Goal: Task Accomplishment & Management: Complete application form

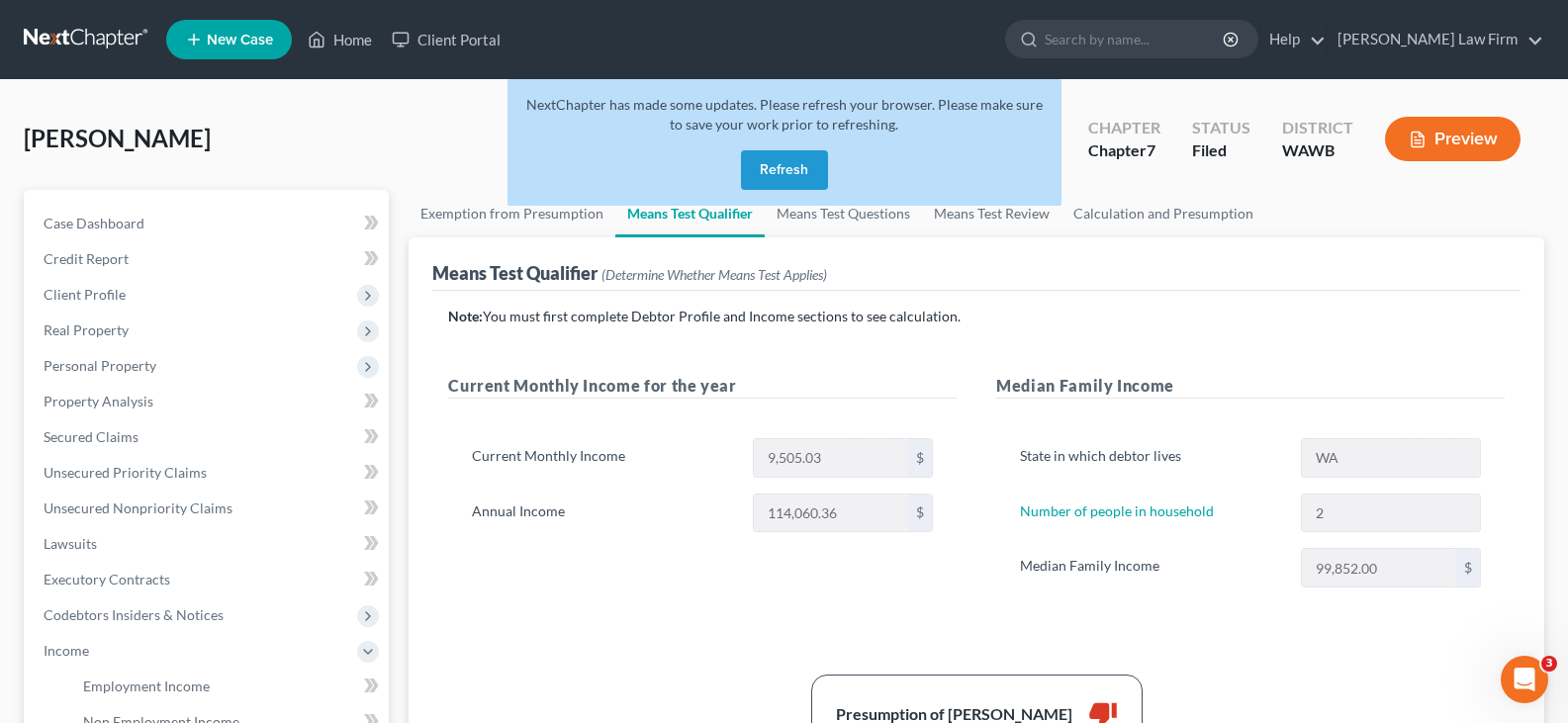
click at [782, 170] on button "Refresh" at bounding box center [784, 171] width 87 height 40
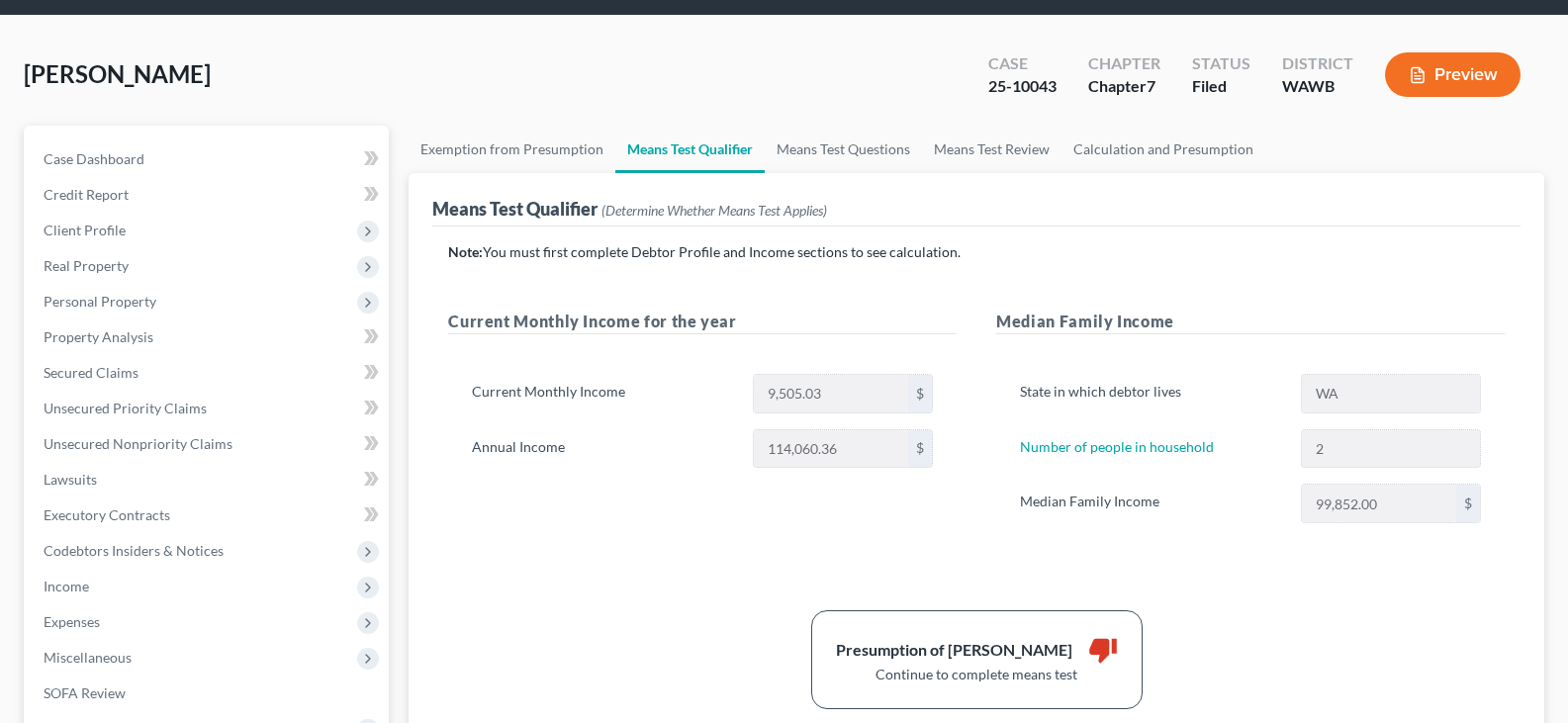
scroll to position [99, 0]
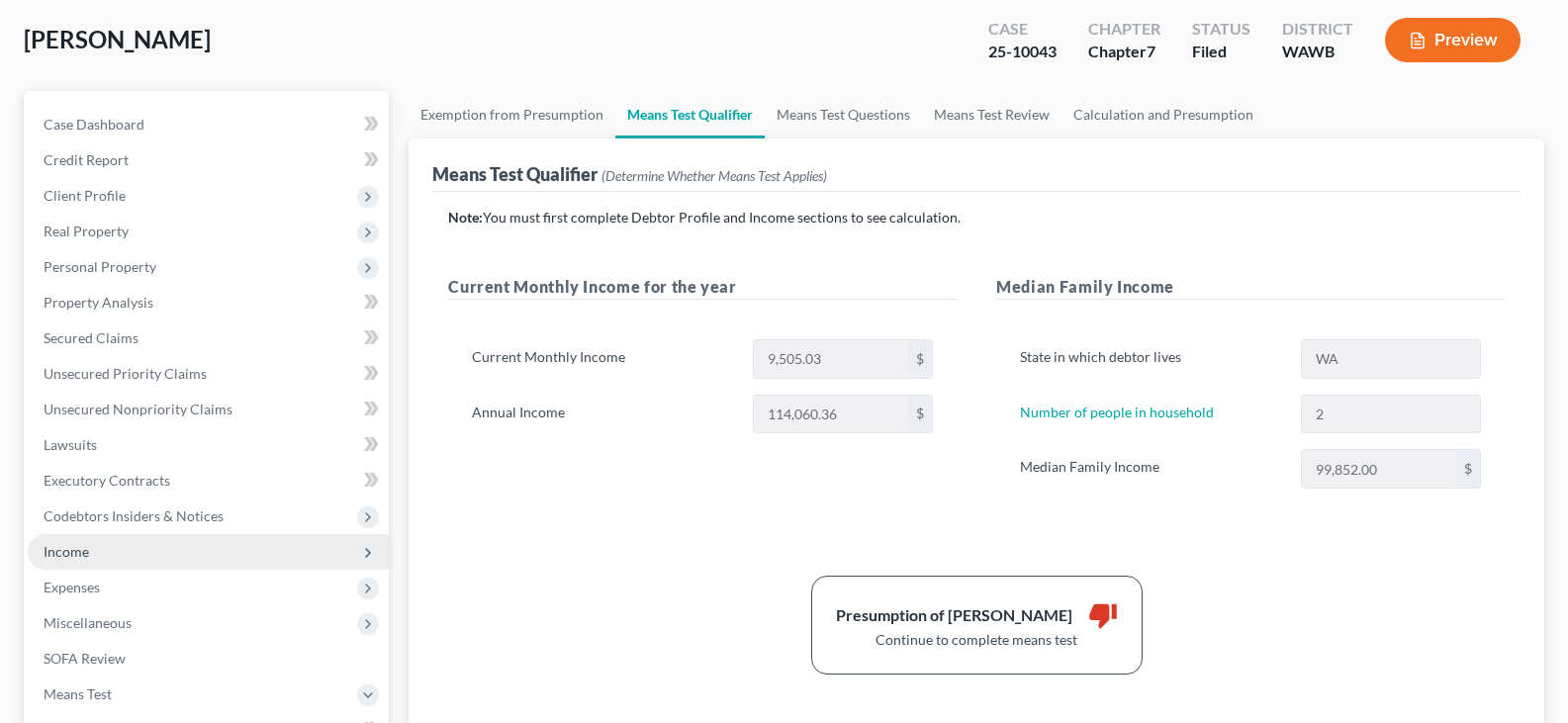
click at [138, 555] on span "Income" at bounding box center [208, 552] width 361 height 36
drag, startPoint x: 146, startPoint y: 579, endPoint x: 165, endPoint y: 573, distance: 19.9
click at [147, 580] on span "Employment Income" at bounding box center [146, 587] width 127 height 17
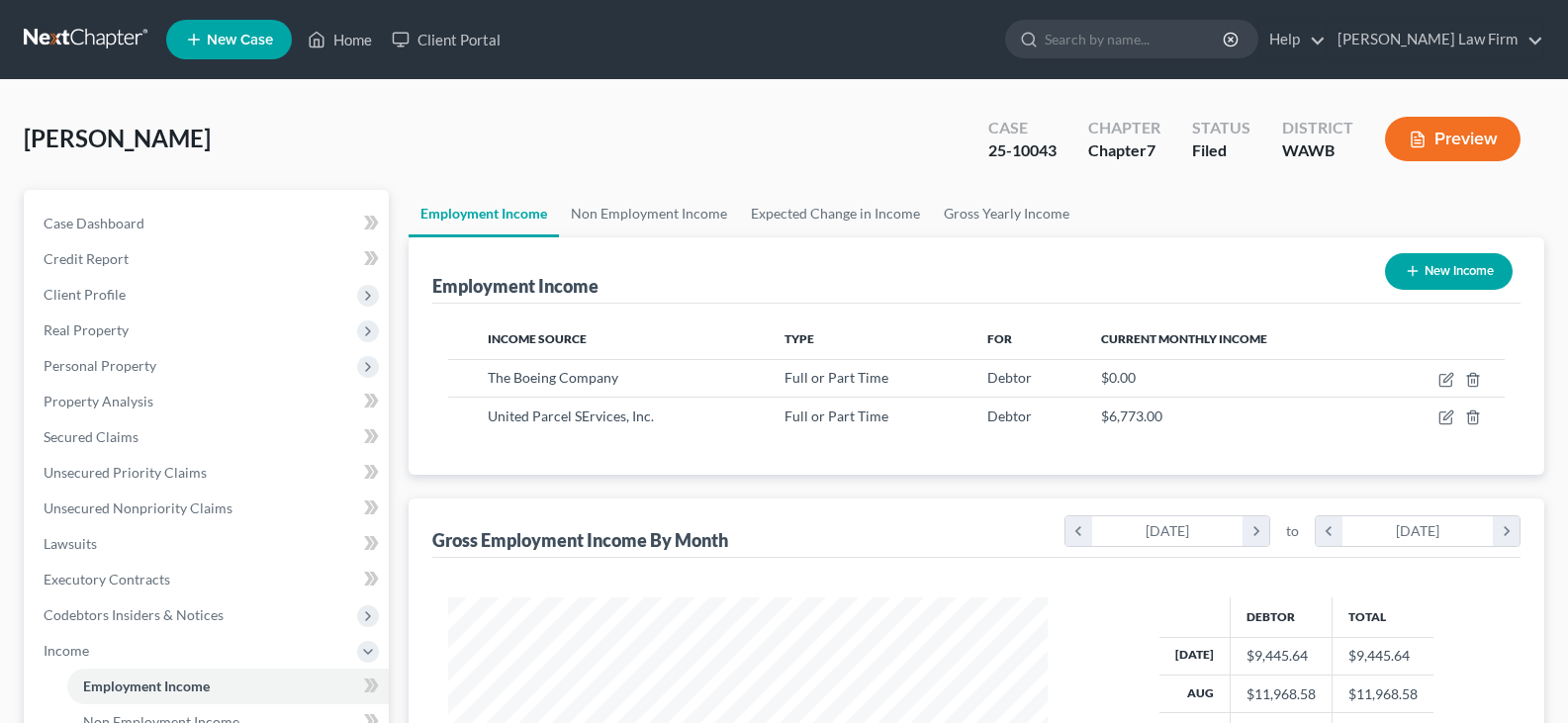
scroll to position [355, 639]
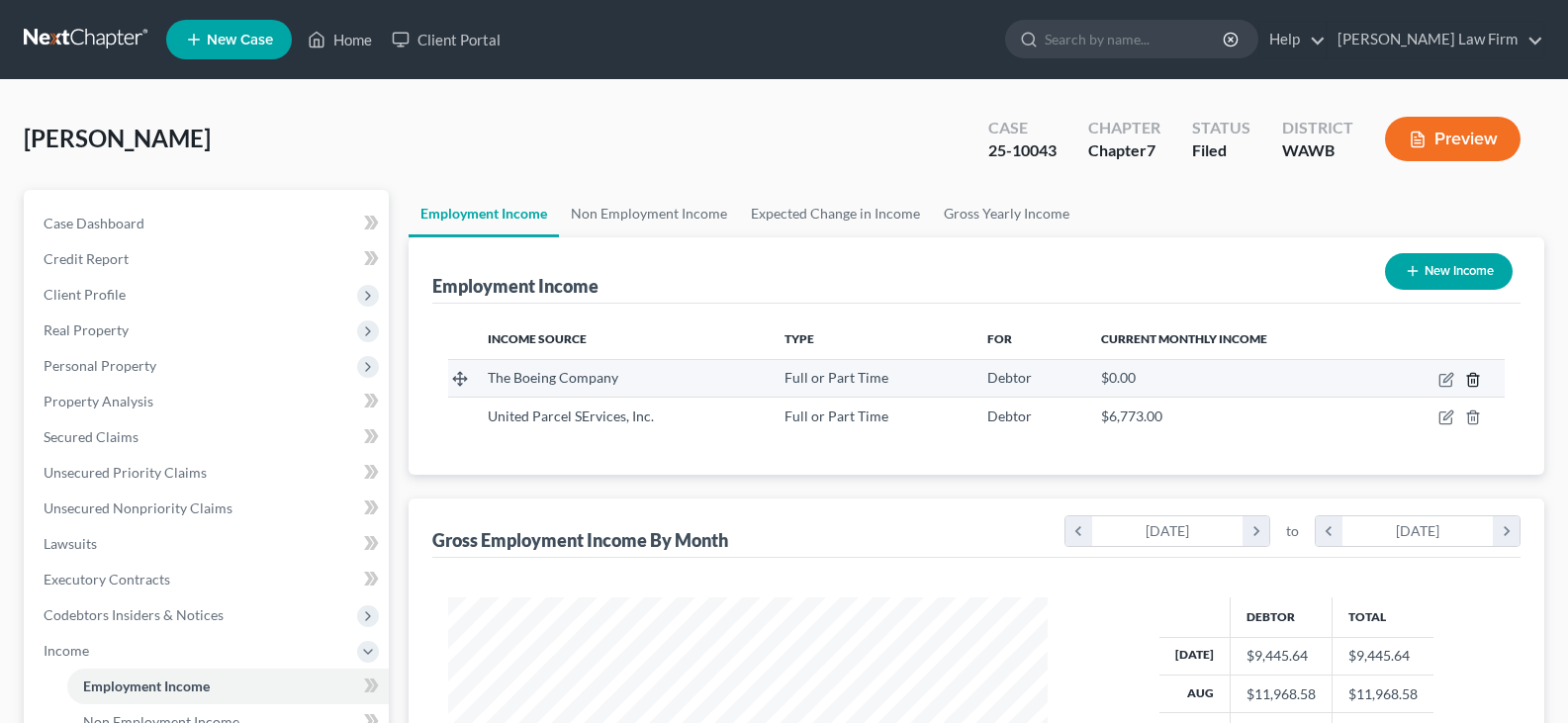
click at [1478, 375] on icon "button" at bounding box center [1473, 380] width 16 height 16
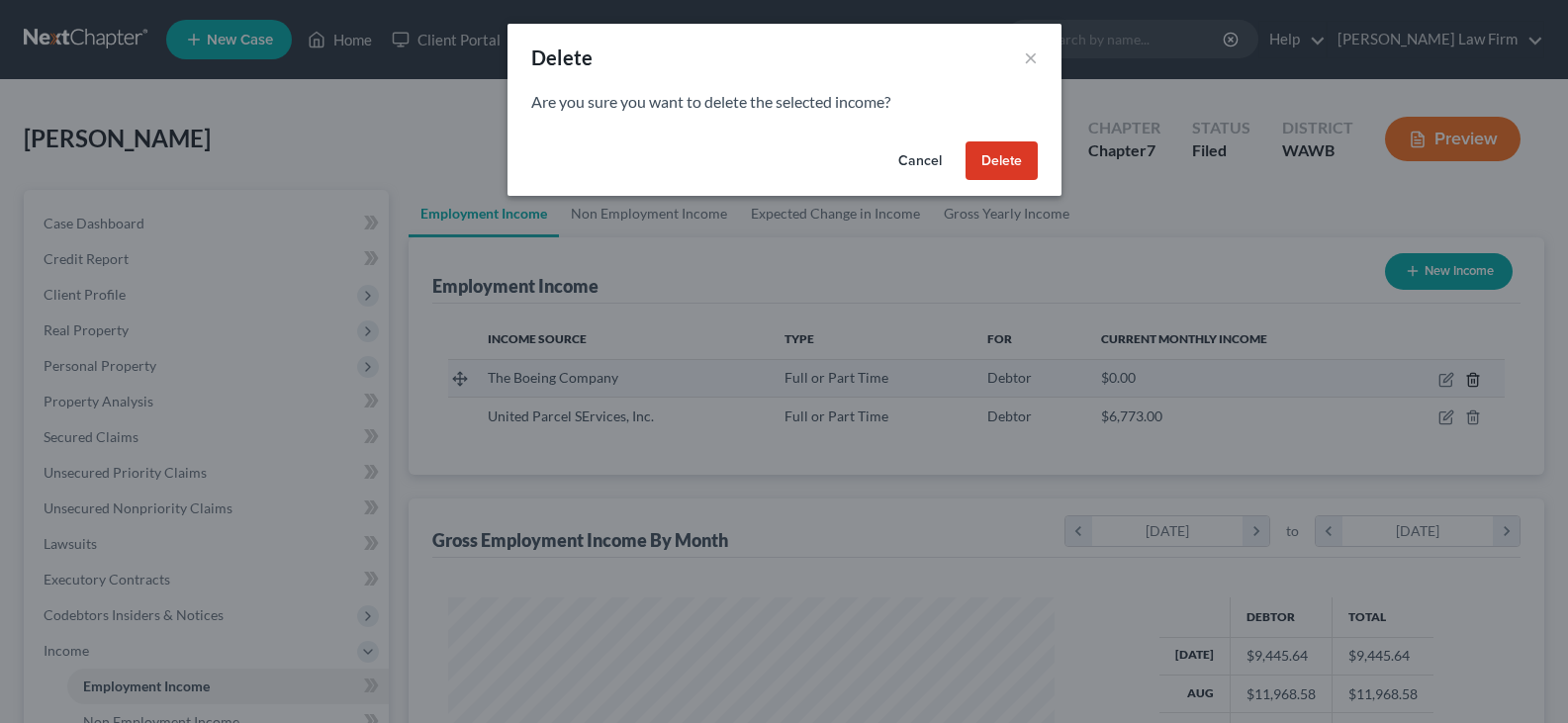
scroll to position [355, 646]
click at [918, 153] on button "Cancel" at bounding box center [926, 162] width 75 height 40
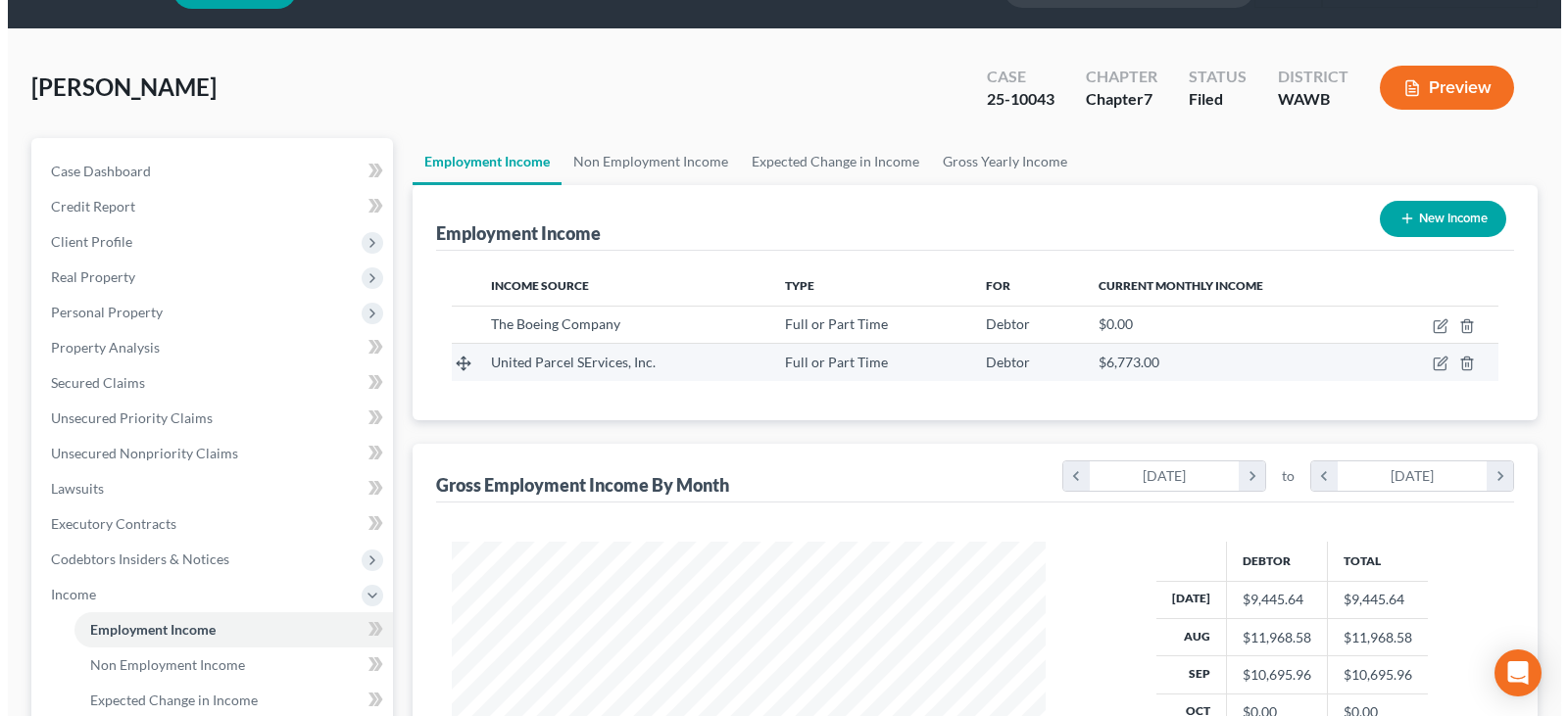
scroll to position [196, 0]
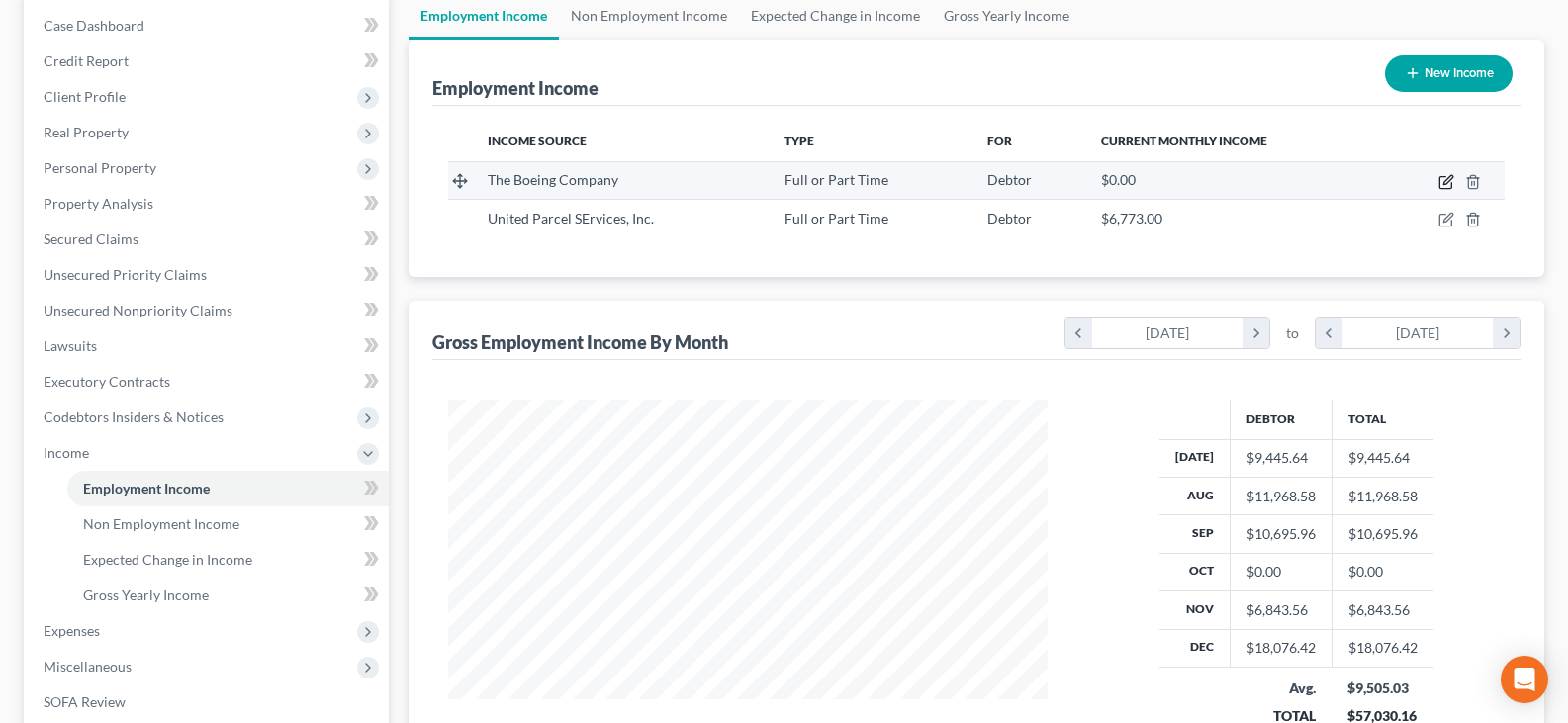
click at [1445, 182] on icon "button" at bounding box center [1447, 180] width 9 height 9
select select "0"
select select "50"
select select "2"
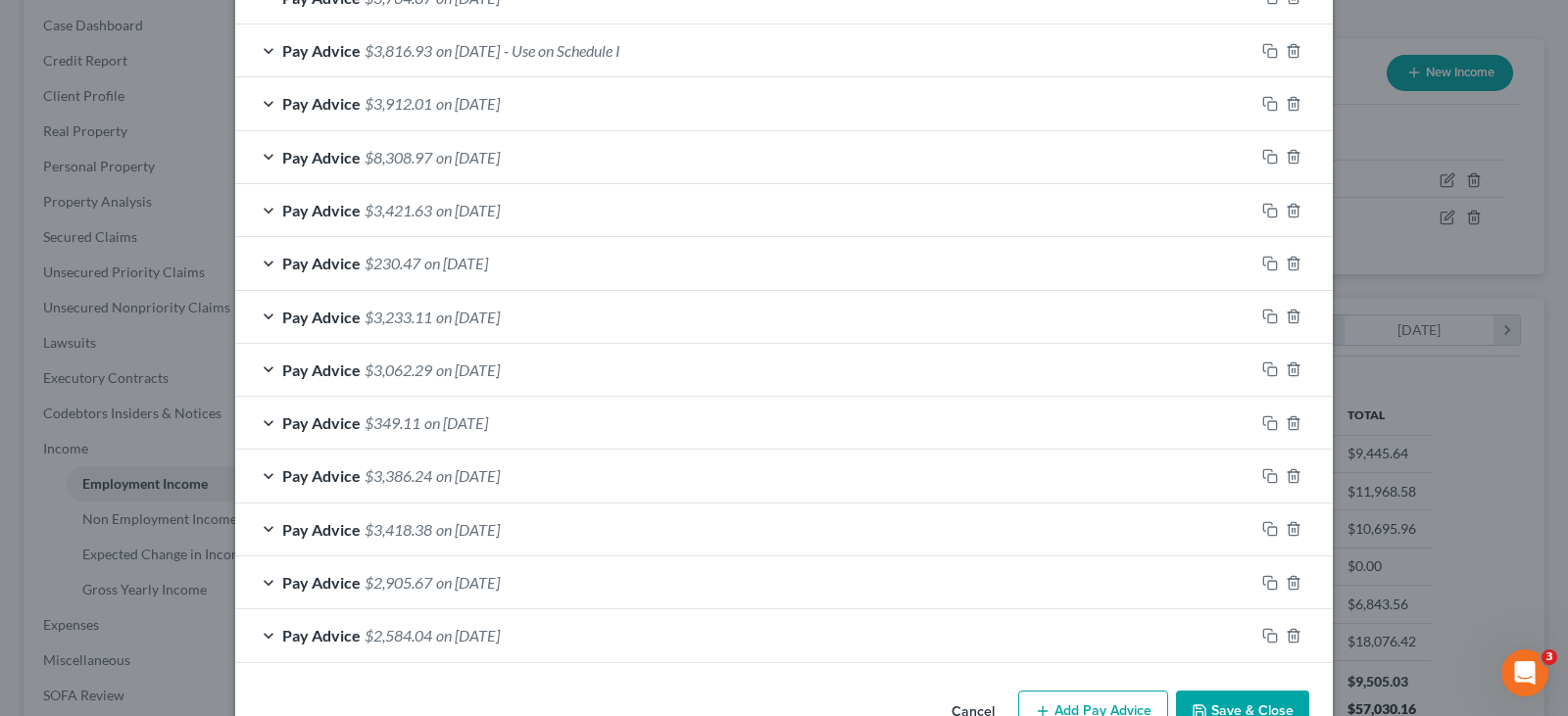
scroll to position [962, 0]
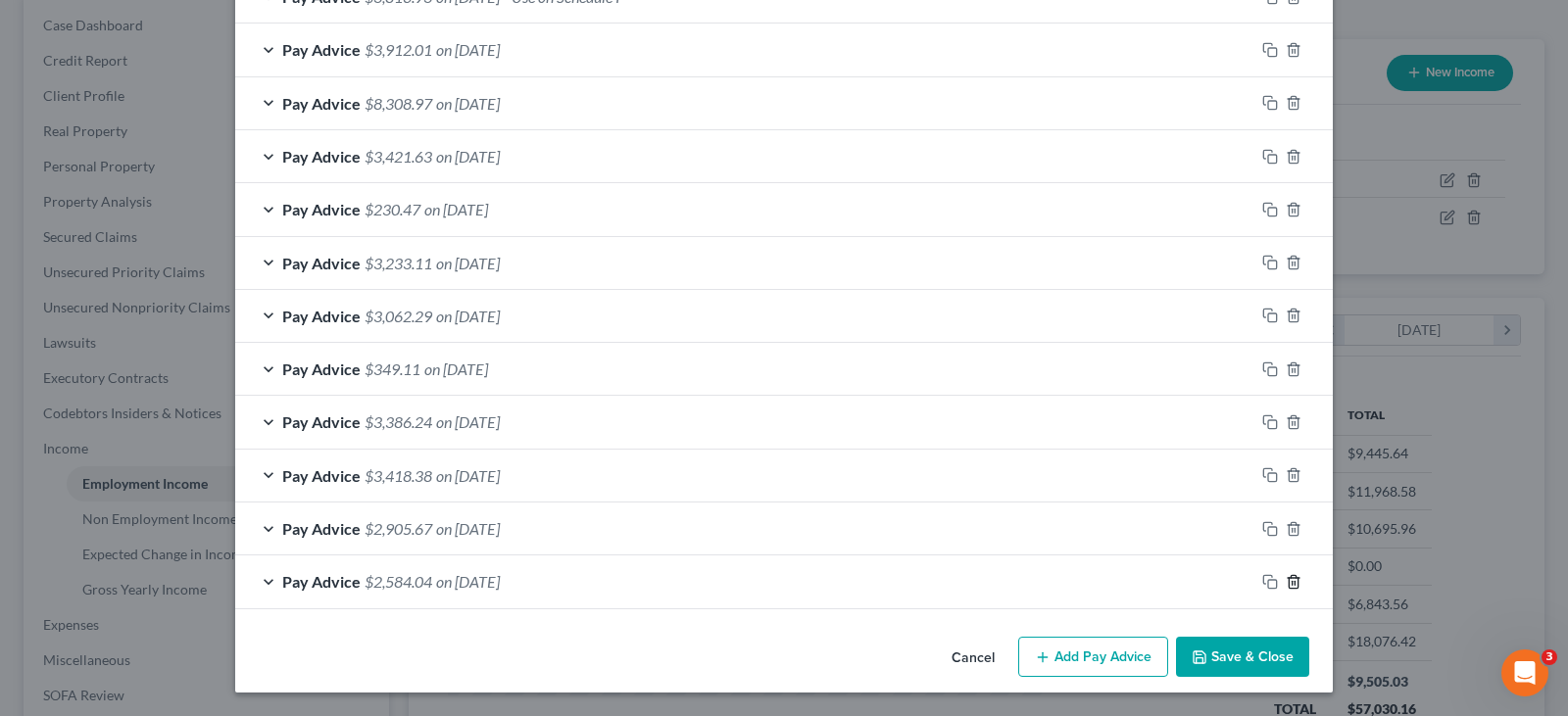
click at [1286, 577] on icon "button" at bounding box center [1294, 583] width 16 height 16
click at [1287, 577] on icon "button" at bounding box center [1294, 583] width 16 height 16
click at [1288, 577] on polyline "button" at bounding box center [1294, 577] width 12 height 0
click at [1288, 577] on icon "button" at bounding box center [1294, 583] width 16 height 16
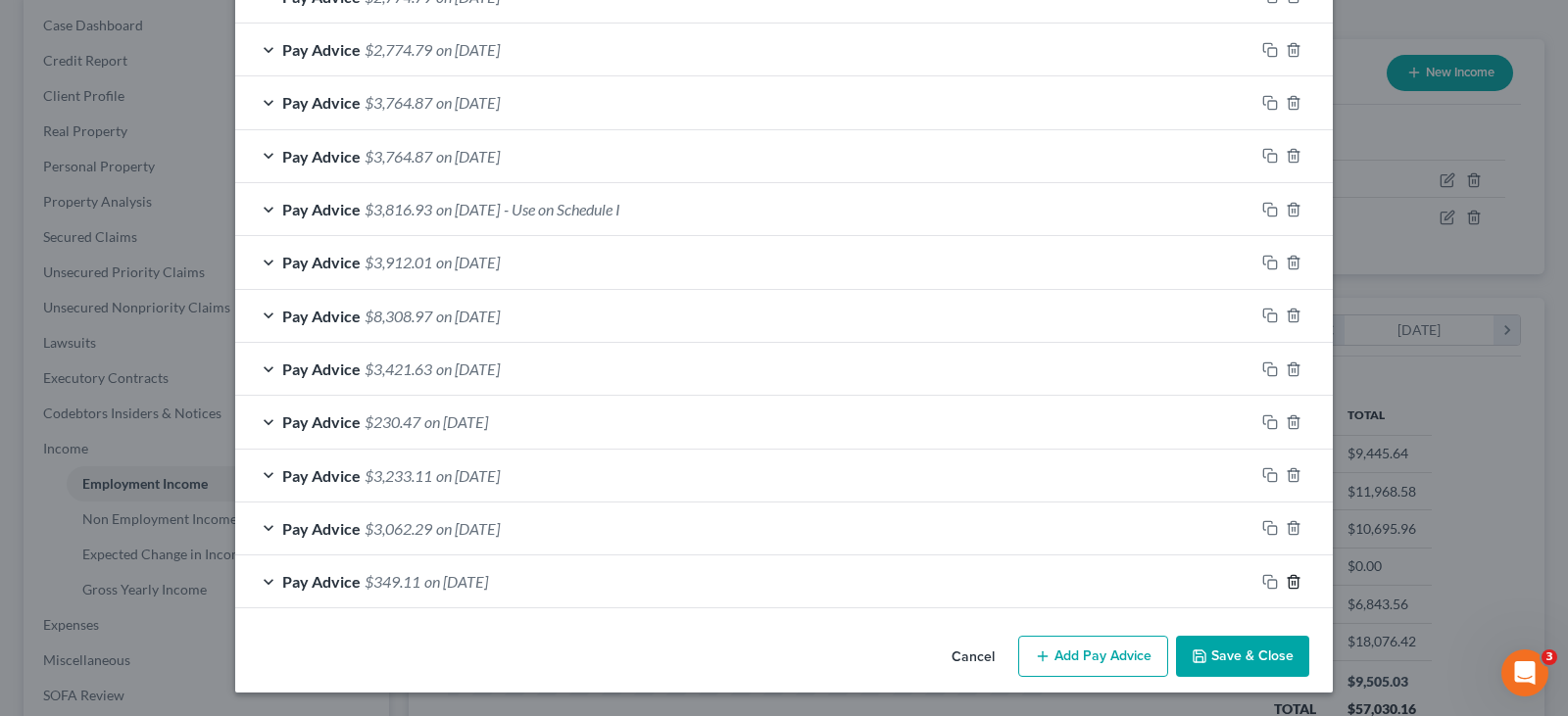
click at [1288, 577] on icon "button" at bounding box center [1294, 583] width 16 height 16
click at [1288, 577] on polyline "button" at bounding box center [1294, 577] width 12 height 0
click at [1288, 577] on icon "button" at bounding box center [1294, 583] width 16 height 16
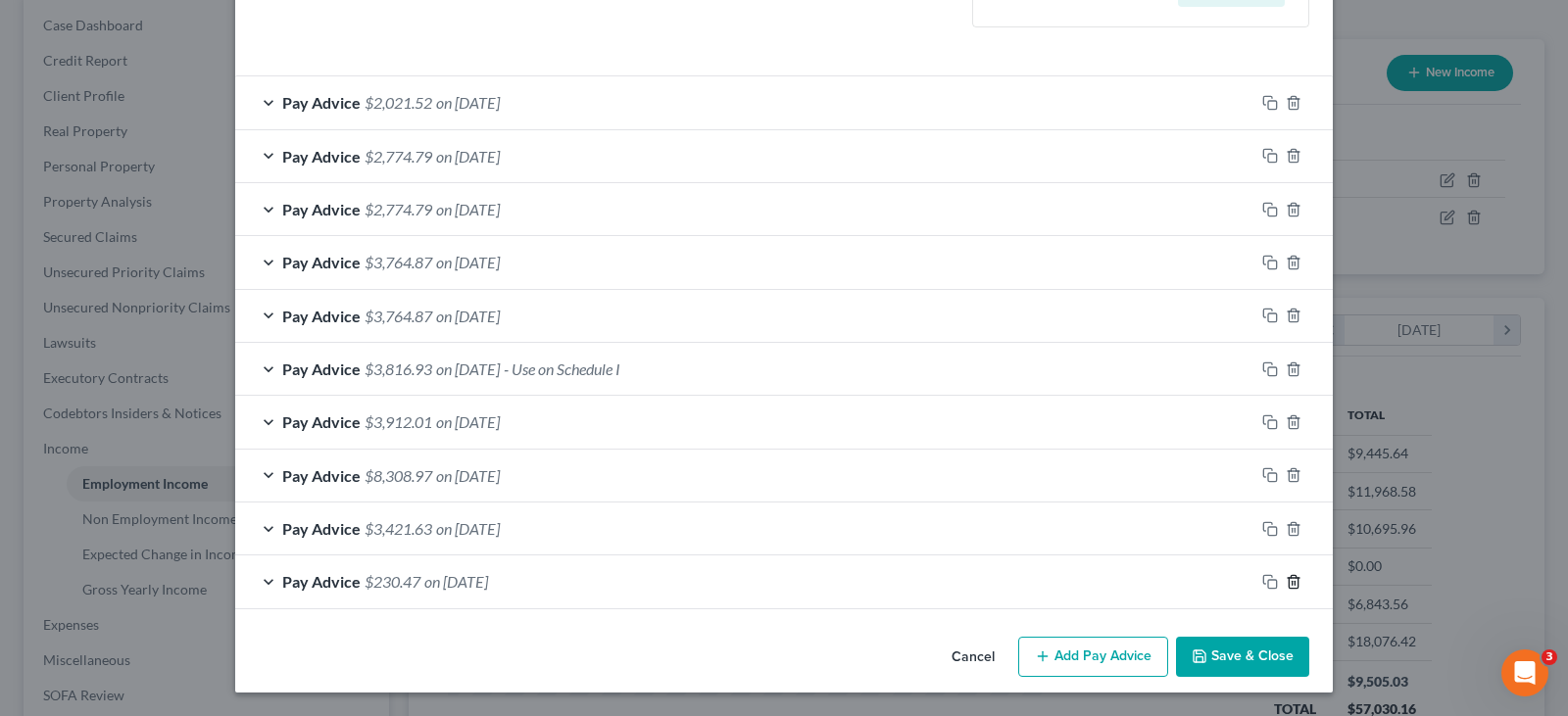
click at [1288, 577] on icon "button" at bounding box center [1294, 583] width 16 height 16
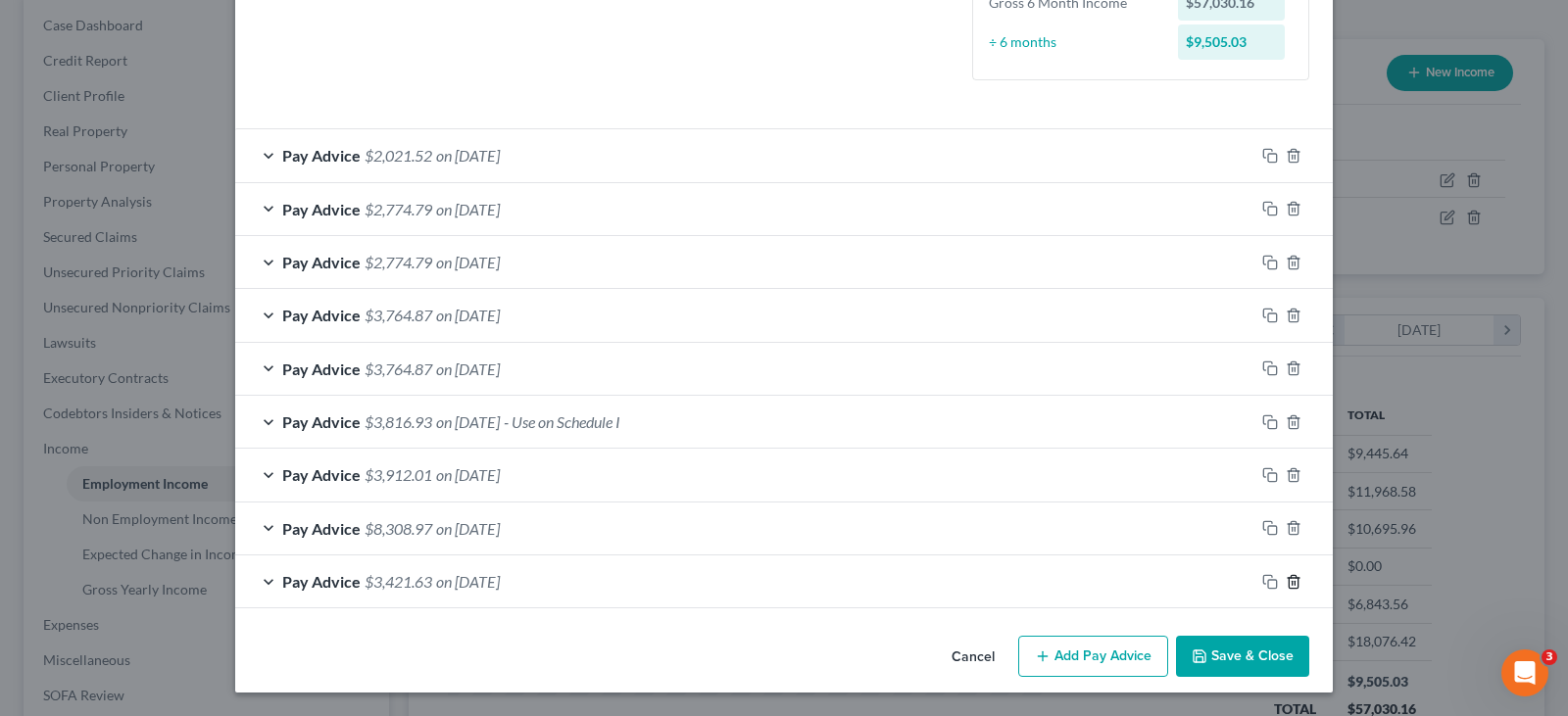
click at [1288, 578] on polyline "button" at bounding box center [1294, 578] width 12 height 0
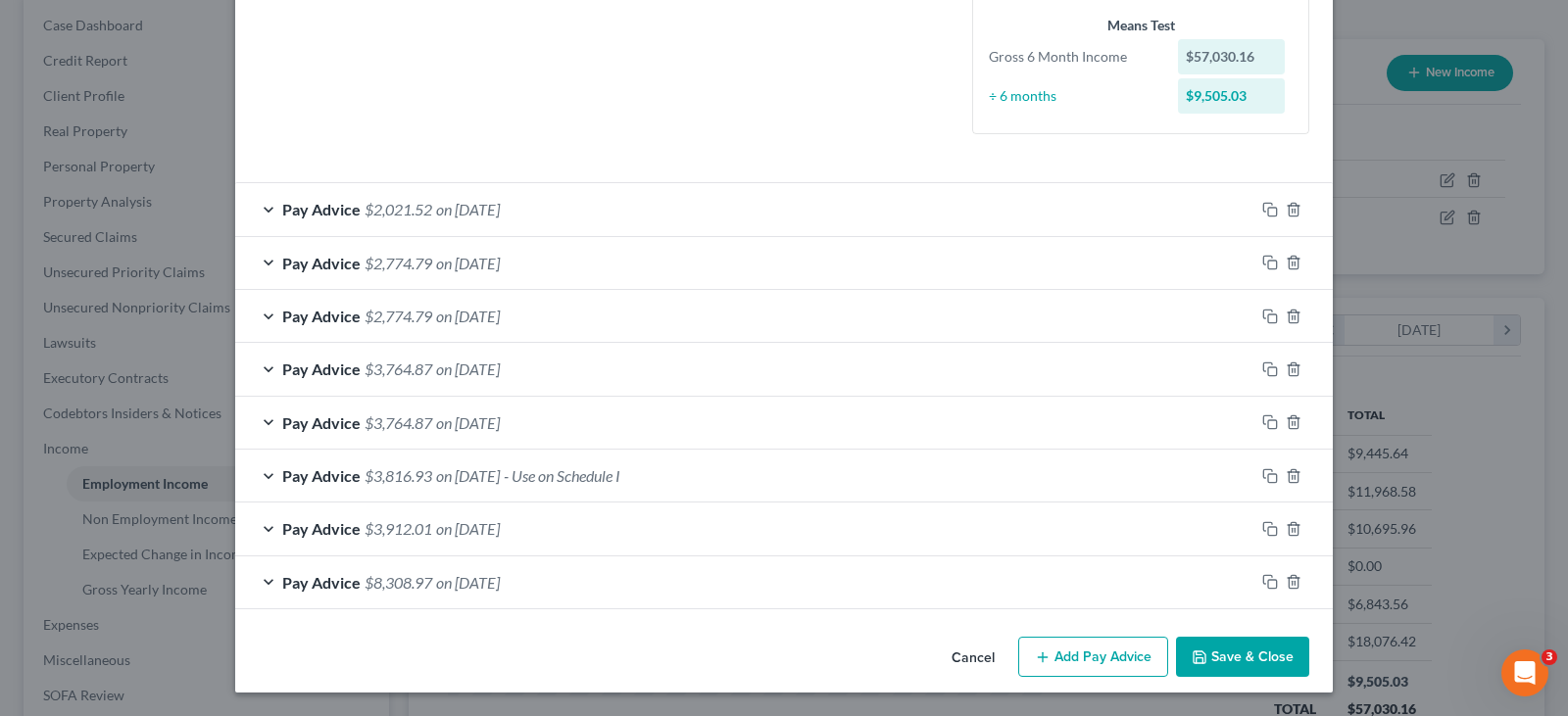
scroll to position [483, 0]
click at [1286, 588] on icon "button" at bounding box center [1294, 583] width 16 height 16
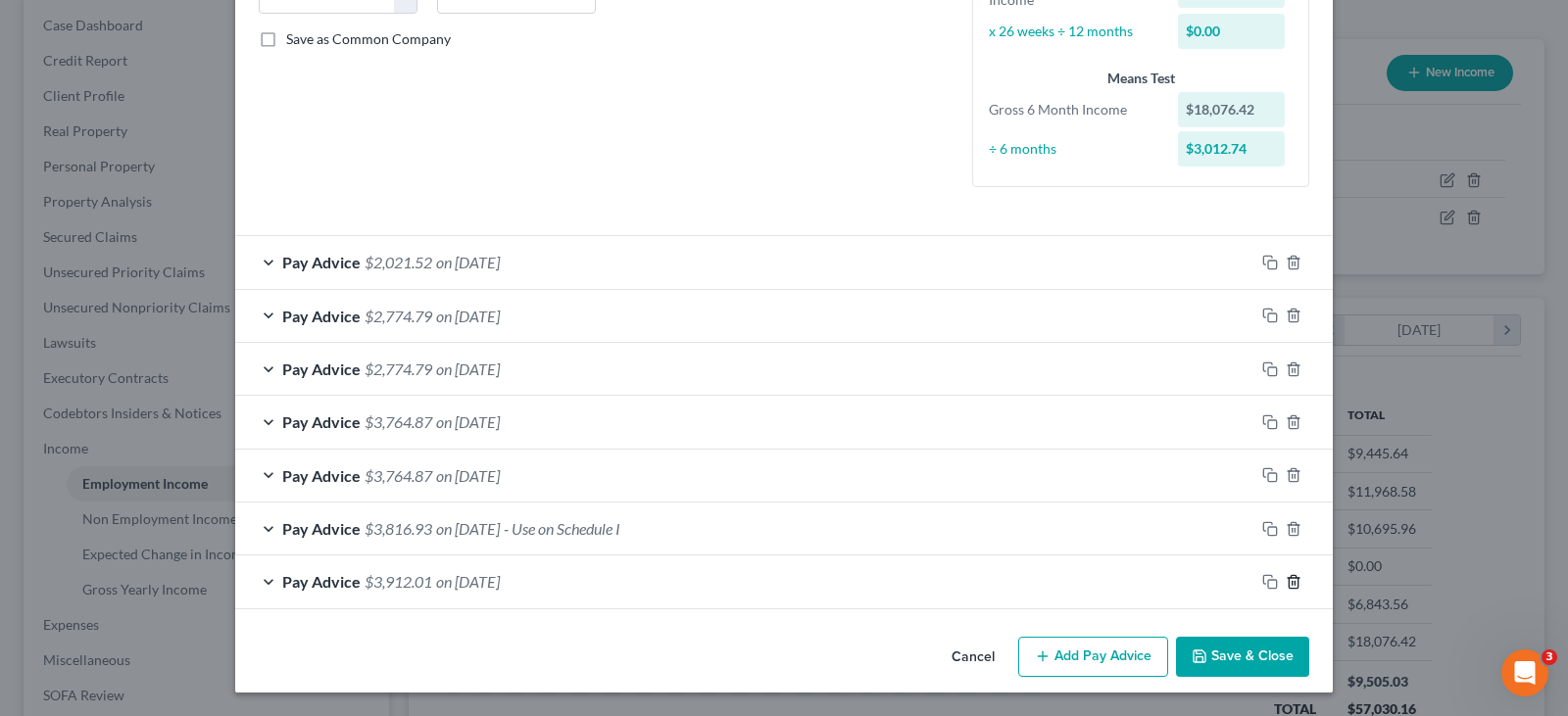
click at [1289, 588] on icon "button" at bounding box center [1293, 582] width 9 height 13
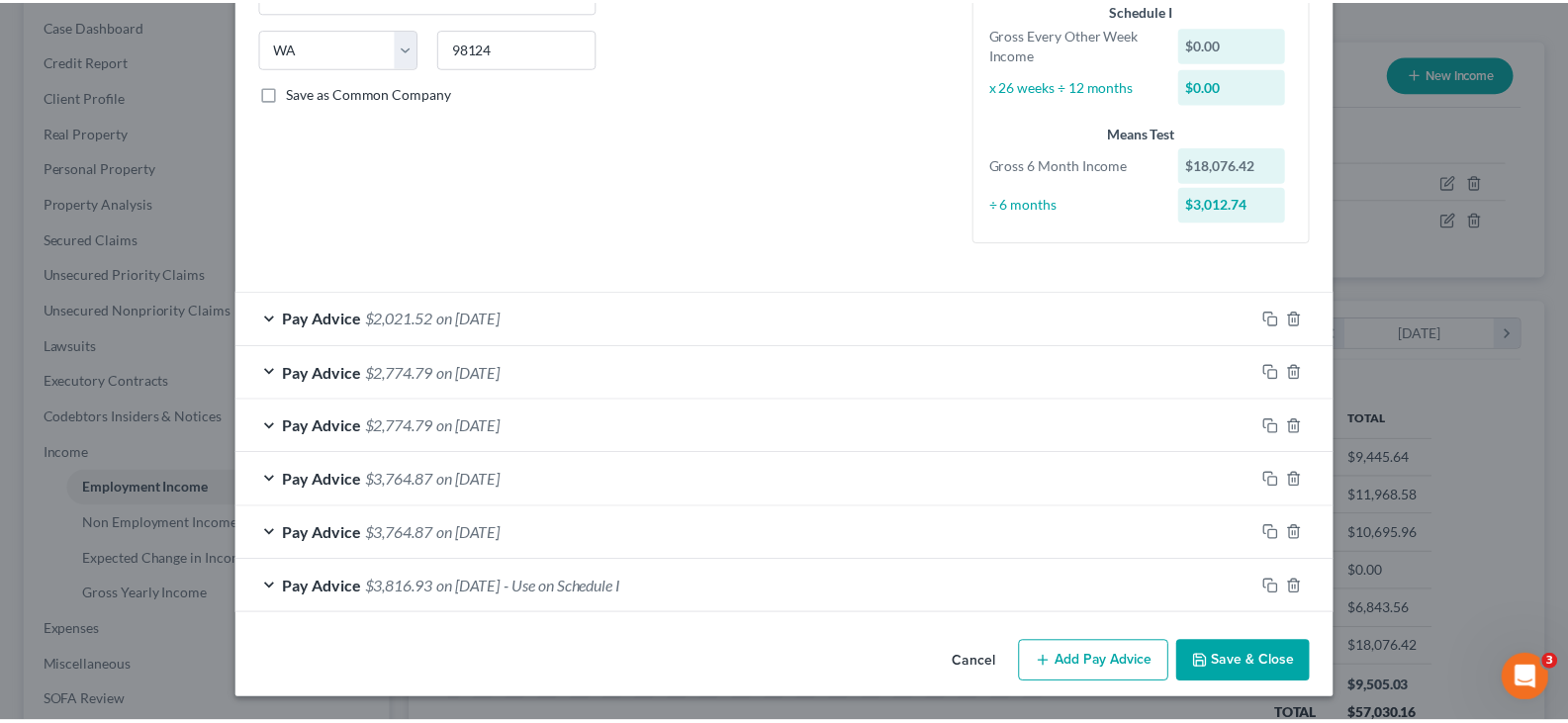
scroll to position [381, 0]
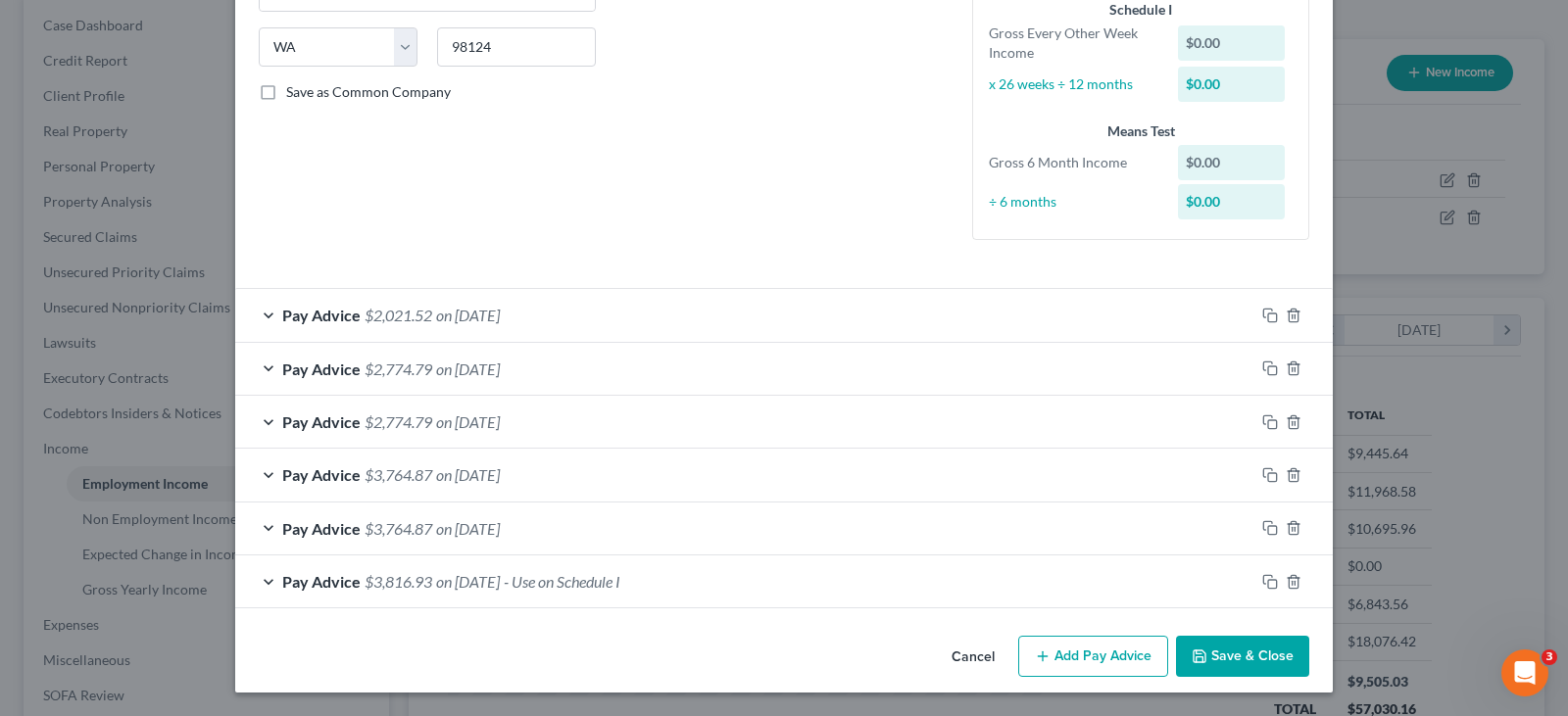
click at [1254, 651] on button "Save & Close" at bounding box center [1242, 657] width 133 height 41
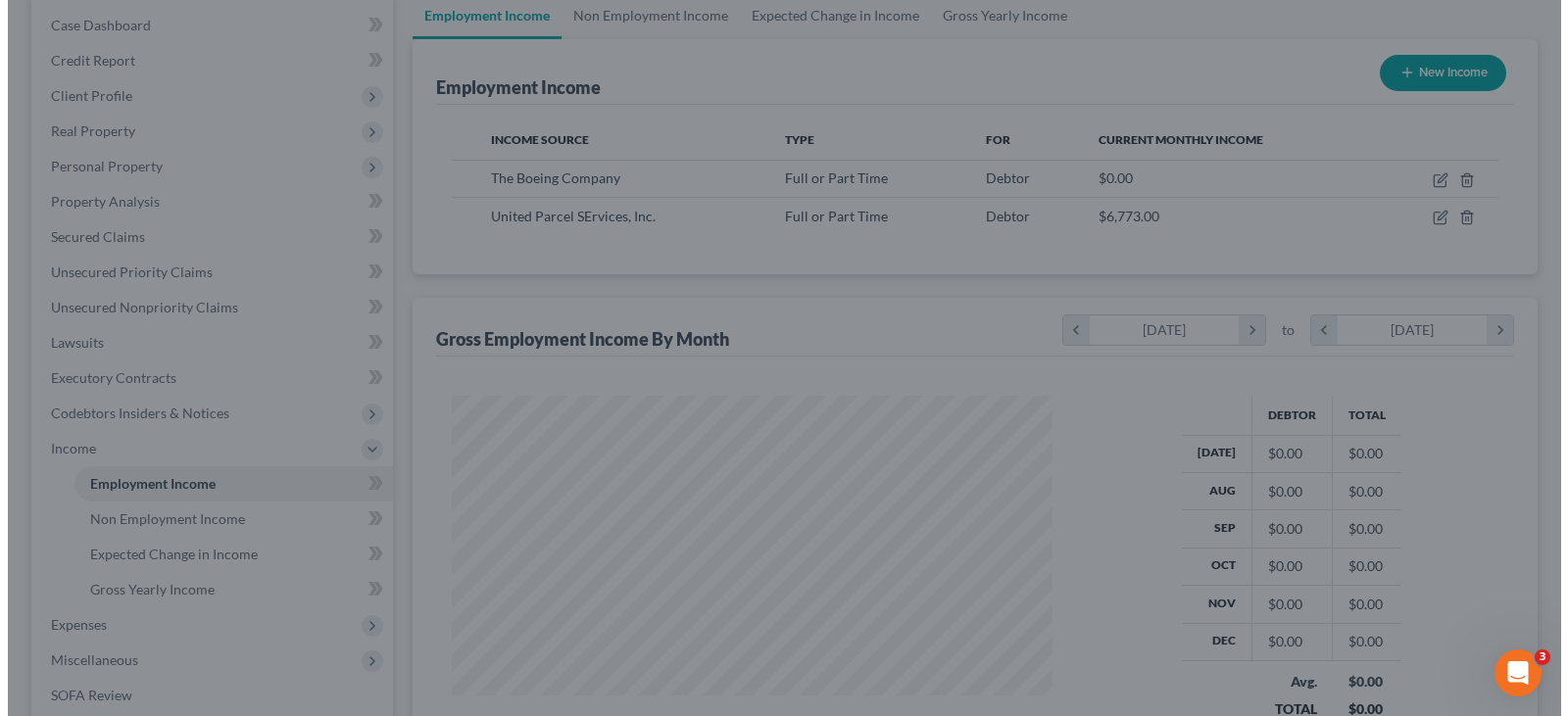
scroll to position [979671, 979209]
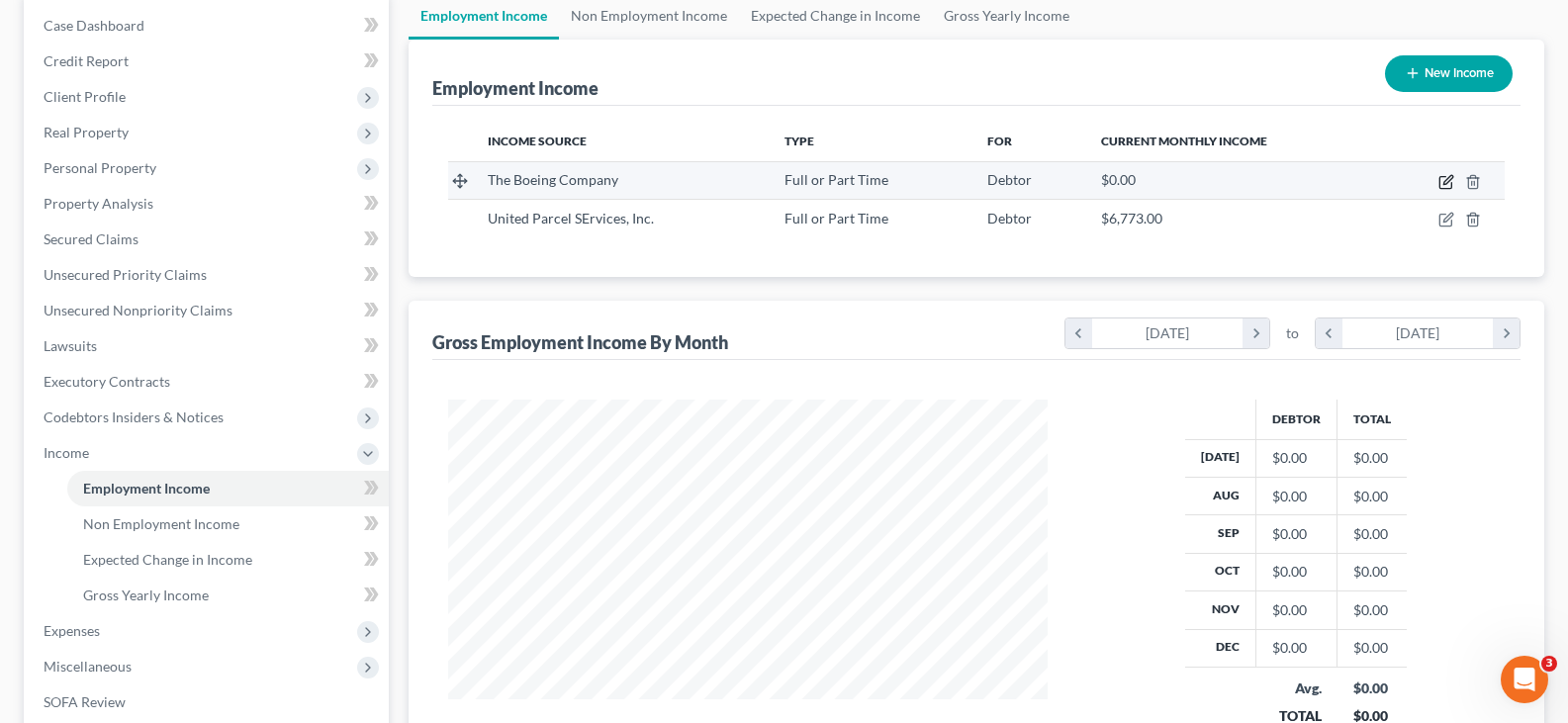
click at [1442, 183] on icon "button" at bounding box center [1446, 182] width 16 height 16
select select "0"
select select "50"
select select "2"
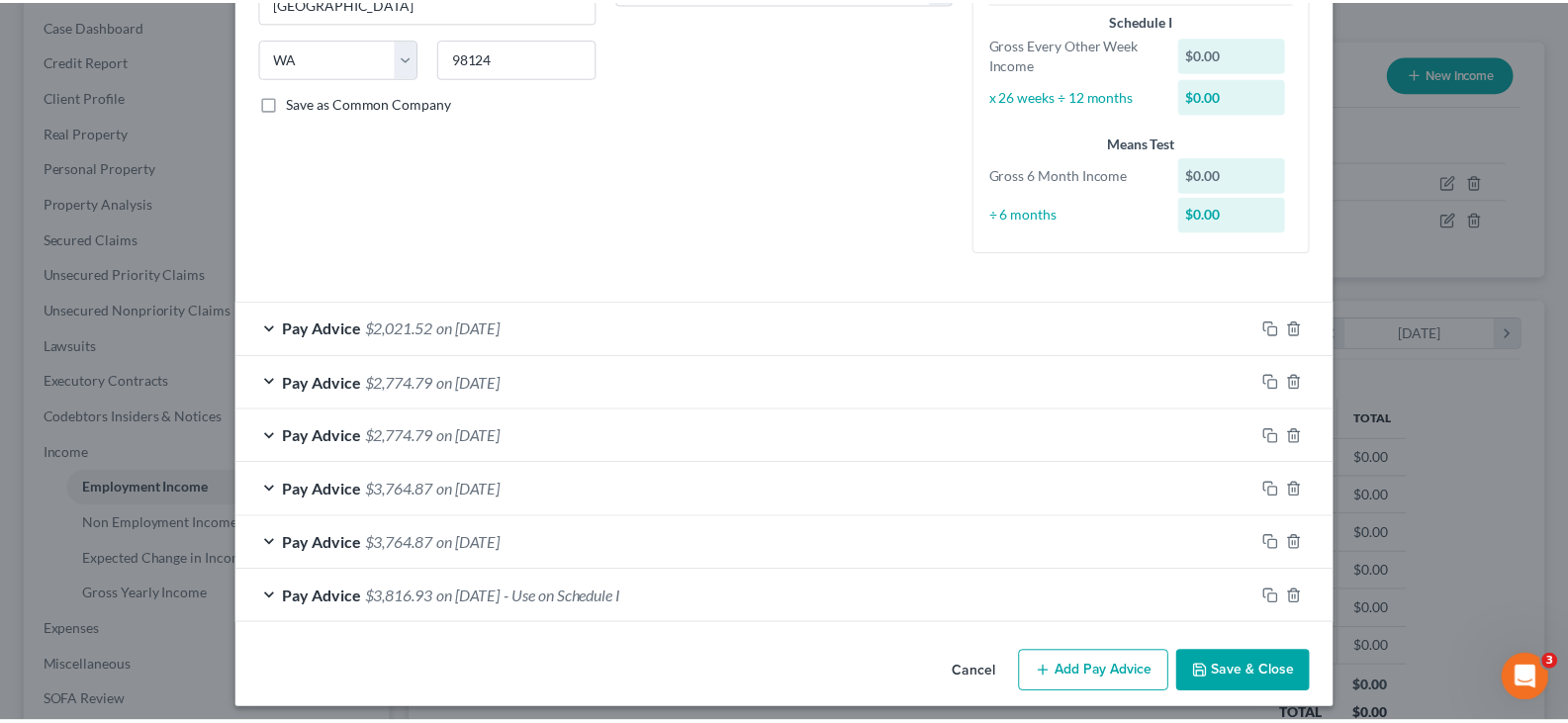
scroll to position [381, 0]
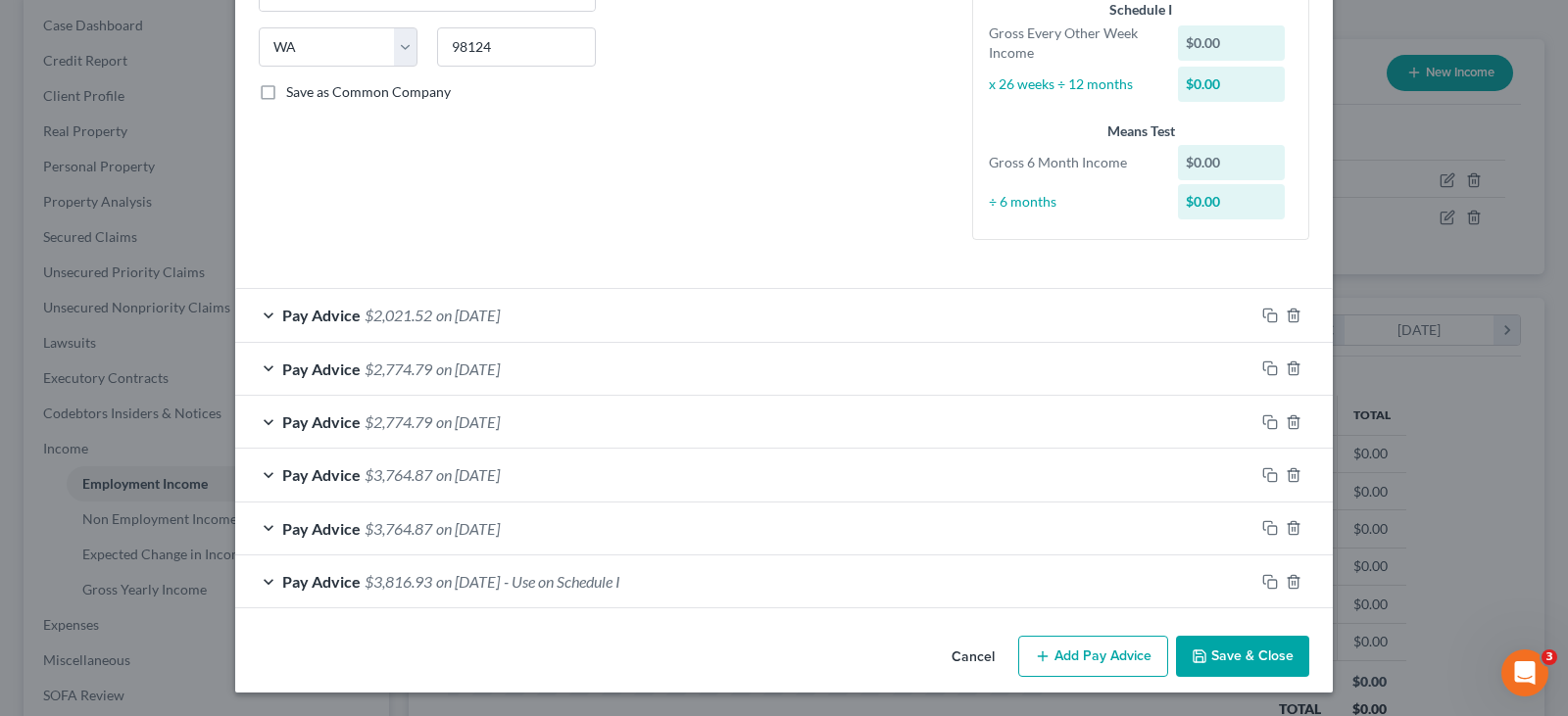
click at [1290, 654] on button "Save & Close" at bounding box center [1242, 657] width 133 height 41
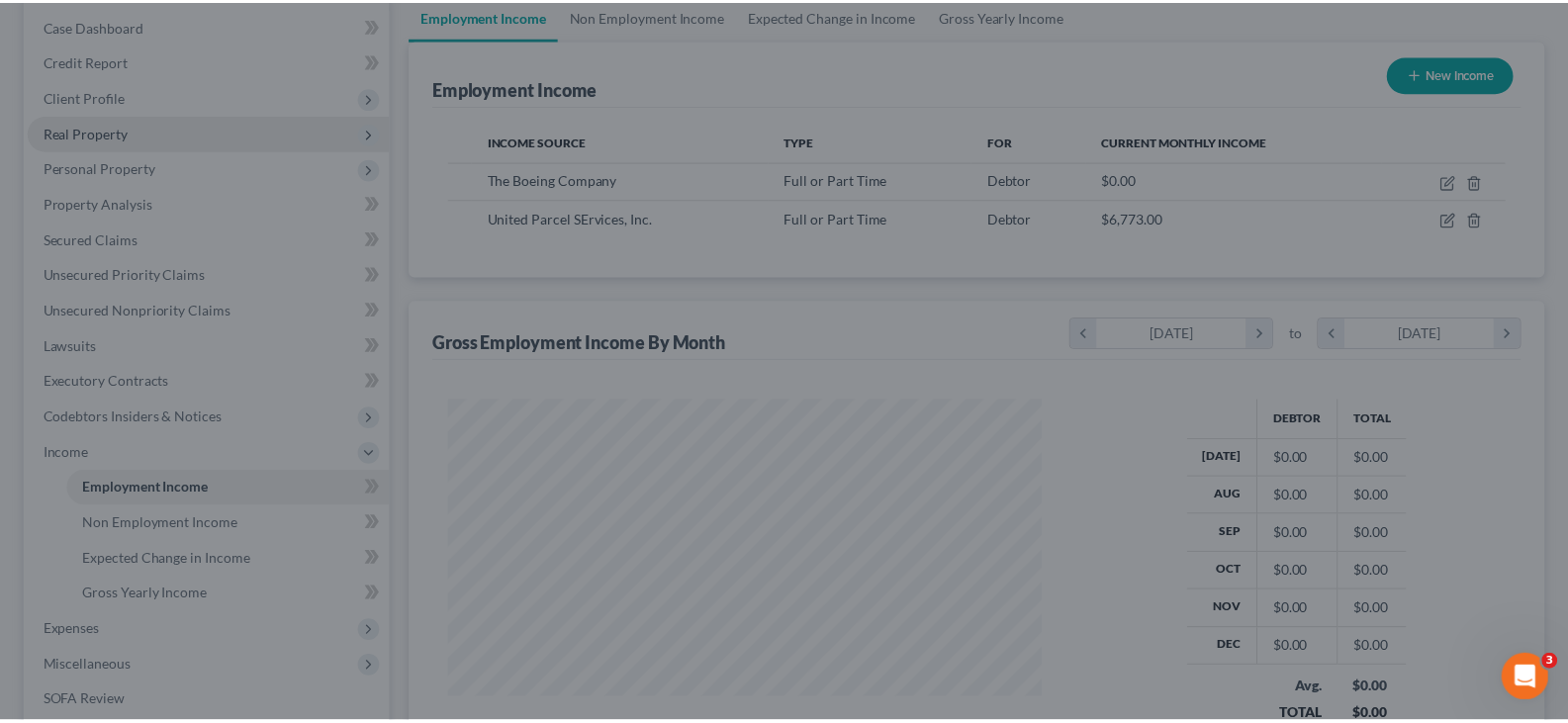
scroll to position [989248, 988547]
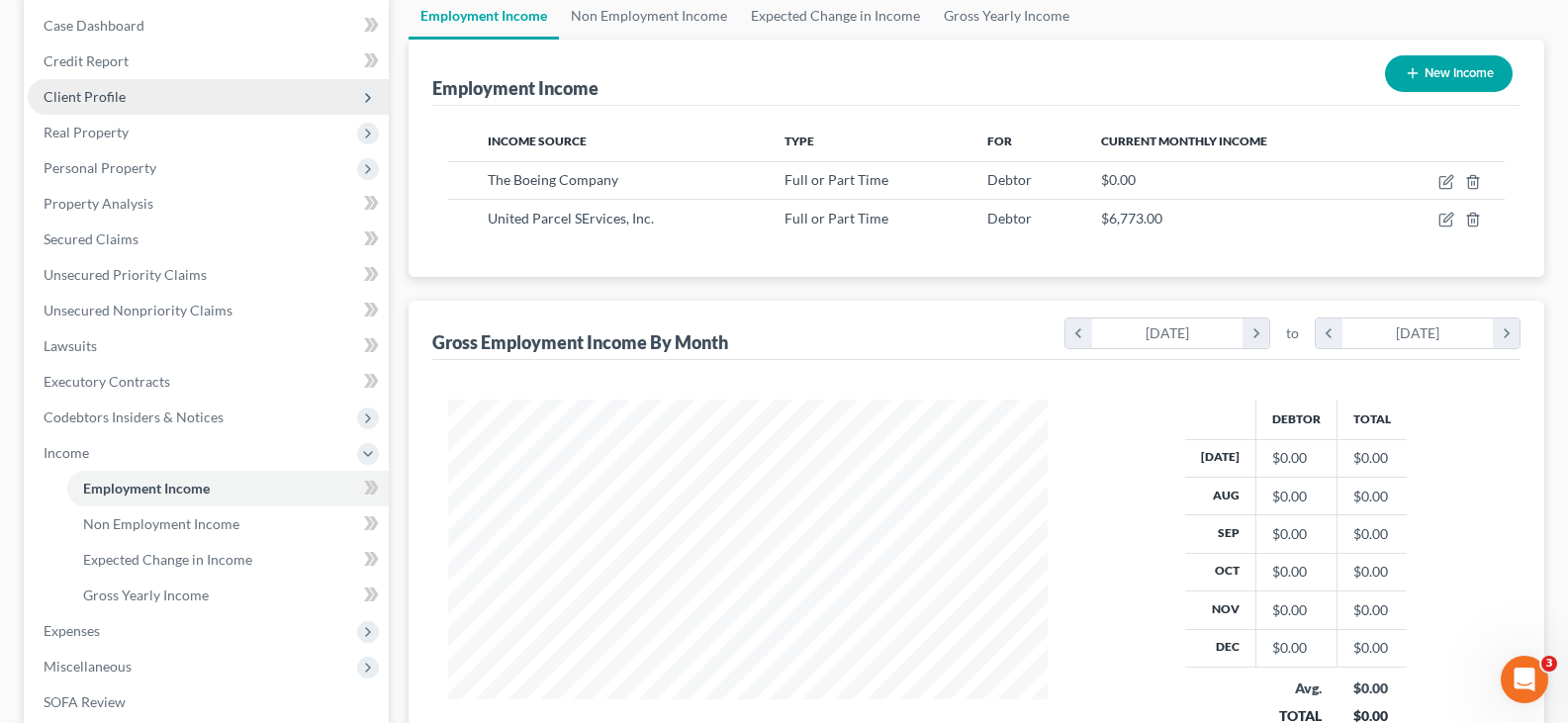
click at [146, 101] on span "Client Profile" at bounding box center [208, 97] width 361 height 36
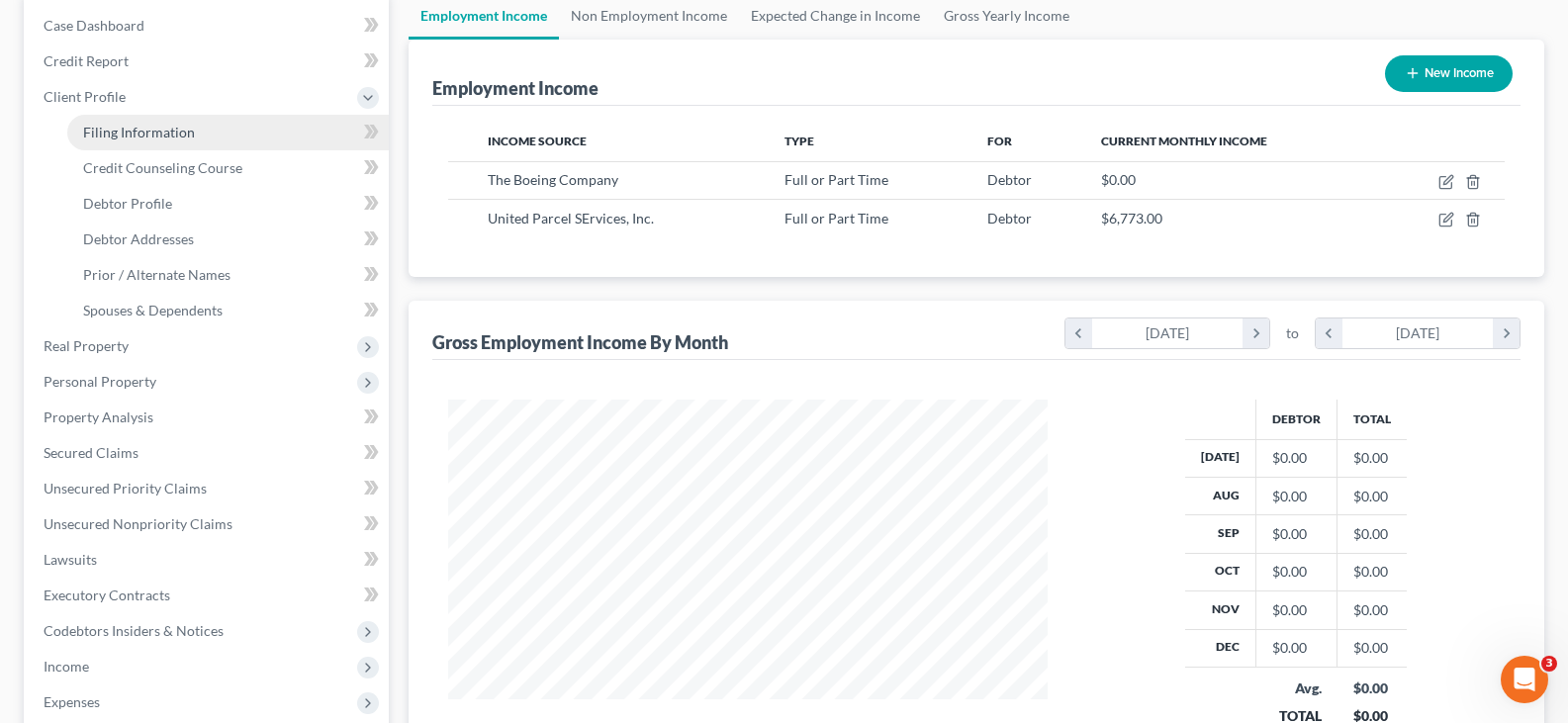
click at [160, 132] on span "Filing Information" at bounding box center [139, 132] width 112 height 17
select select "1"
select select "0"
select select "50"
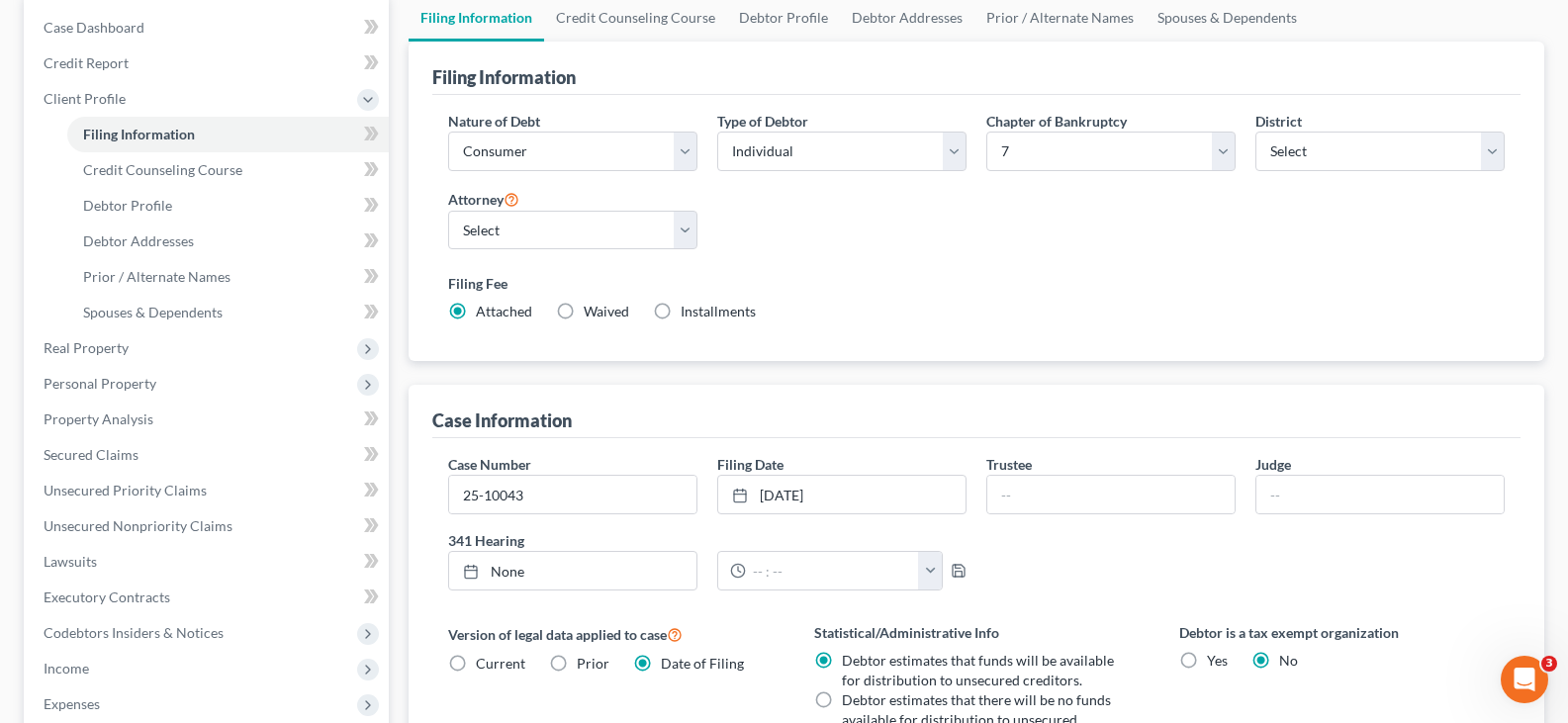
scroll to position [197, 0]
click at [777, 492] on link "[DATE]" at bounding box center [841, 493] width 247 height 38
type input "8/25/0918"
click at [822, 490] on link "8/25/0918" at bounding box center [841, 493] width 247 height 38
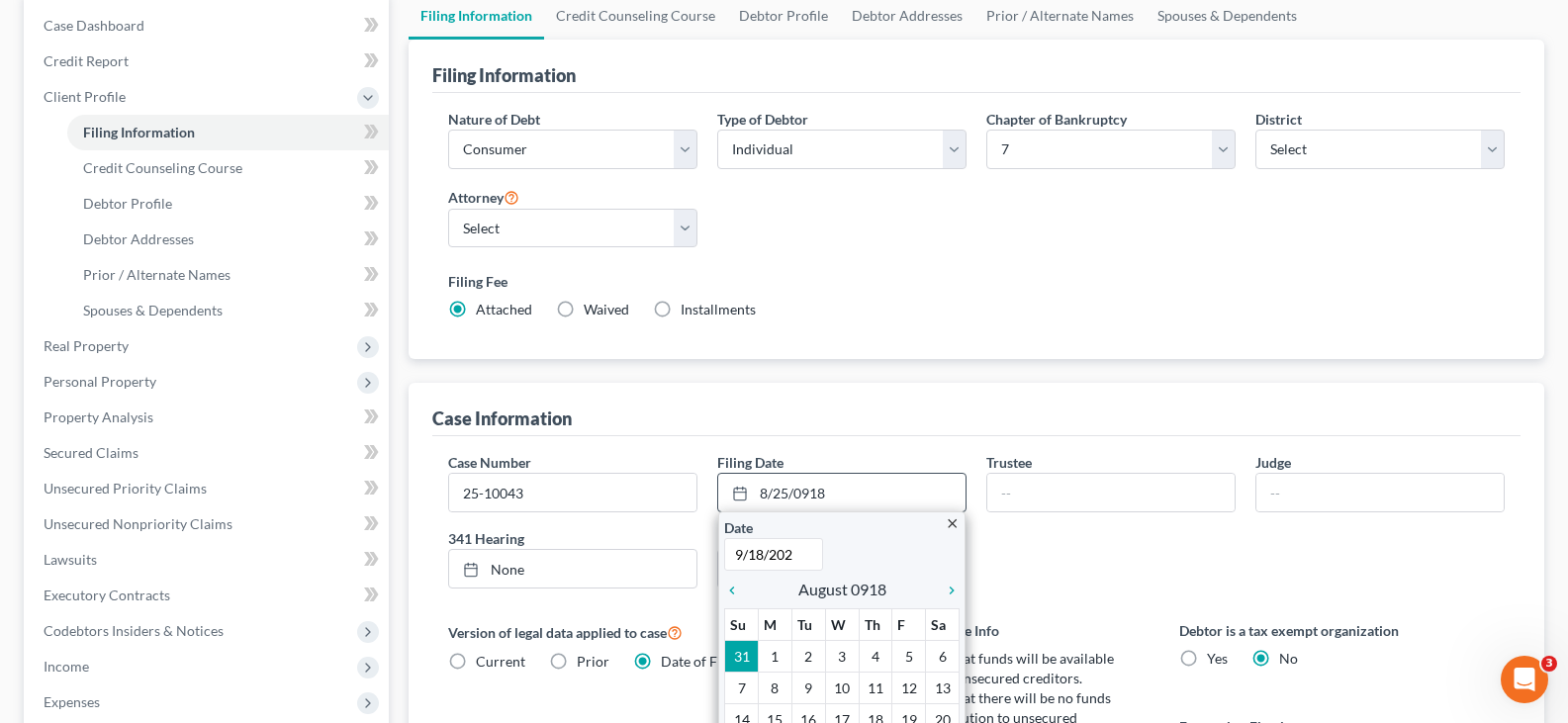
type input "[DATE]"
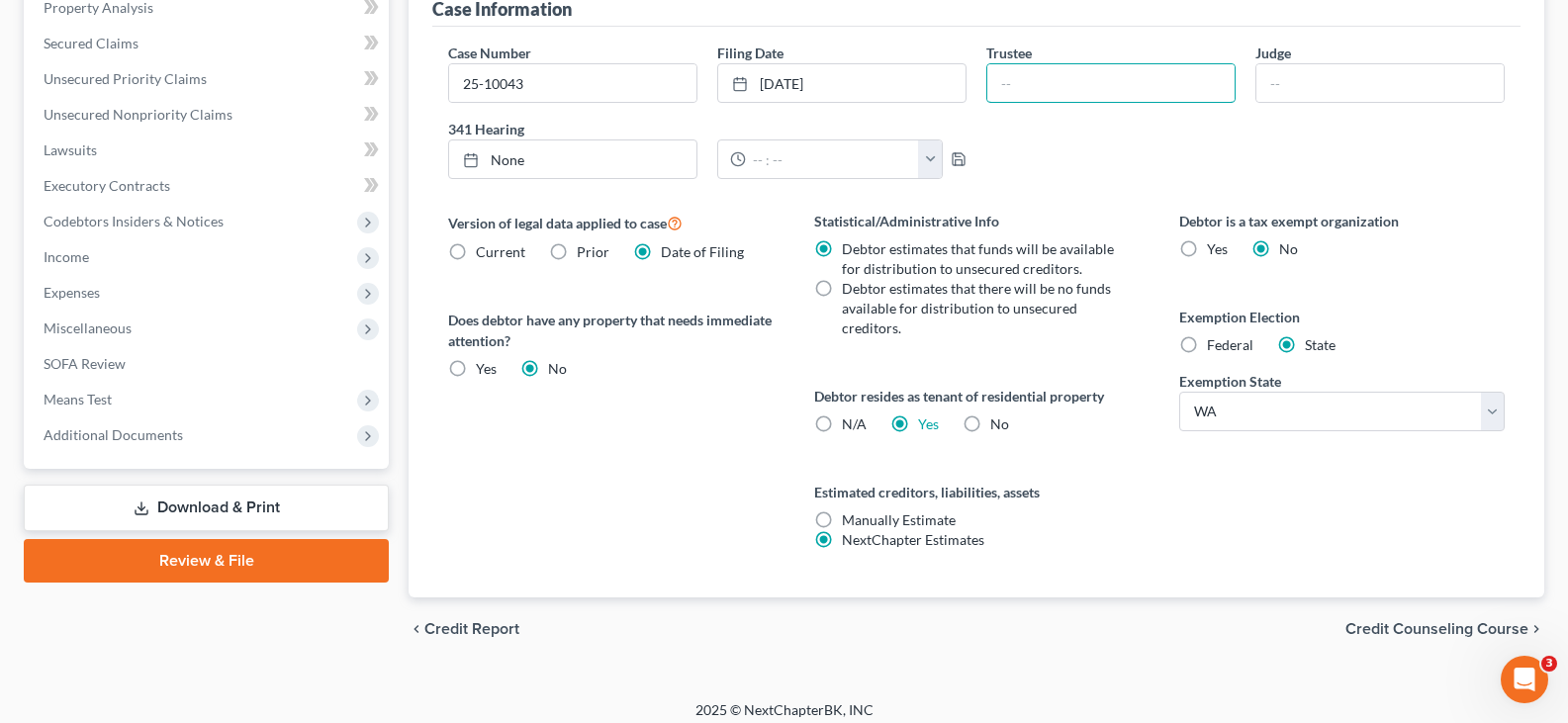
scroll to position [620, 0]
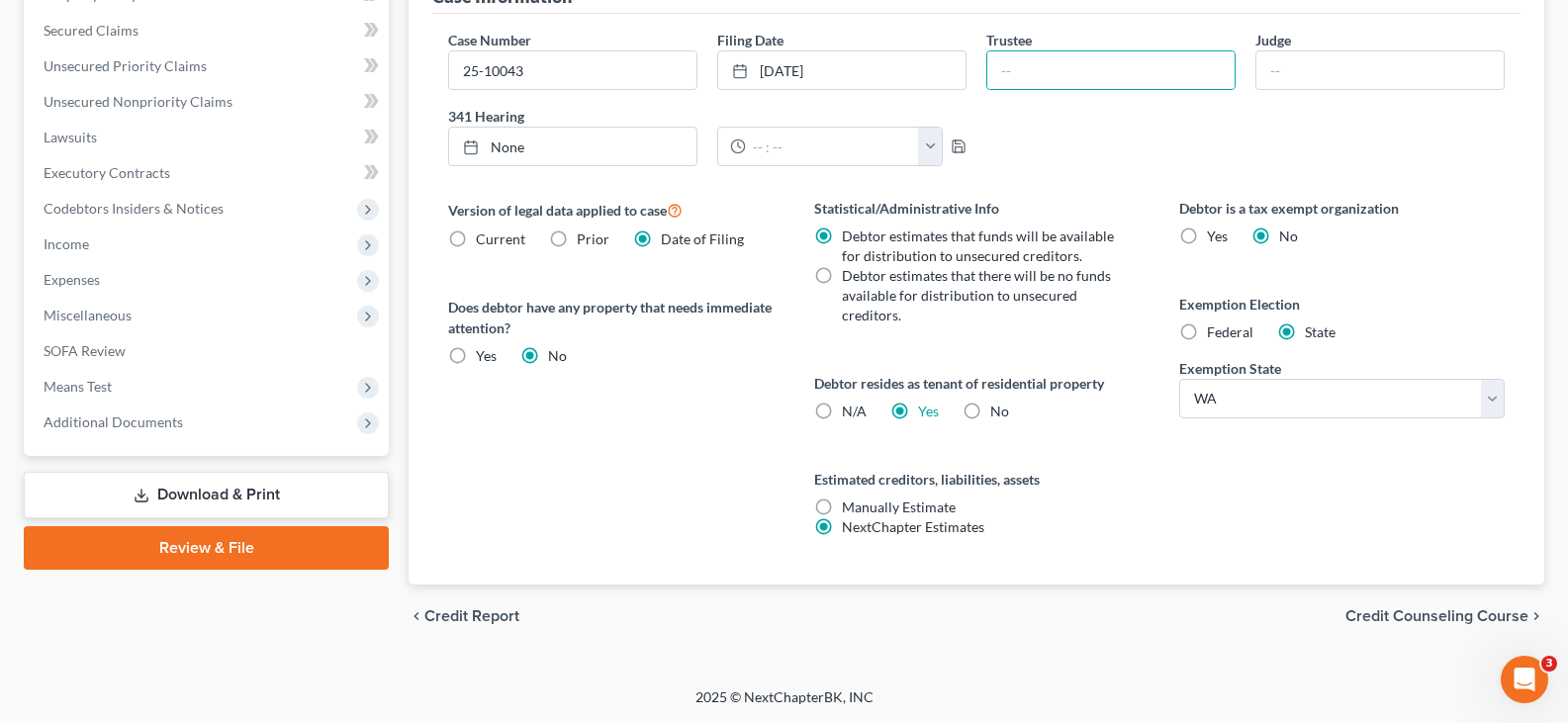
click at [1411, 608] on span "Credit Counseling Course" at bounding box center [1437, 616] width 183 height 16
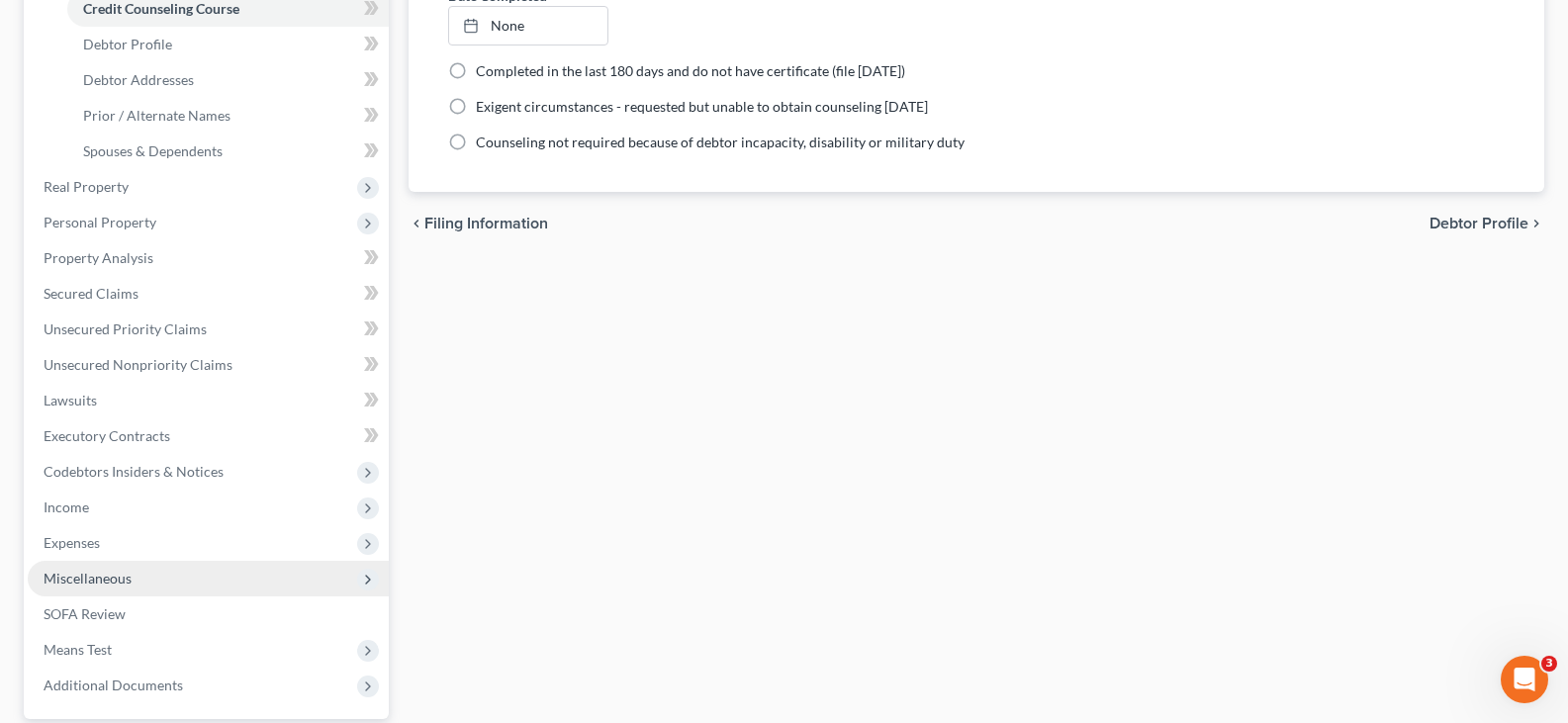
scroll to position [396, 0]
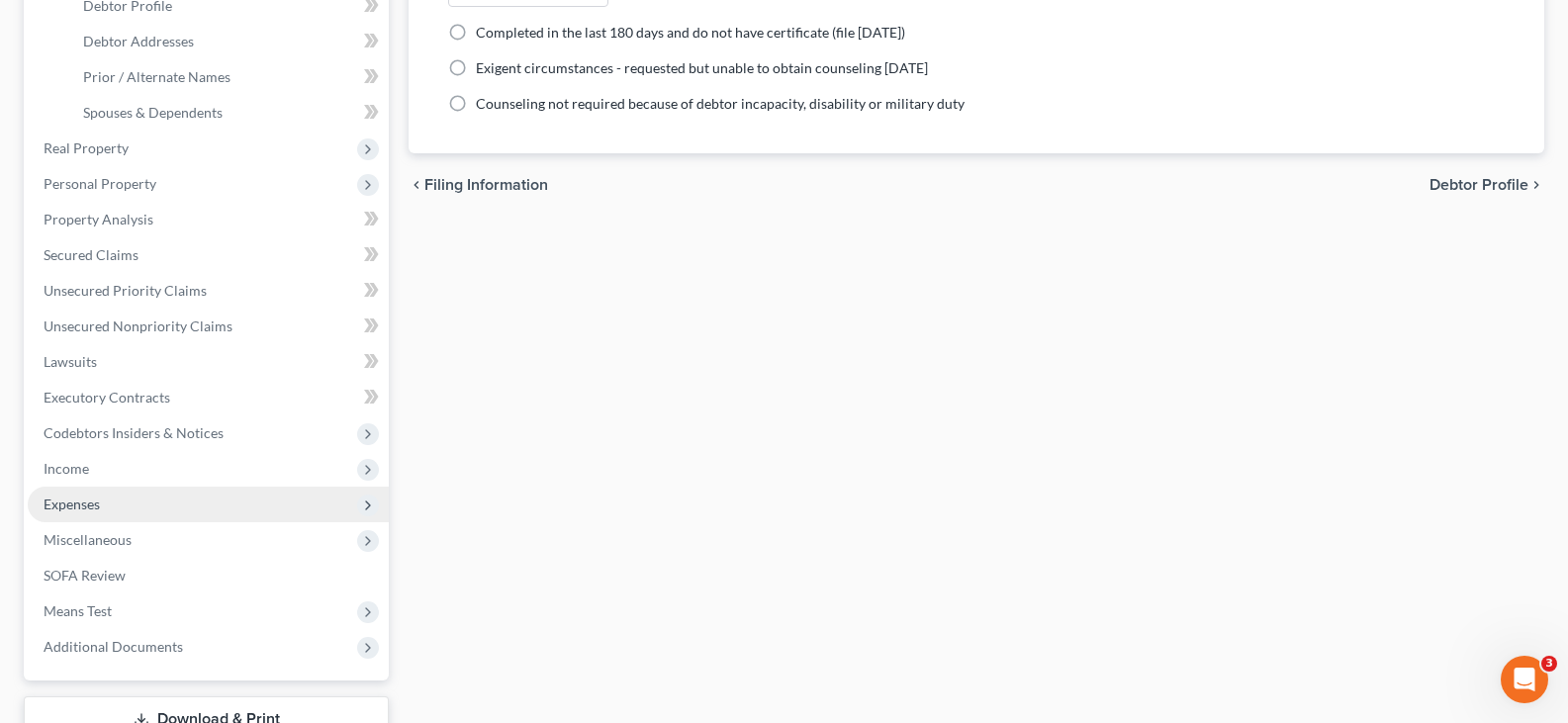
click at [141, 509] on span "Expenses" at bounding box center [208, 505] width 361 height 36
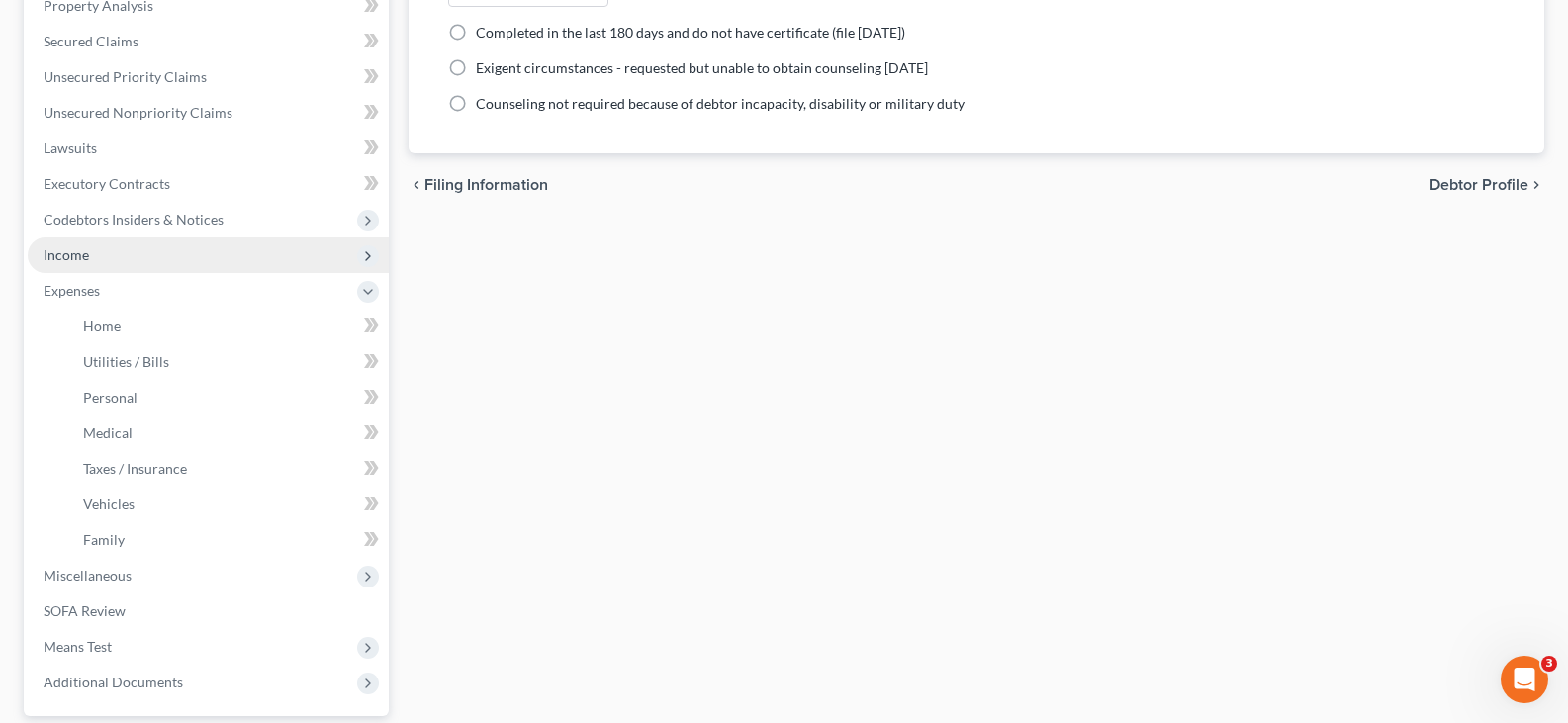
click at [141, 265] on span "Income" at bounding box center [208, 255] width 361 height 36
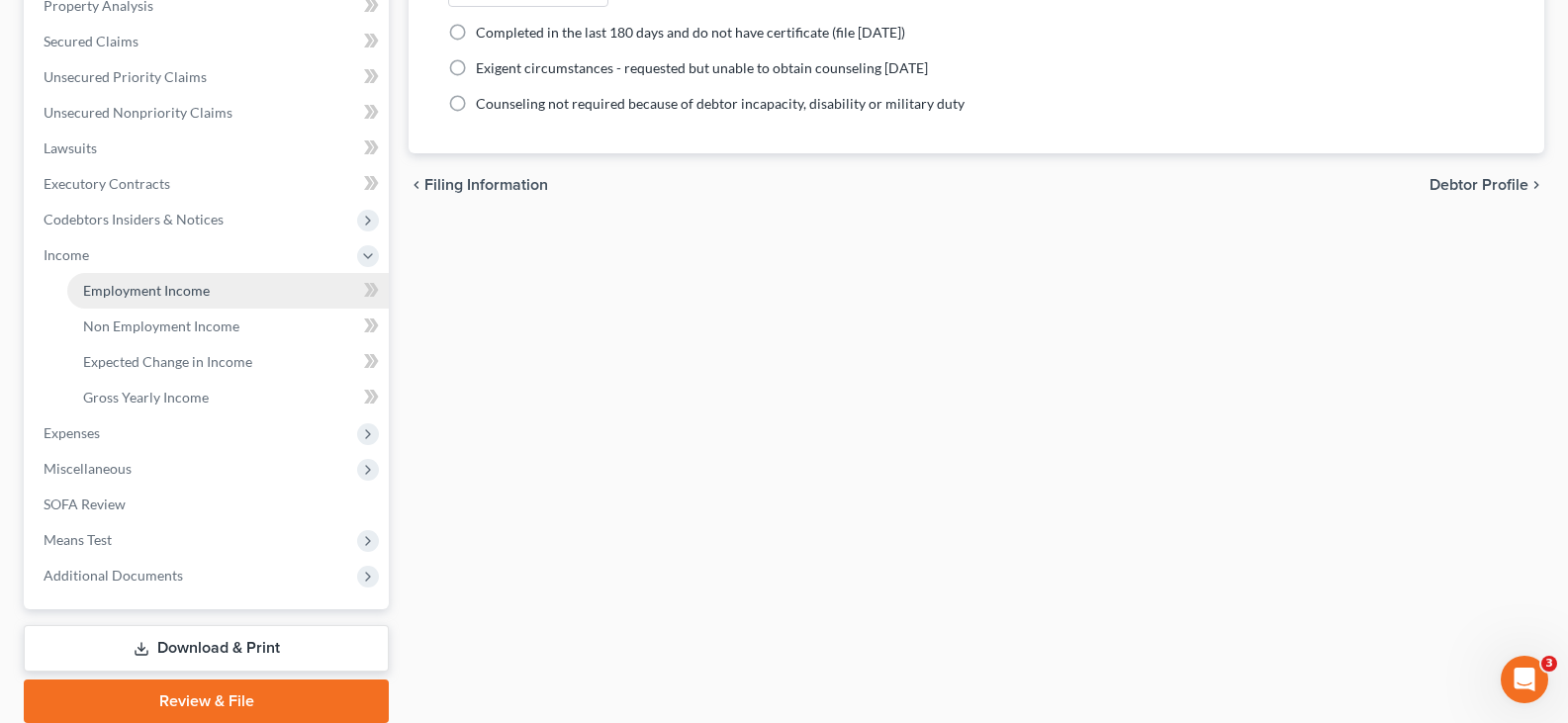
click at [177, 290] on span "Employment Income" at bounding box center [146, 290] width 127 height 17
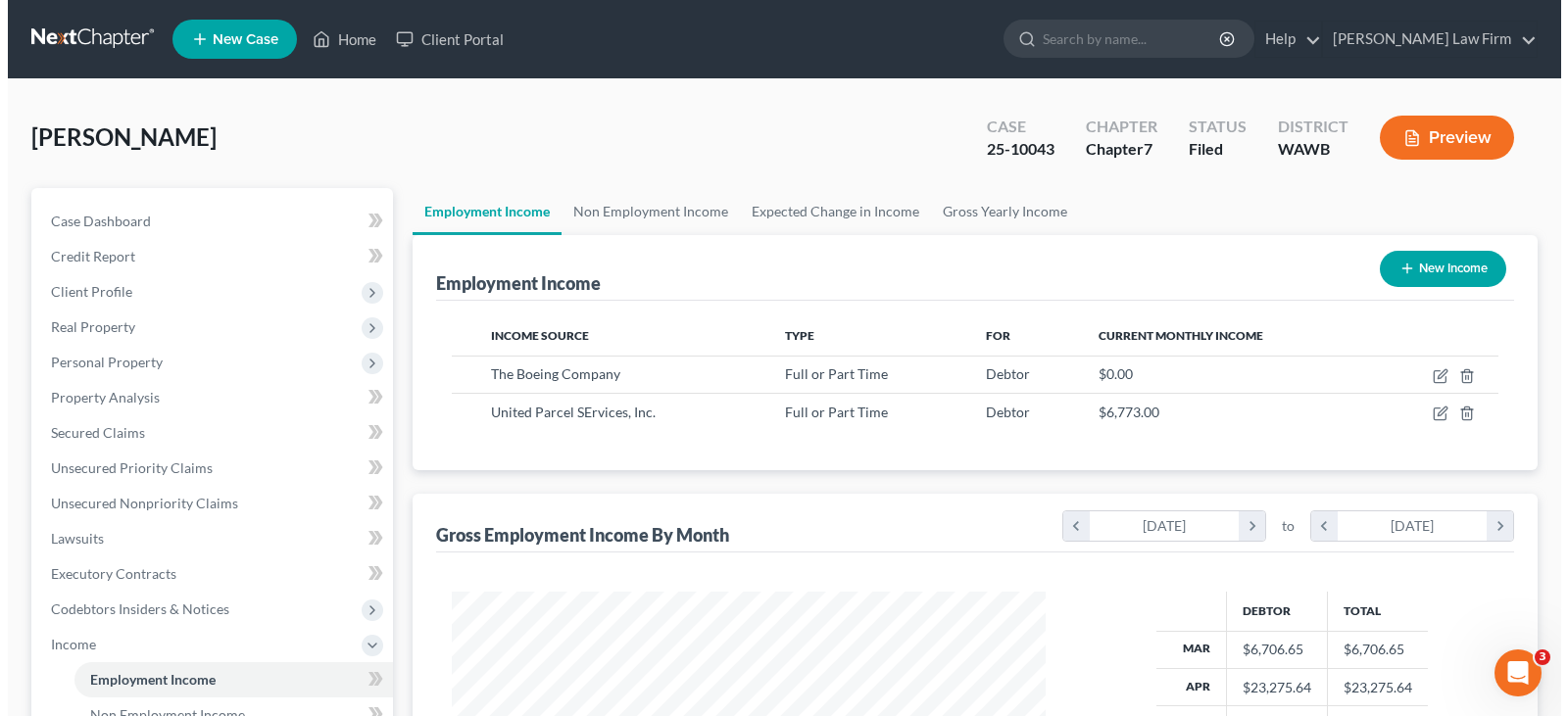
scroll to position [352, 633]
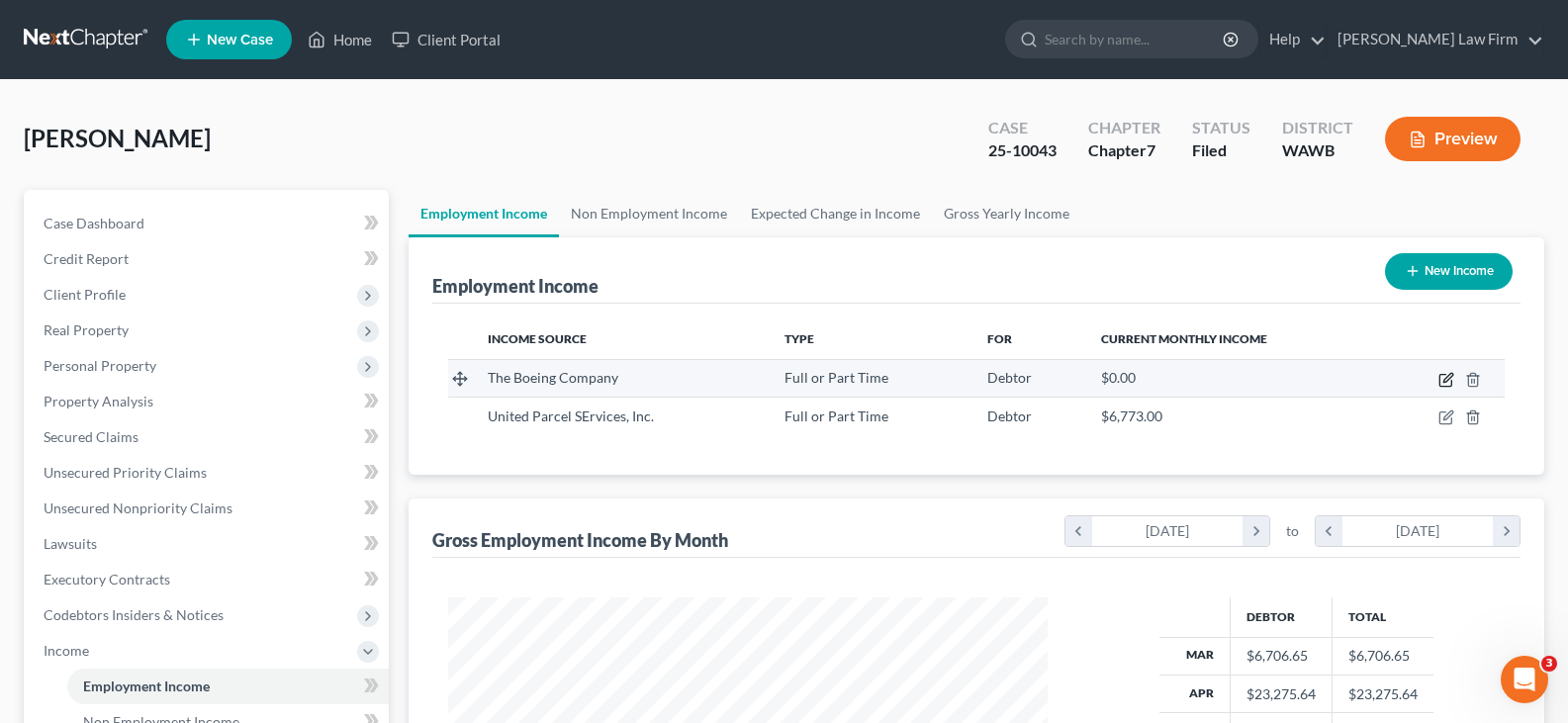
click at [1451, 379] on icon "button" at bounding box center [1446, 380] width 16 height 16
select select "0"
select select "50"
select select "2"
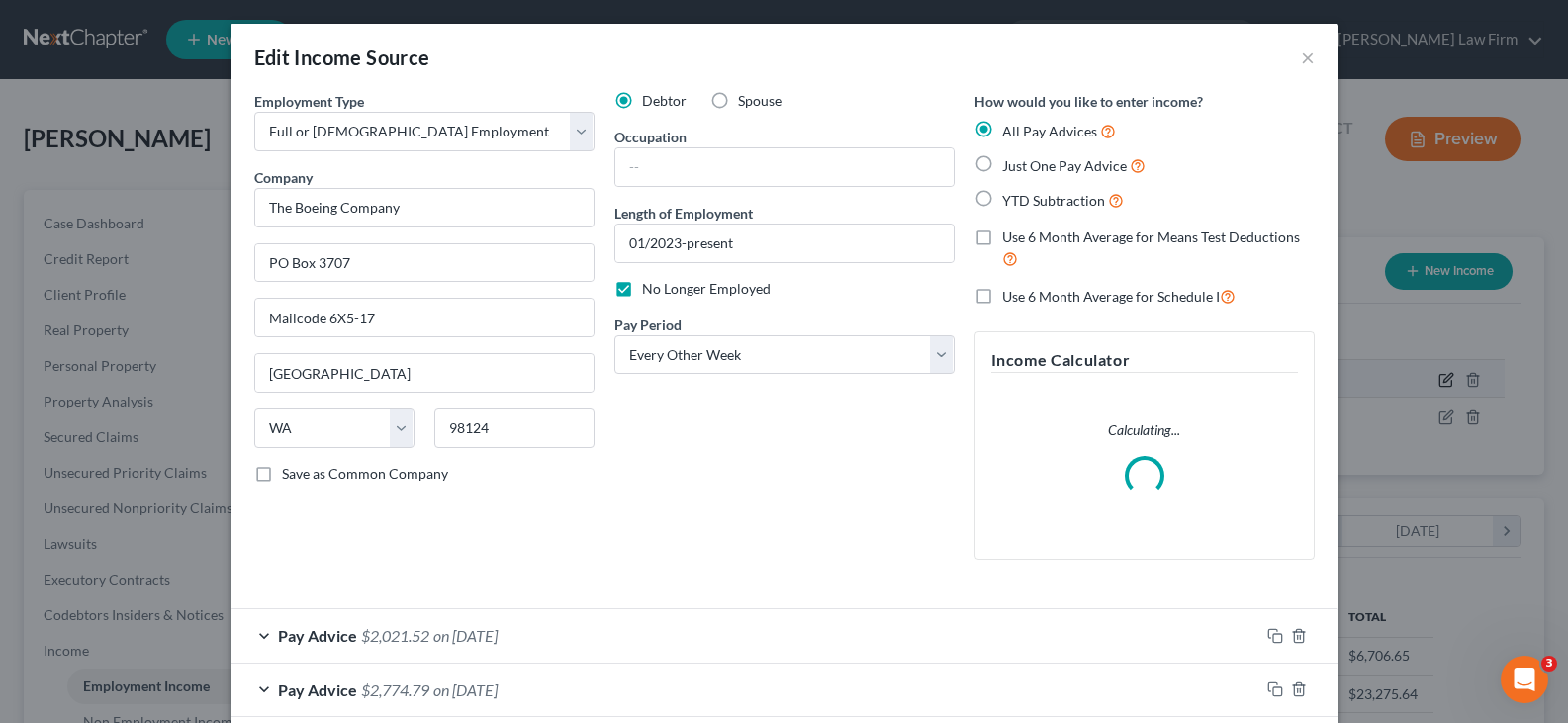
scroll to position [355, 646]
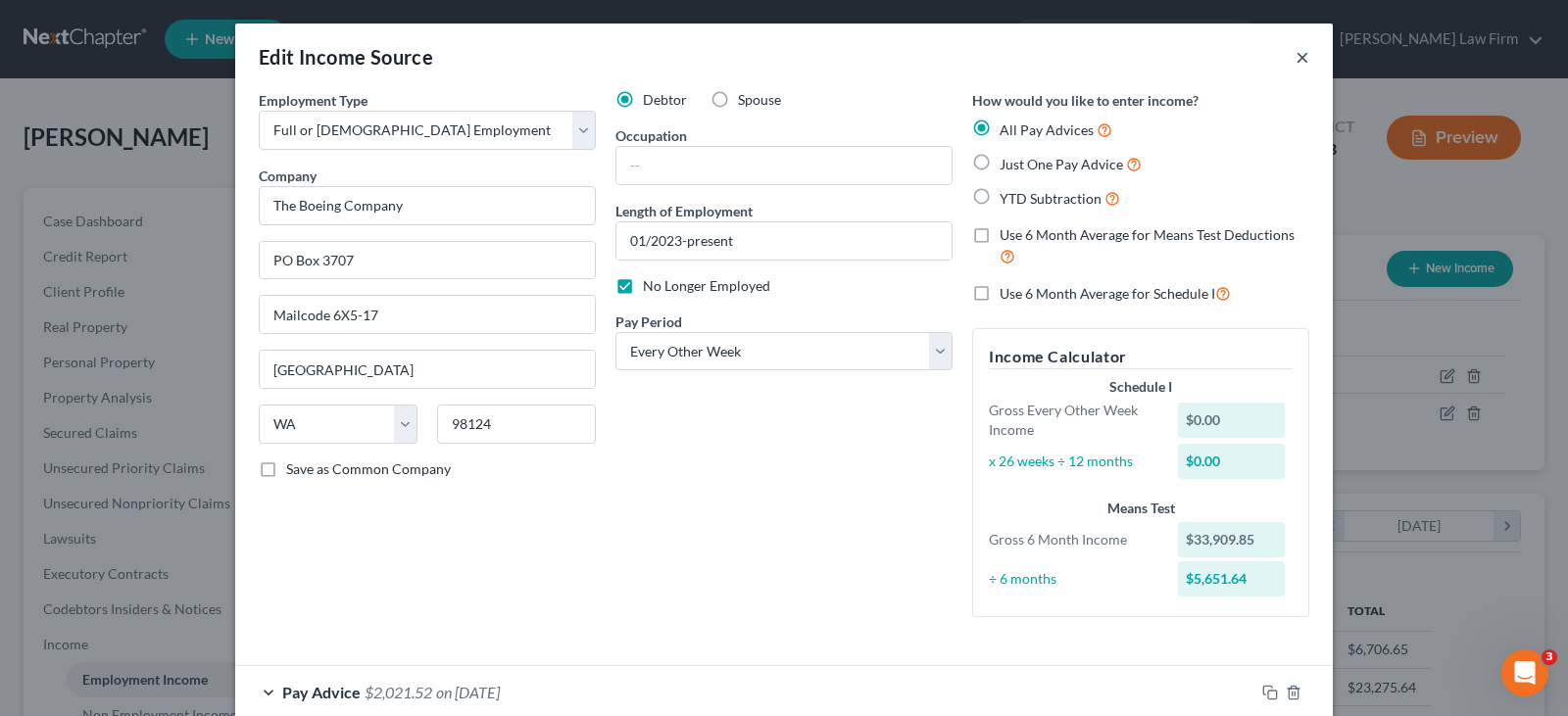
click at [1295, 56] on button "×" at bounding box center [1302, 57] width 14 height 24
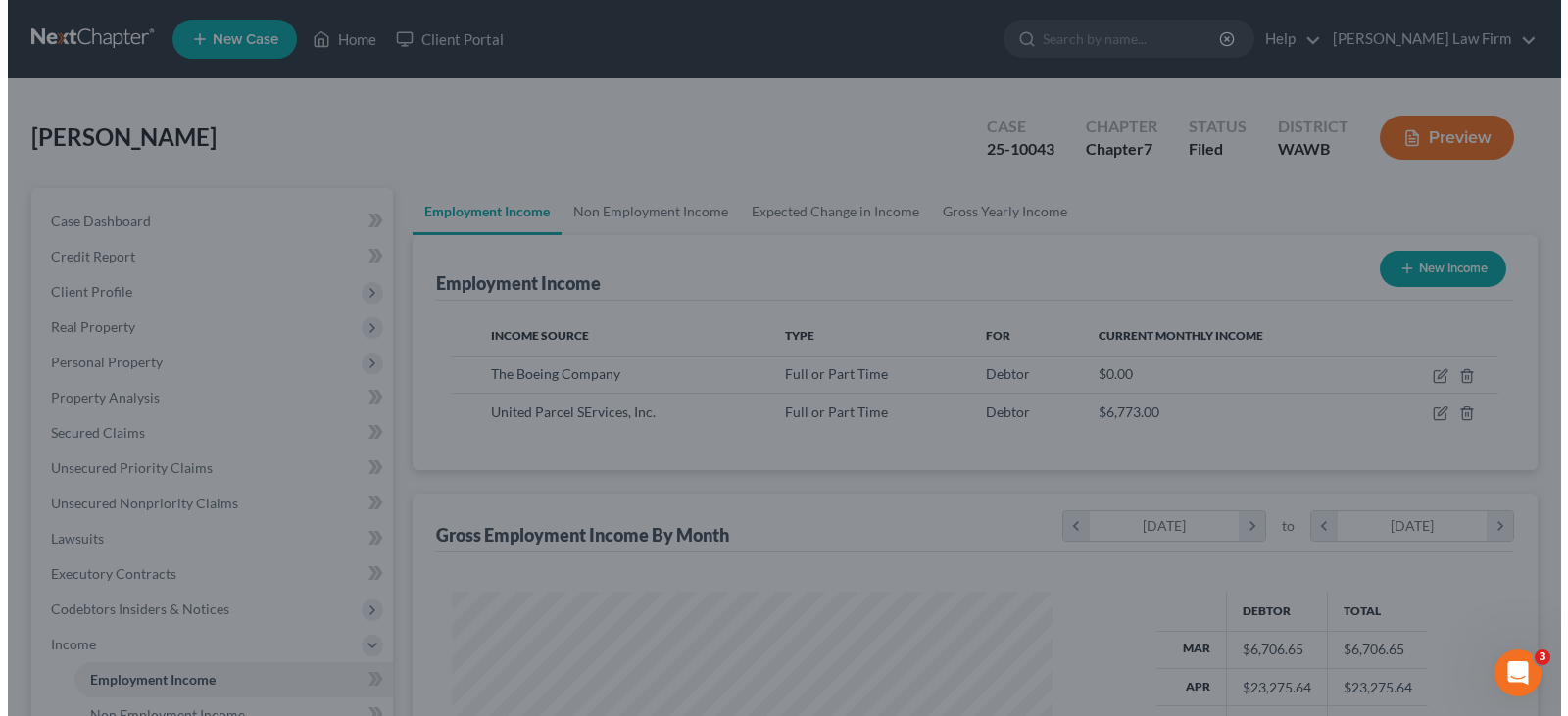
scroll to position [979671, 979209]
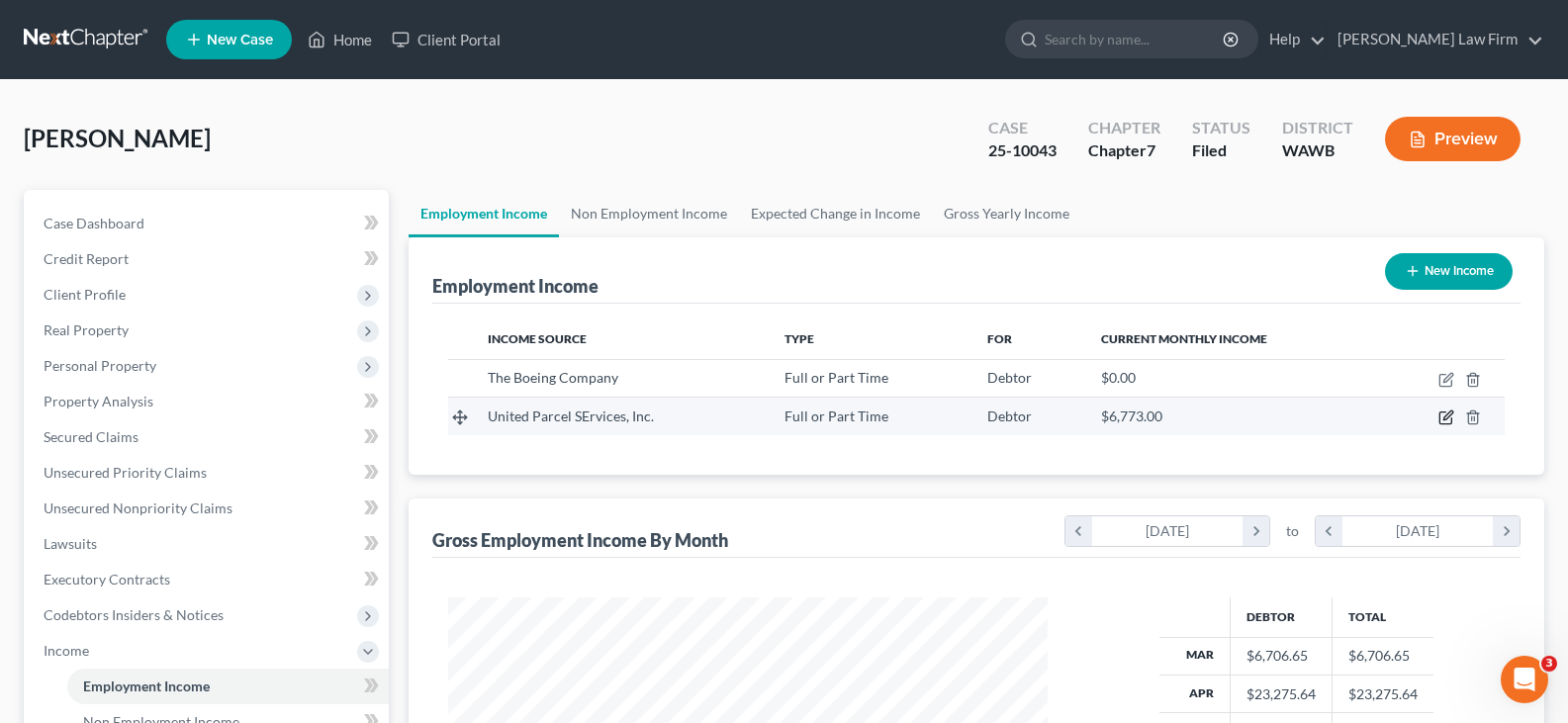
click at [1443, 417] on icon "button" at bounding box center [1446, 418] width 16 height 16
select select "0"
select select "10"
select select "3"
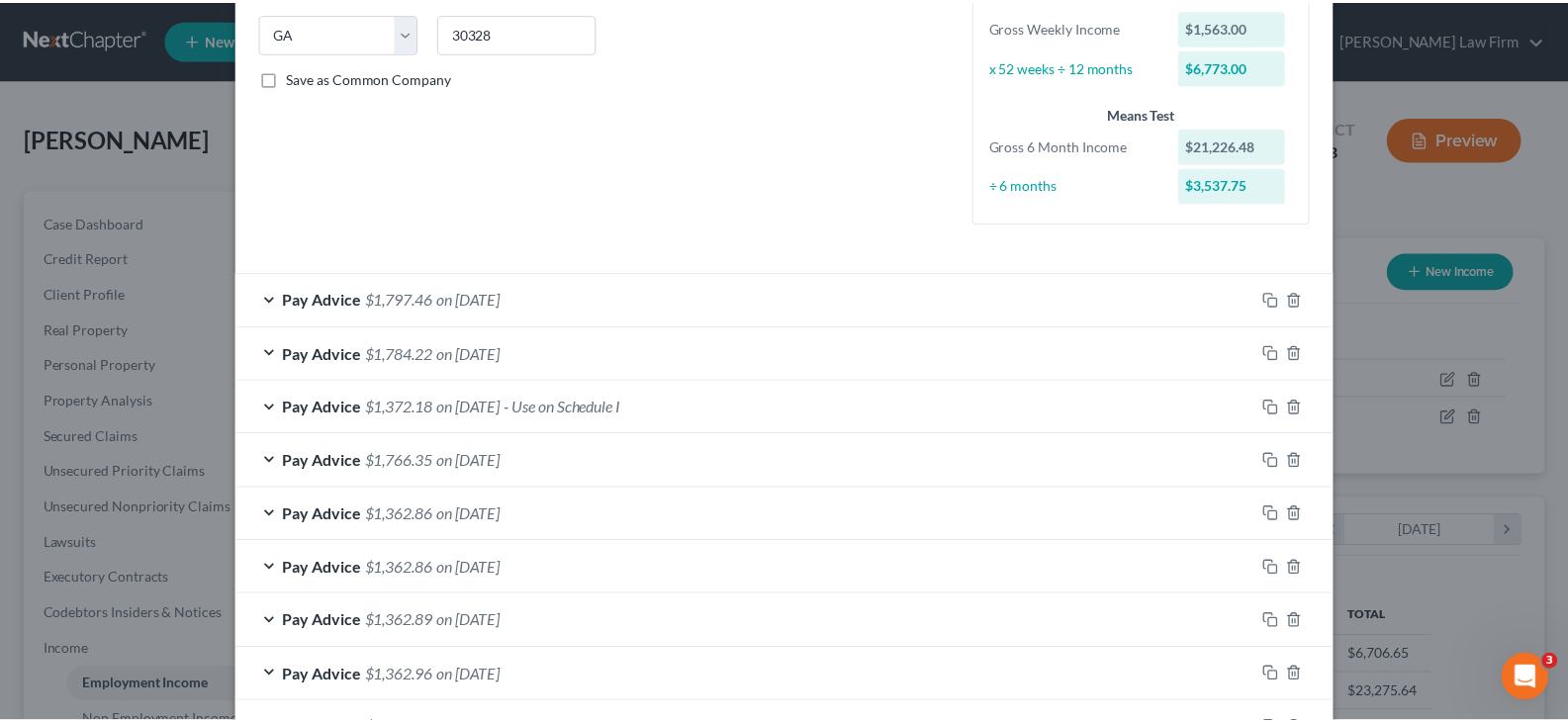
scroll to position [0, 0]
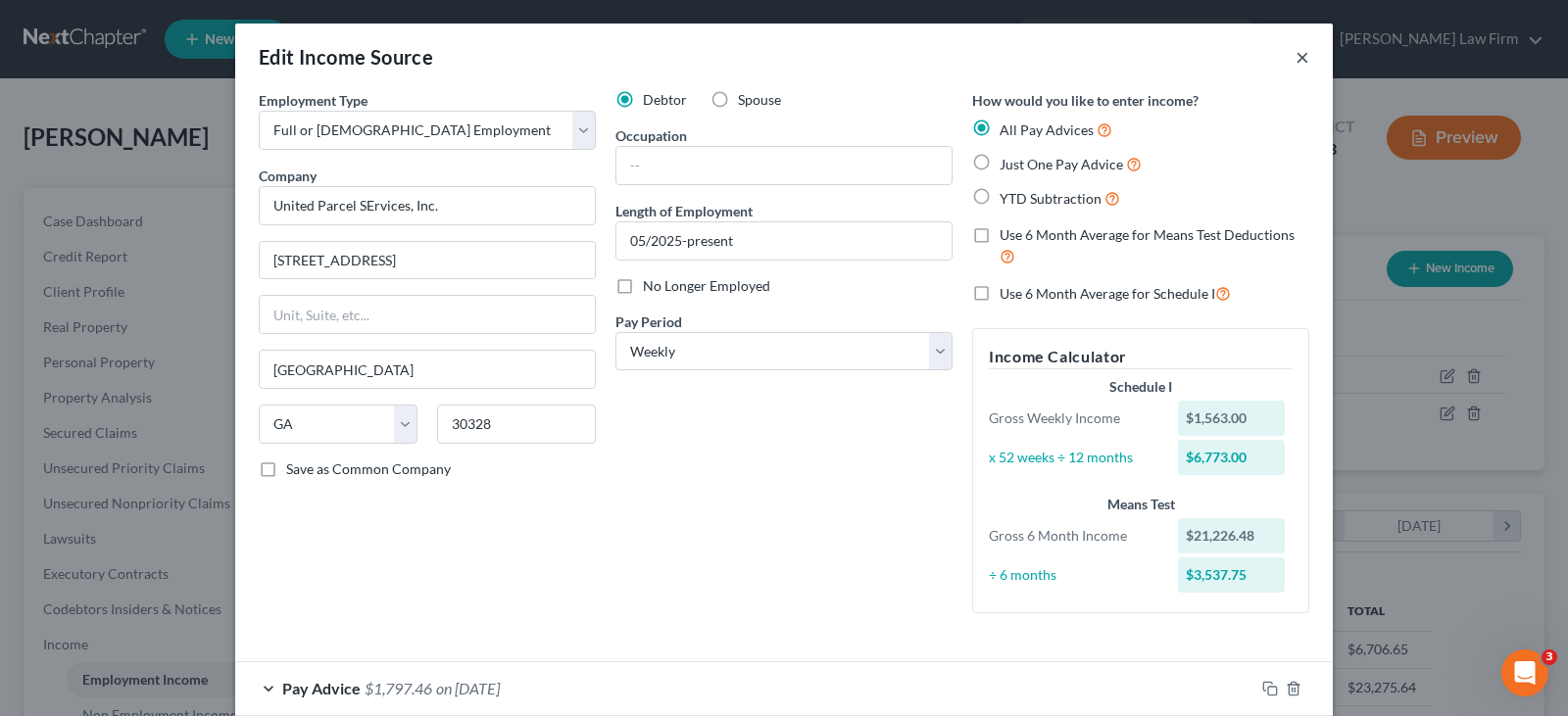
click at [1295, 58] on button "×" at bounding box center [1302, 57] width 14 height 24
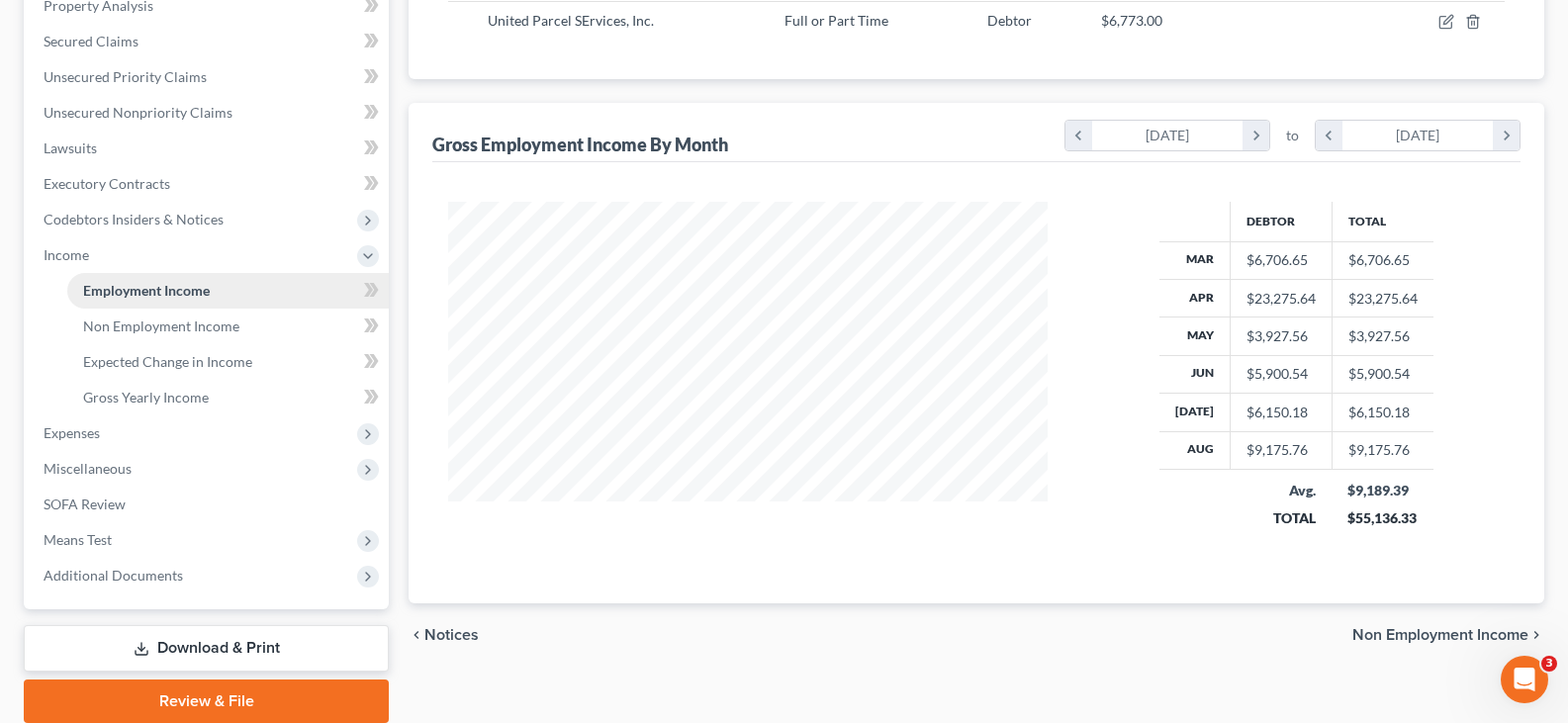
scroll to position [471, 0]
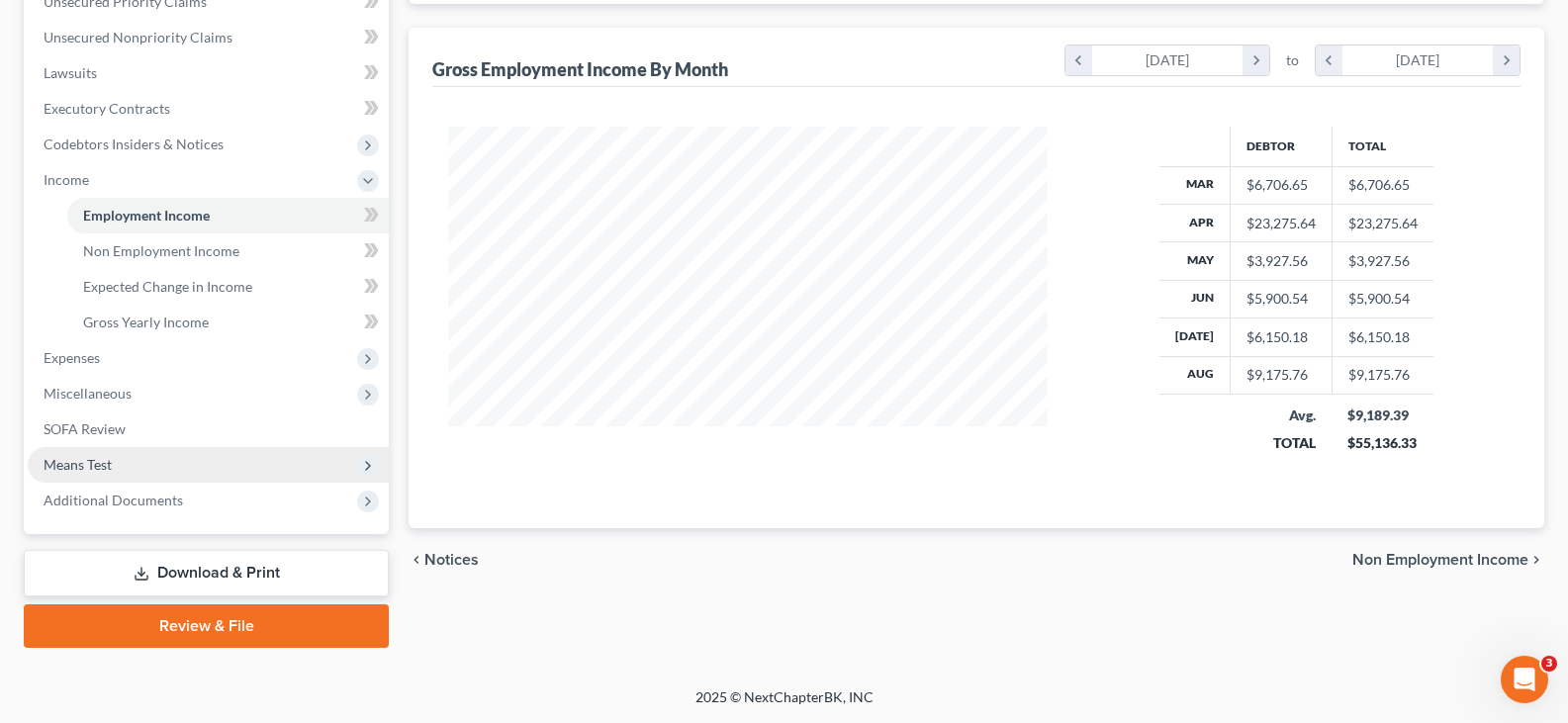
click at [100, 468] on span "Means Test" at bounding box center [78, 464] width 68 height 17
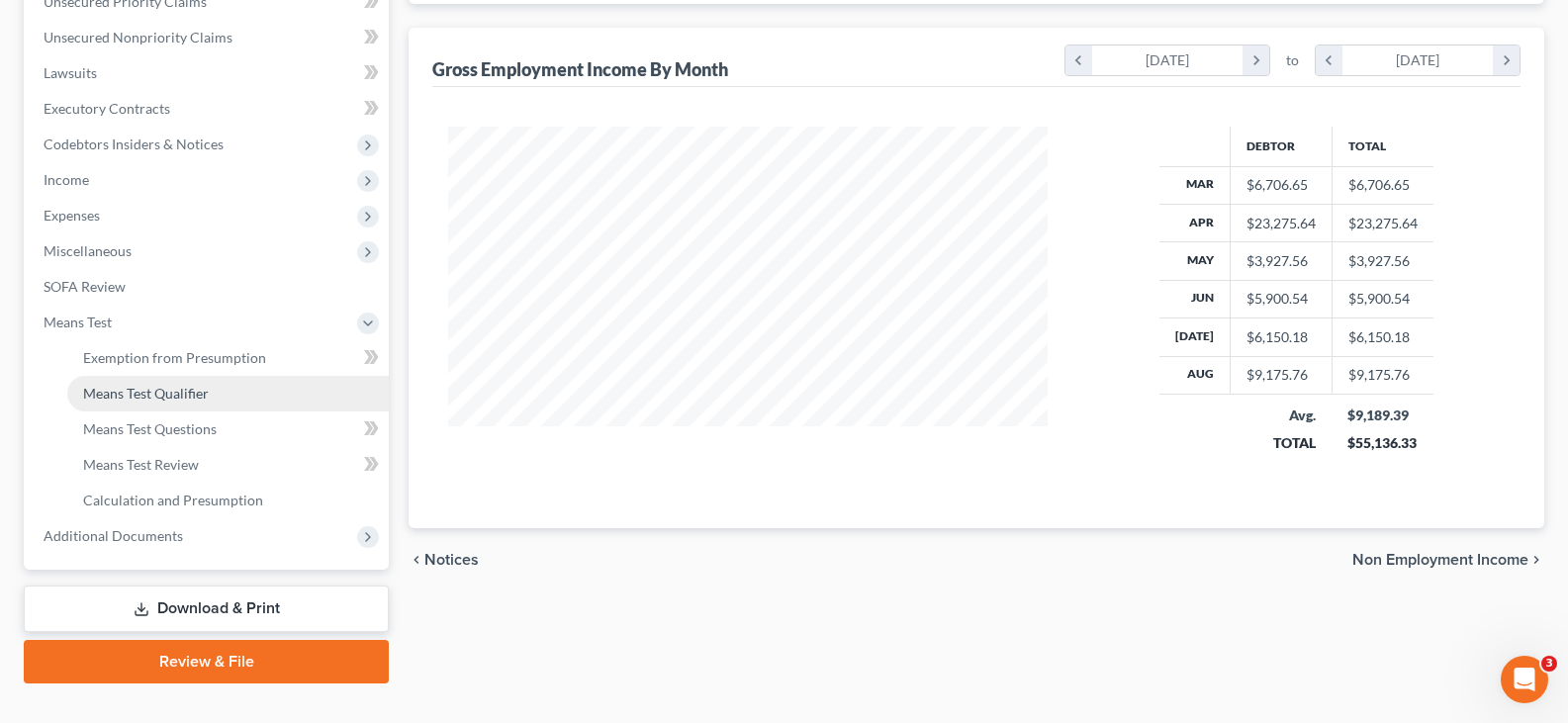
click at [144, 404] on link "Means Test Qualifier" at bounding box center [227, 394] width 322 height 36
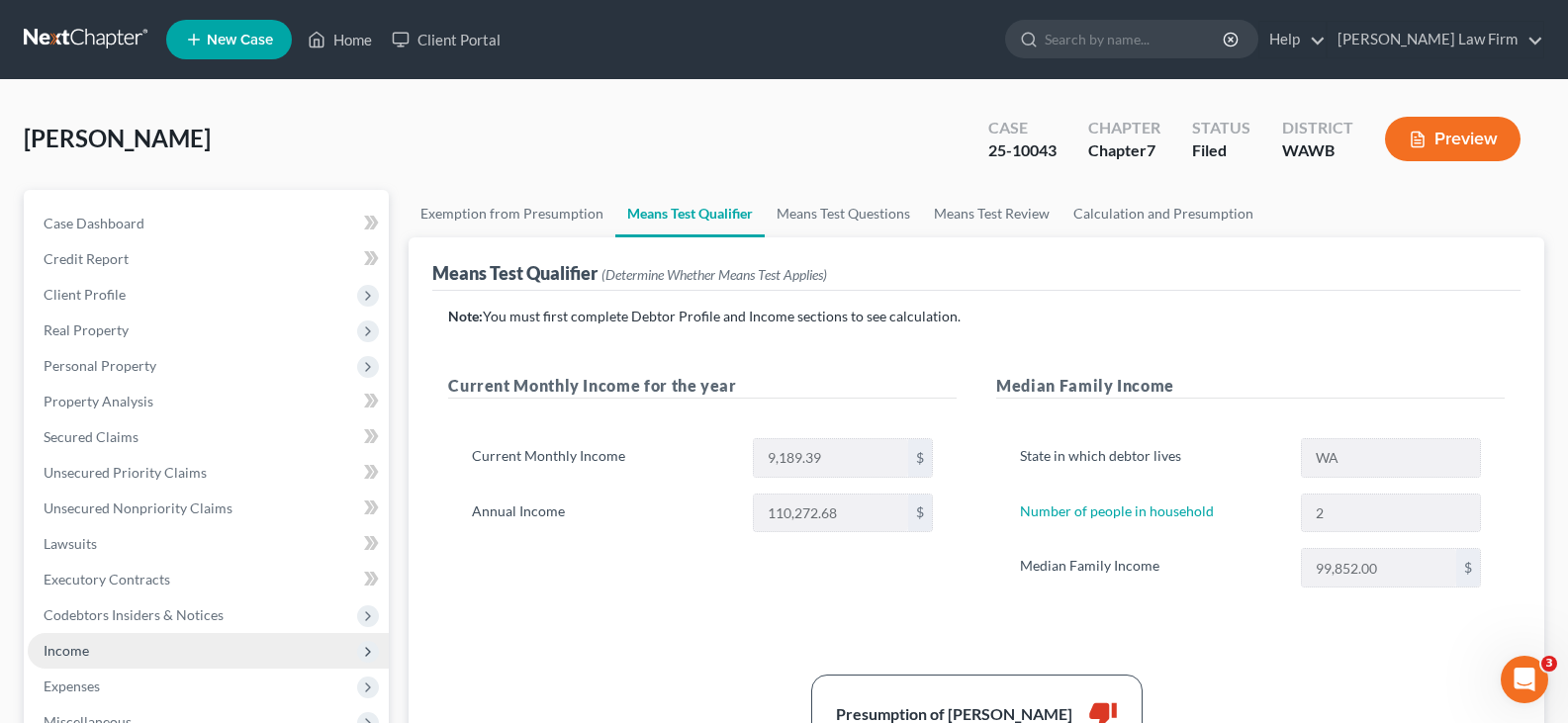
click at [119, 651] on span "Income" at bounding box center [208, 651] width 361 height 36
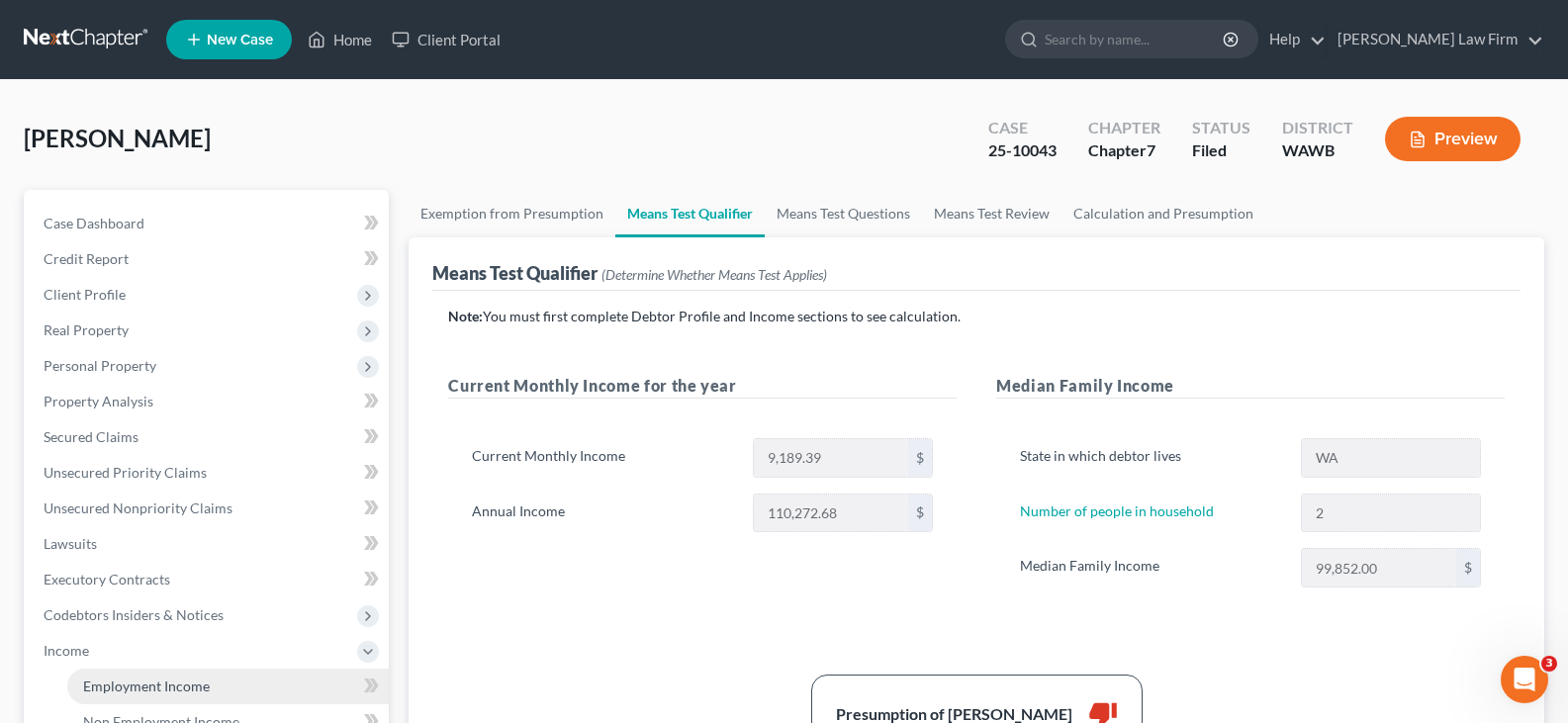
click at [138, 688] on span "Employment Income" at bounding box center [146, 686] width 127 height 17
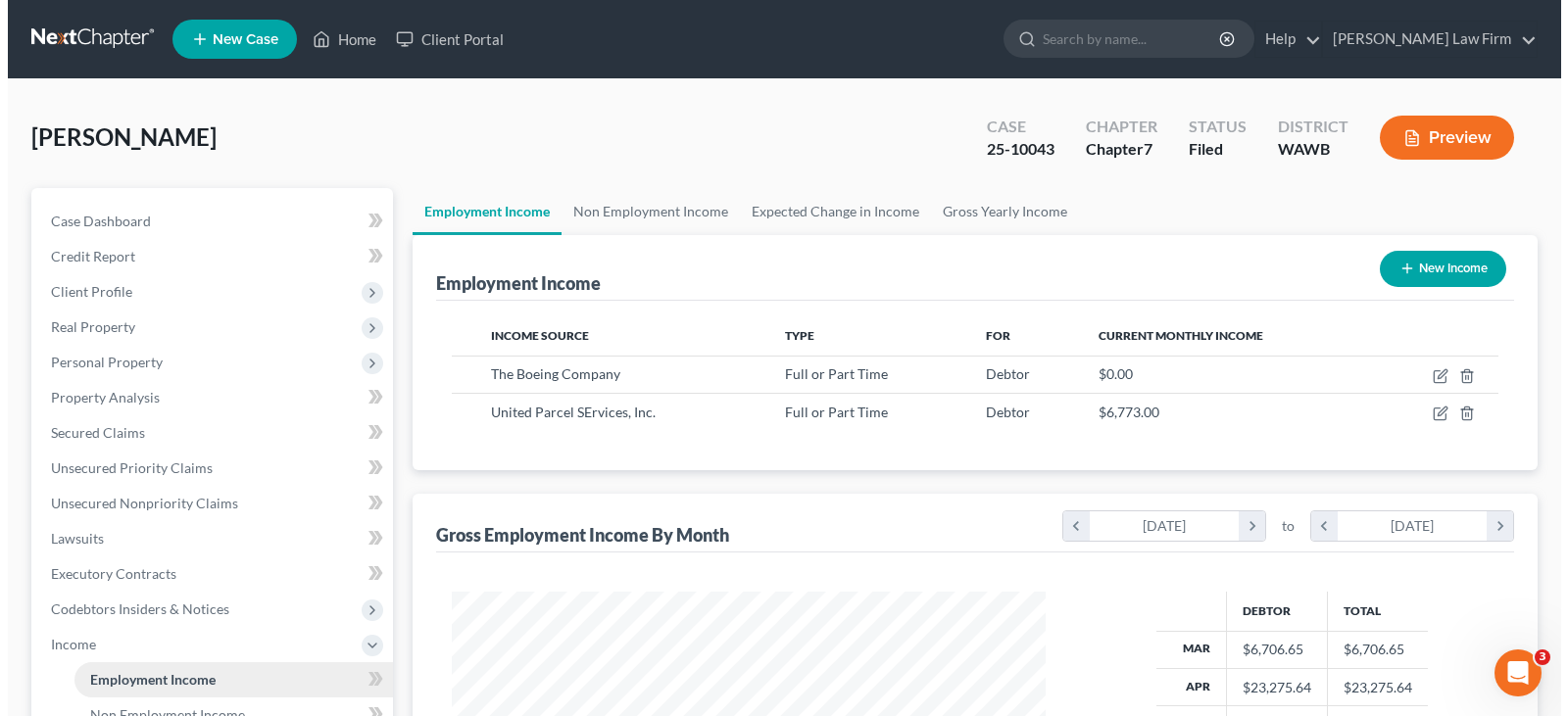
scroll to position [352, 633]
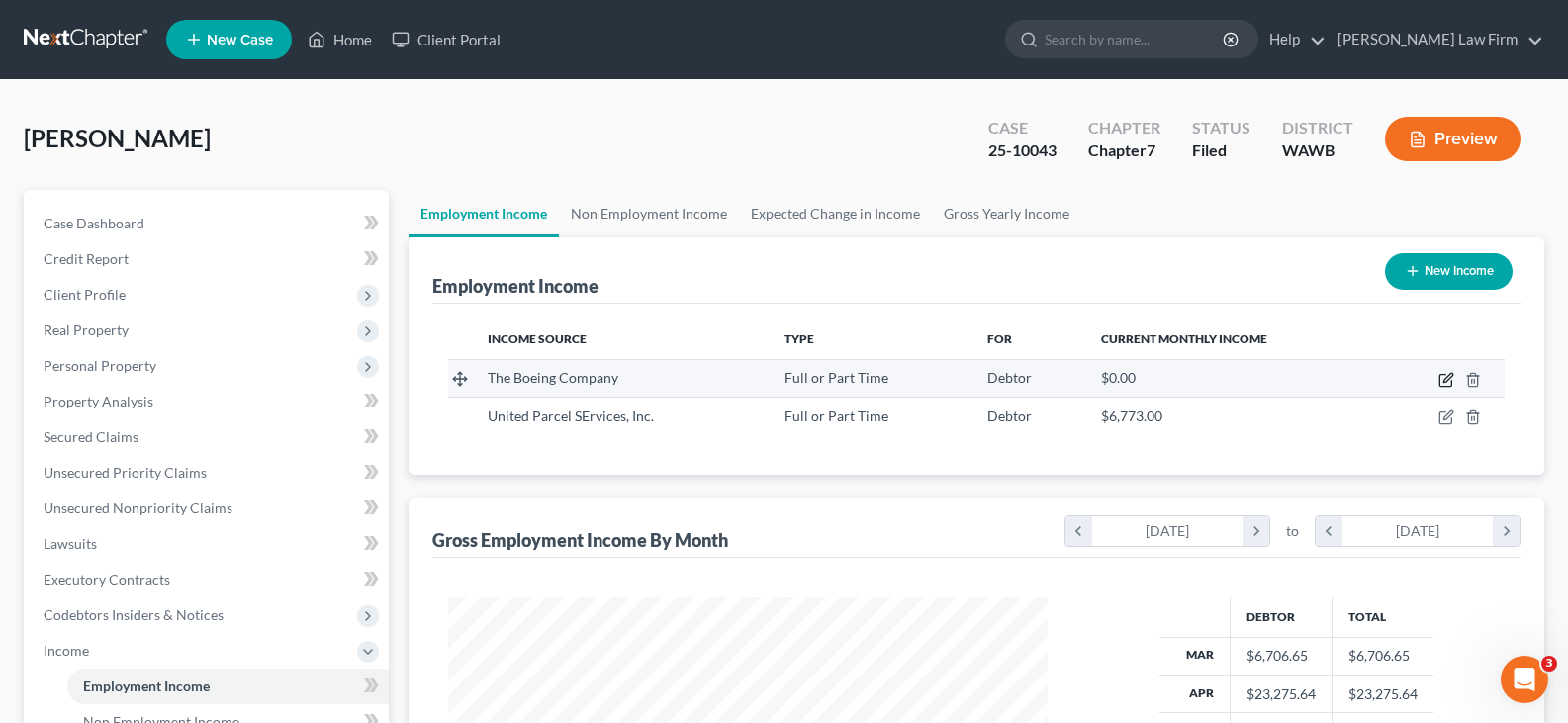
click at [1442, 380] on icon "button" at bounding box center [1446, 380] width 16 height 16
select select "0"
select select "50"
select select "2"
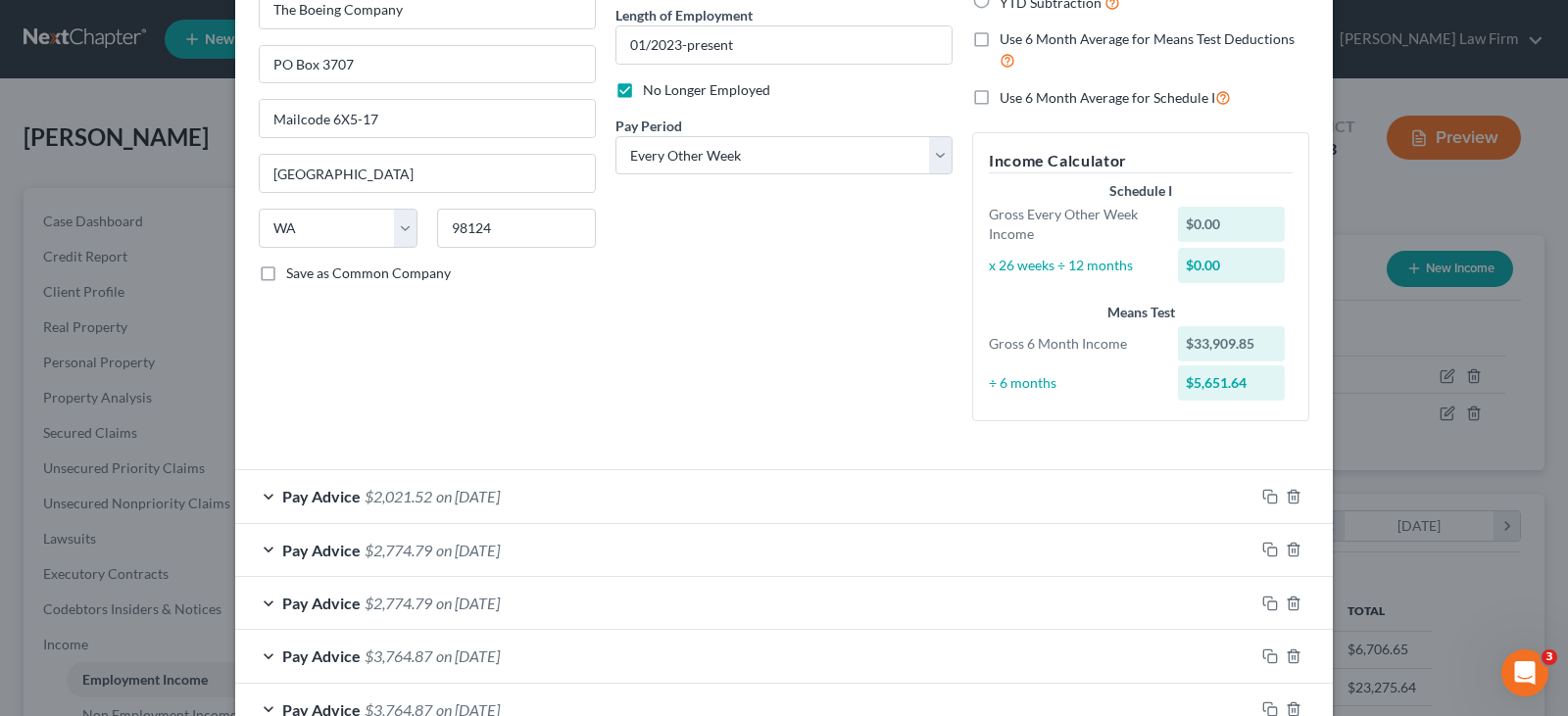
scroll to position [377, 0]
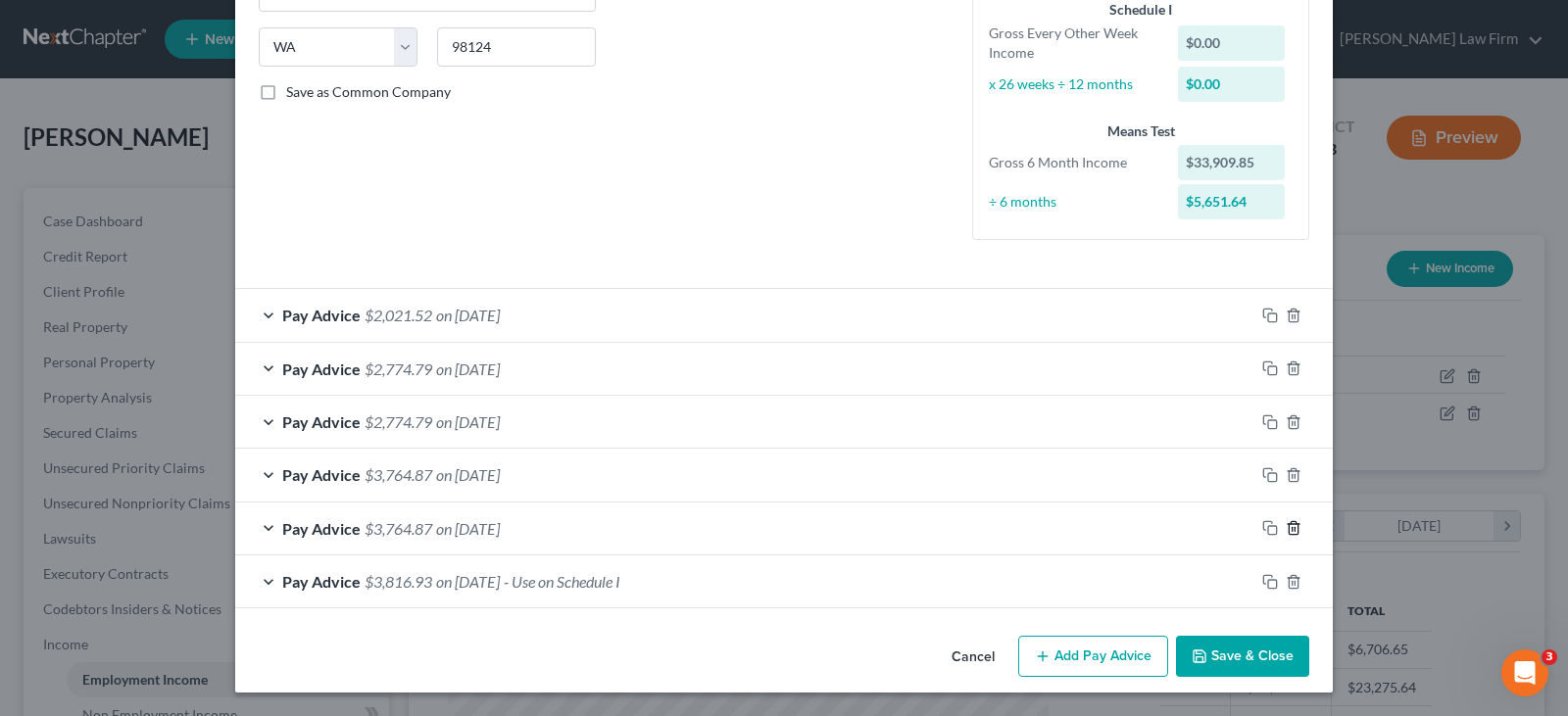
click at [1288, 524] on polyline "button" at bounding box center [1294, 524] width 12 height 0
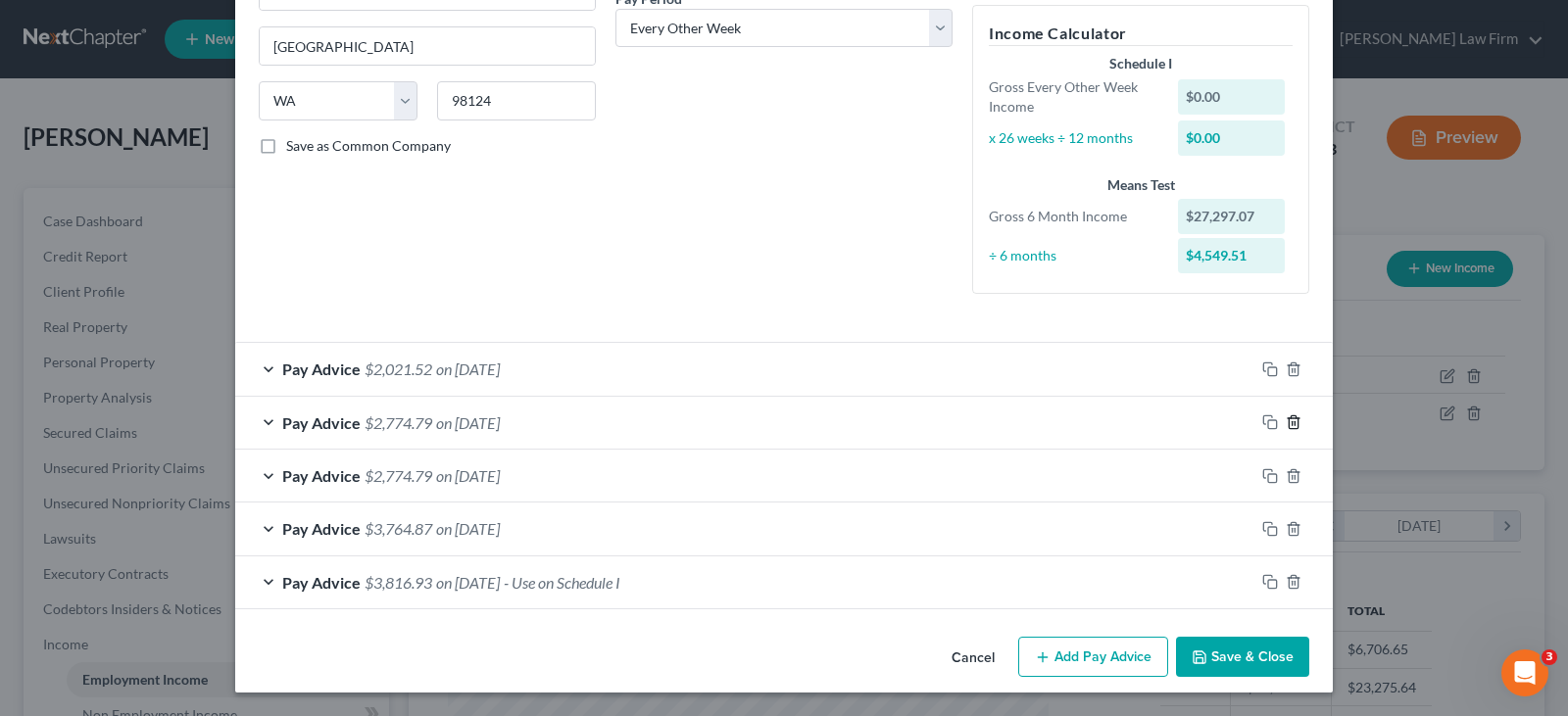
click at [1291, 430] on icon "button" at bounding box center [1293, 423] width 9 height 13
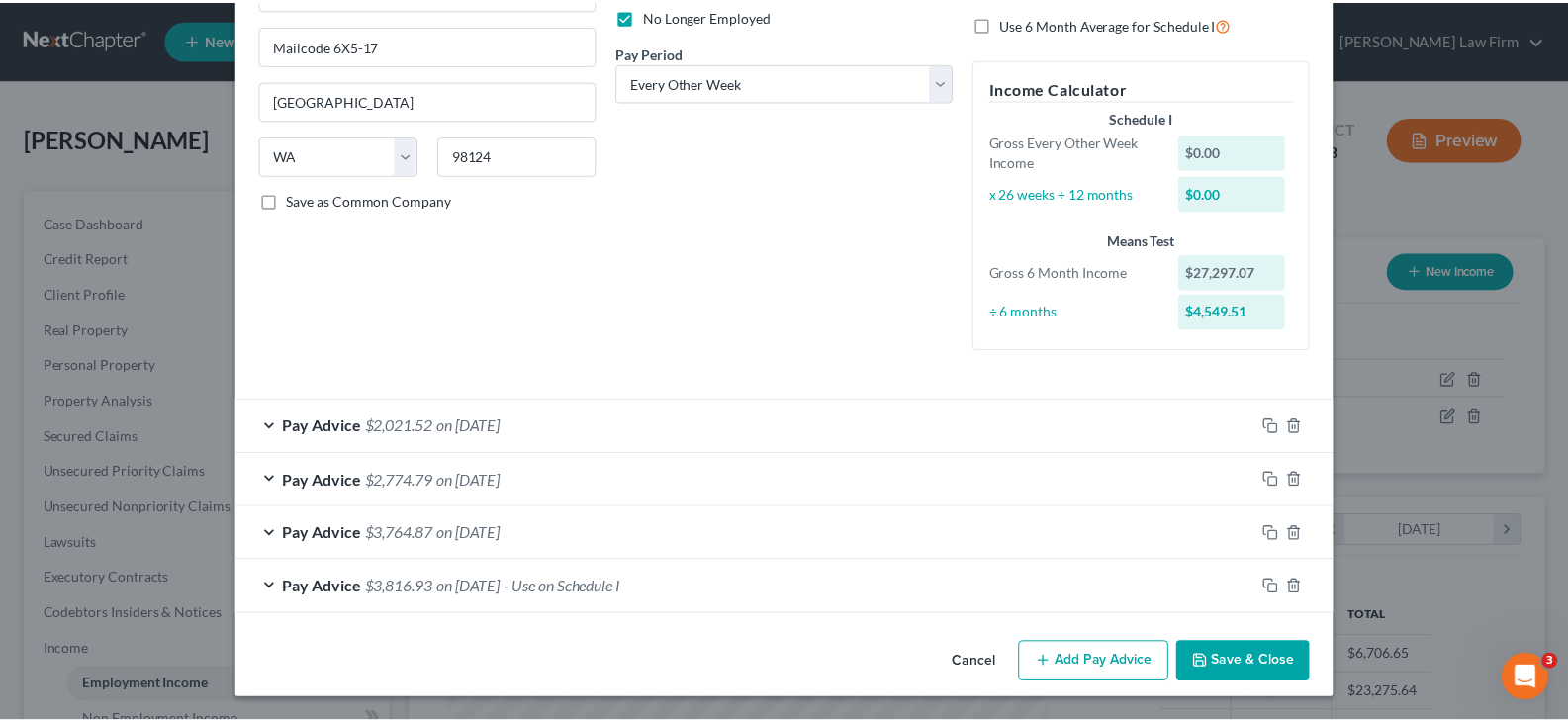
scroll to position [273, 0]
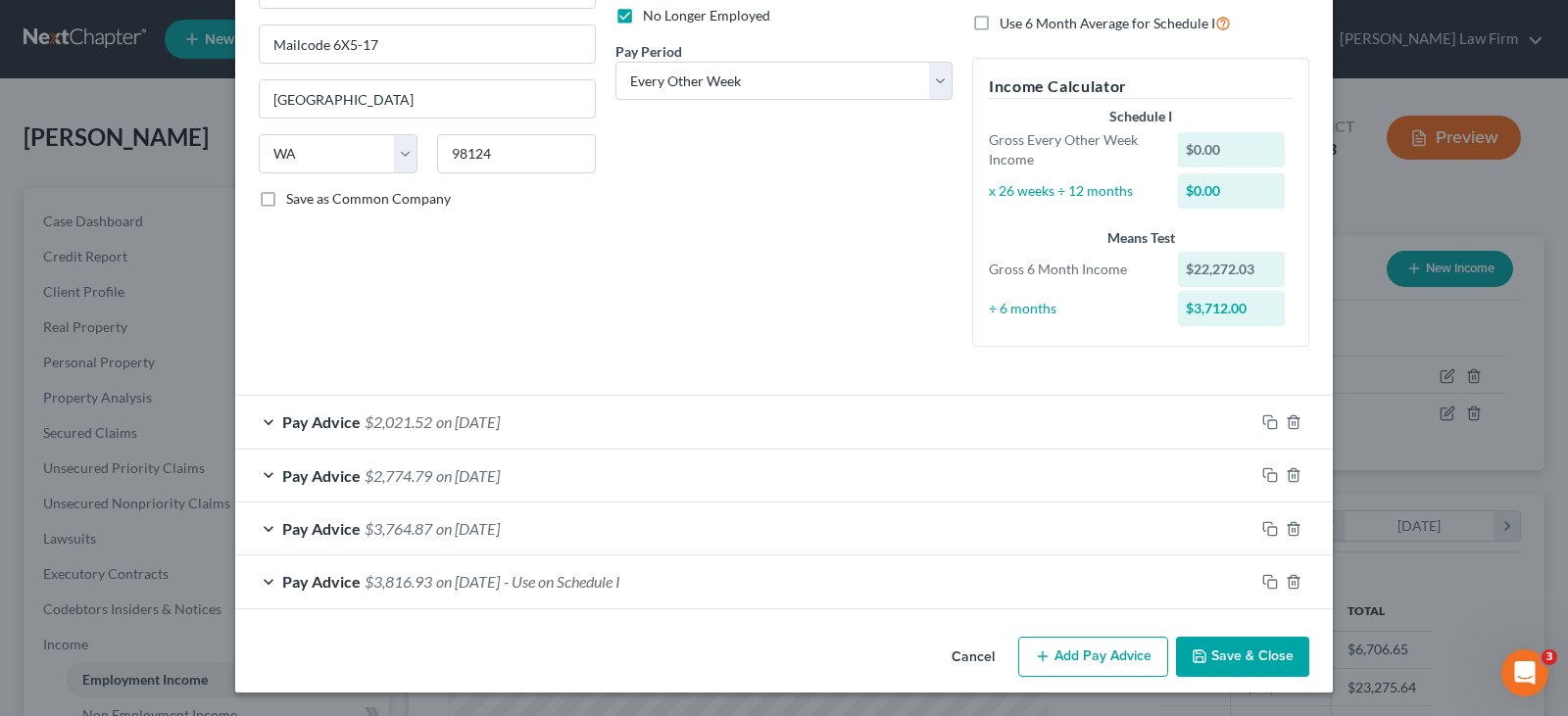
click at [1235, 650] on button "Save & Close" at bounding box center [1242, 658] width 133 height 41
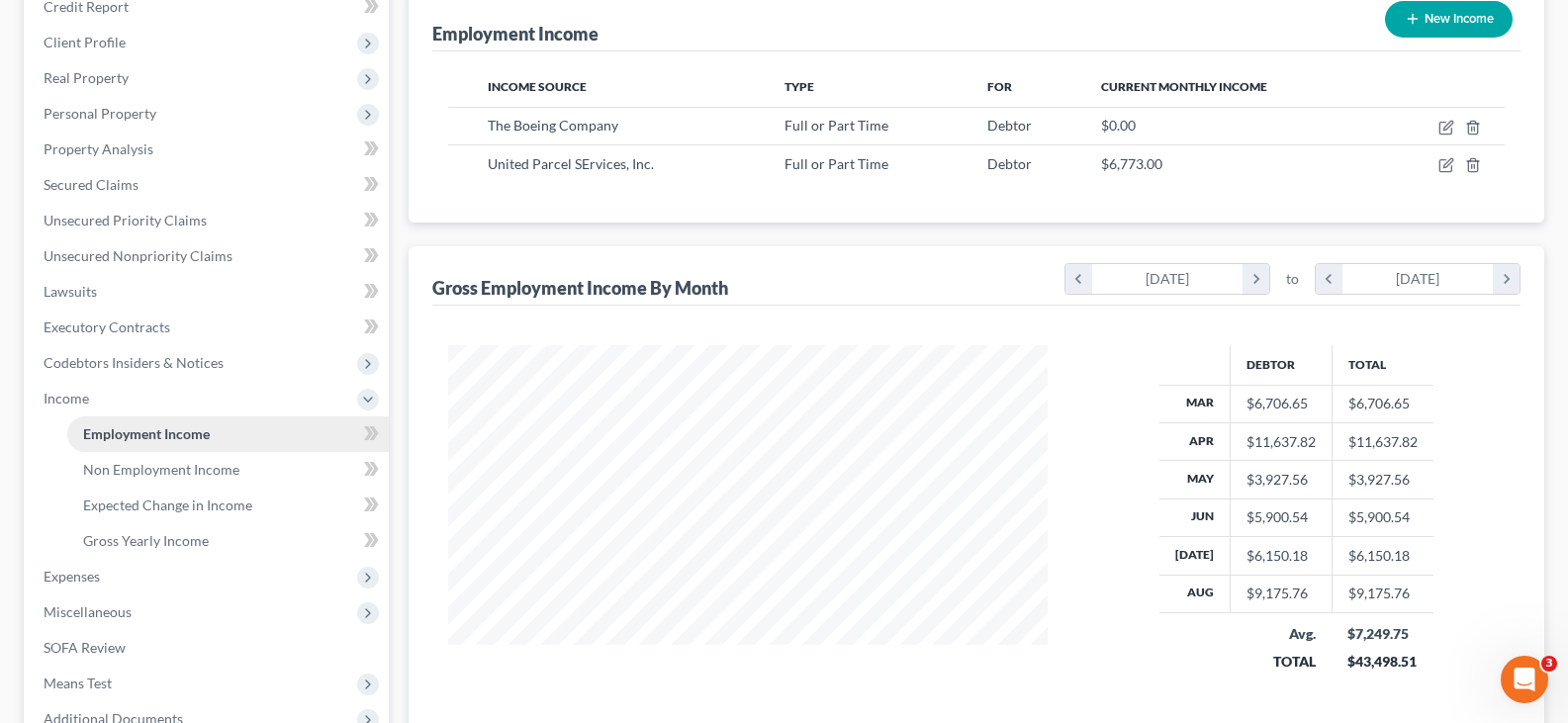
scroll to position [396, 0]
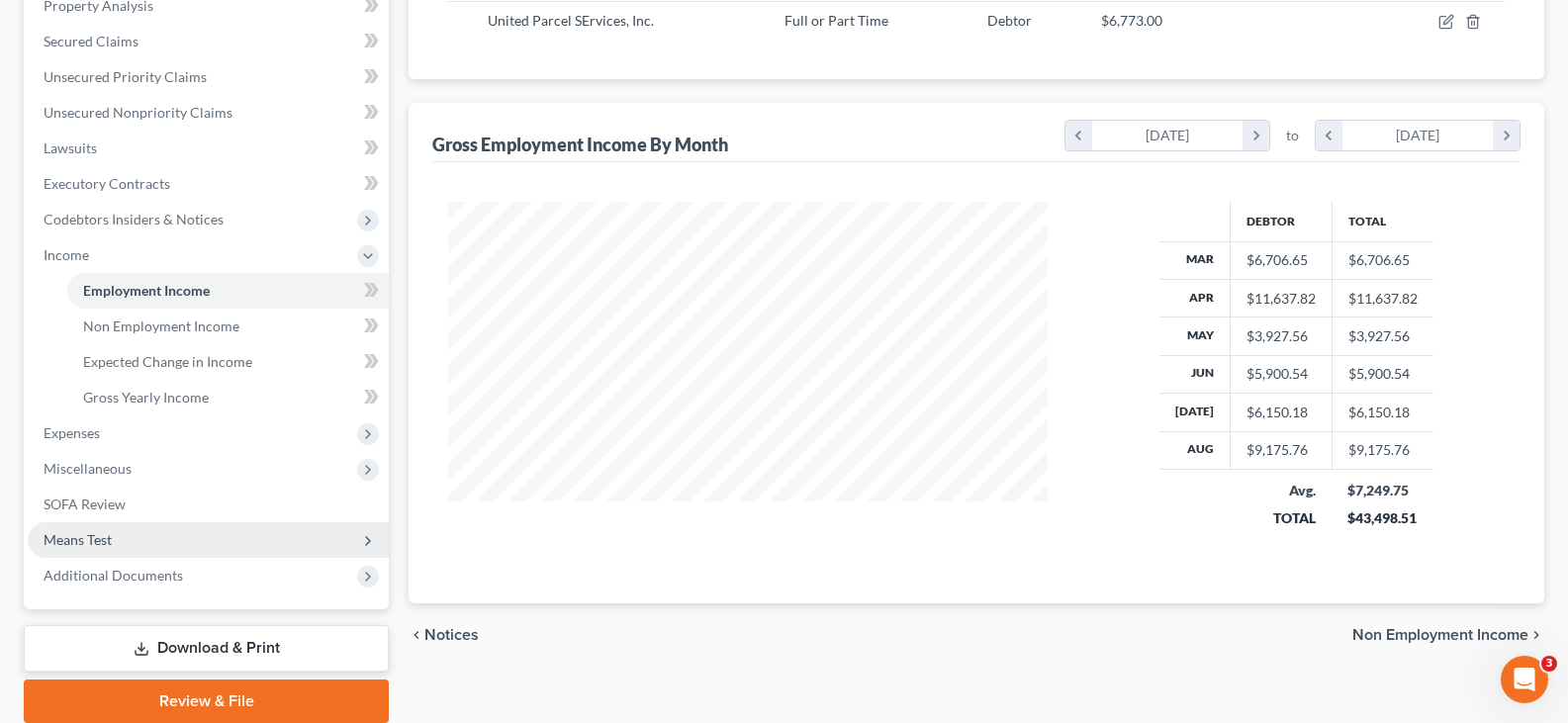
click at [110, 542] on span "Means Test" at bounding box center [78, 540] width 68 height 17
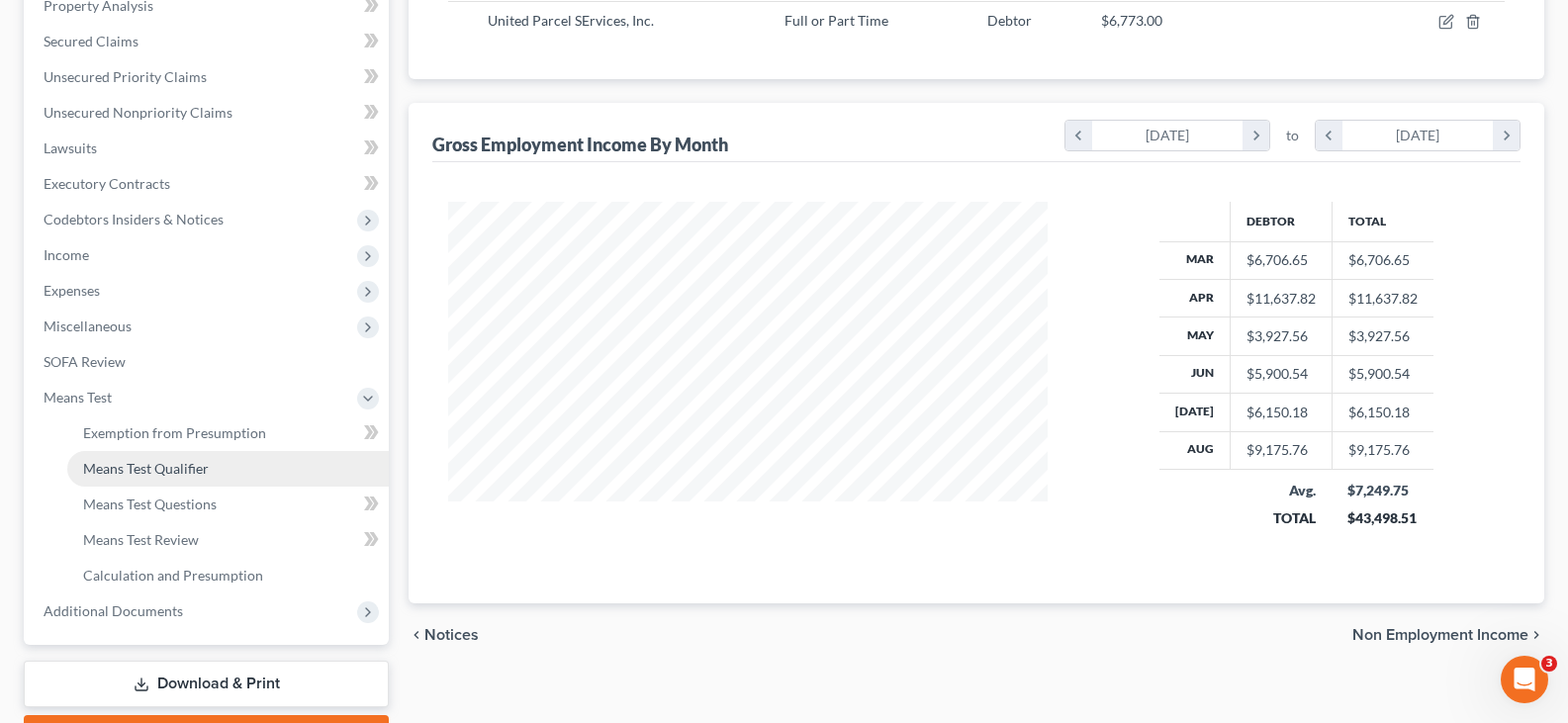
click at [149, 461] on span "Means Test Qualifier" at bounding box center [146, 468] width 126 height 17
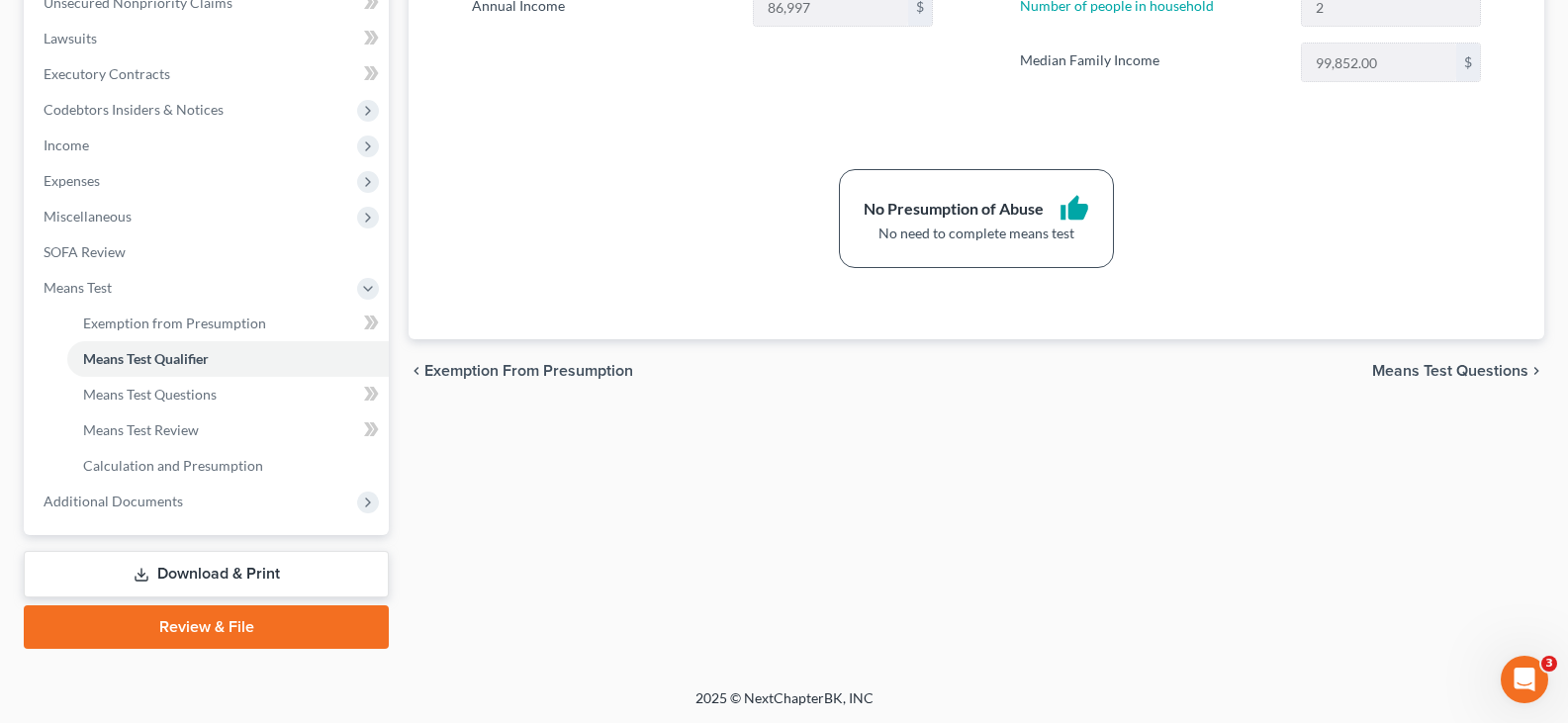
scroll to position [507, 0]
click at [286, 573] on link "Download & Print" at bounding box center [206, 573] width 365 height 47
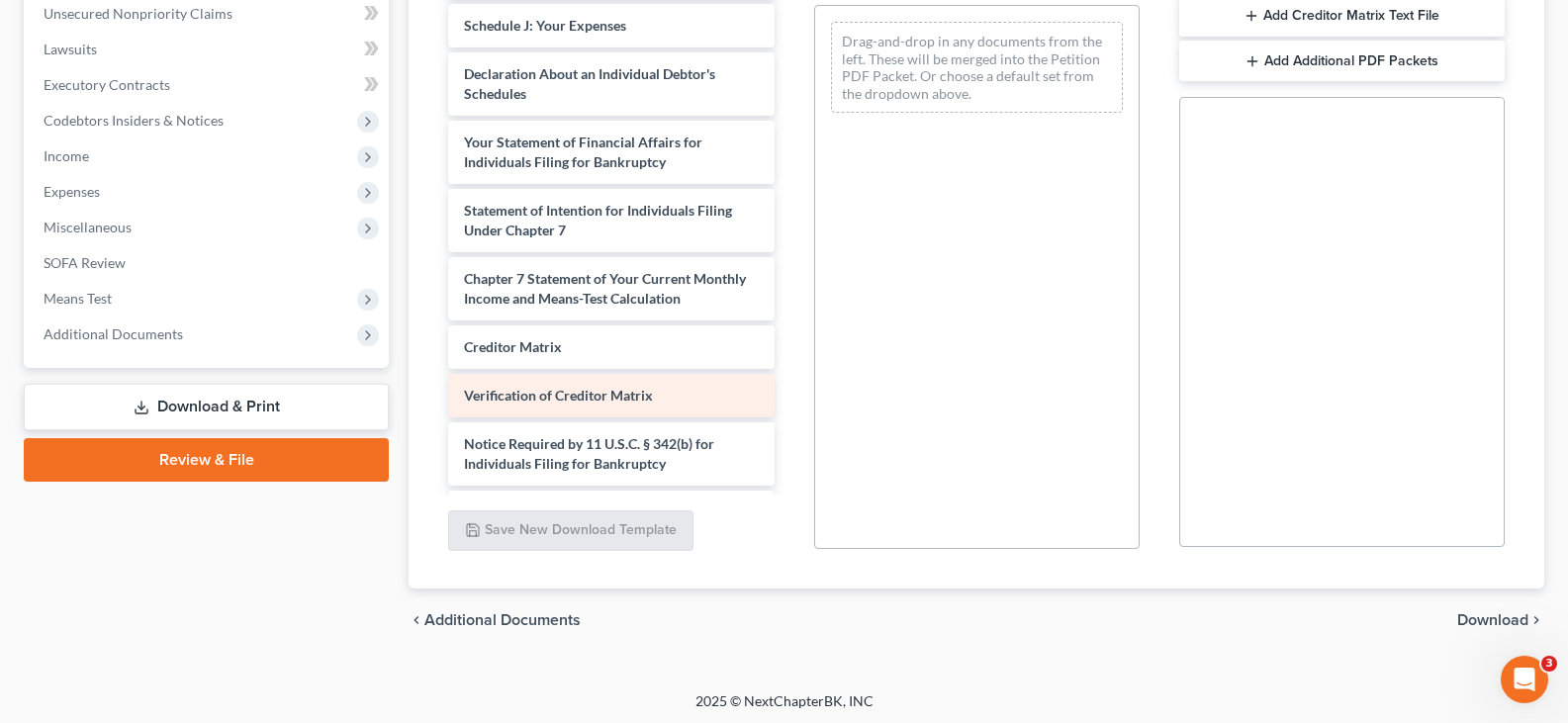
scroll to position [481, 0]
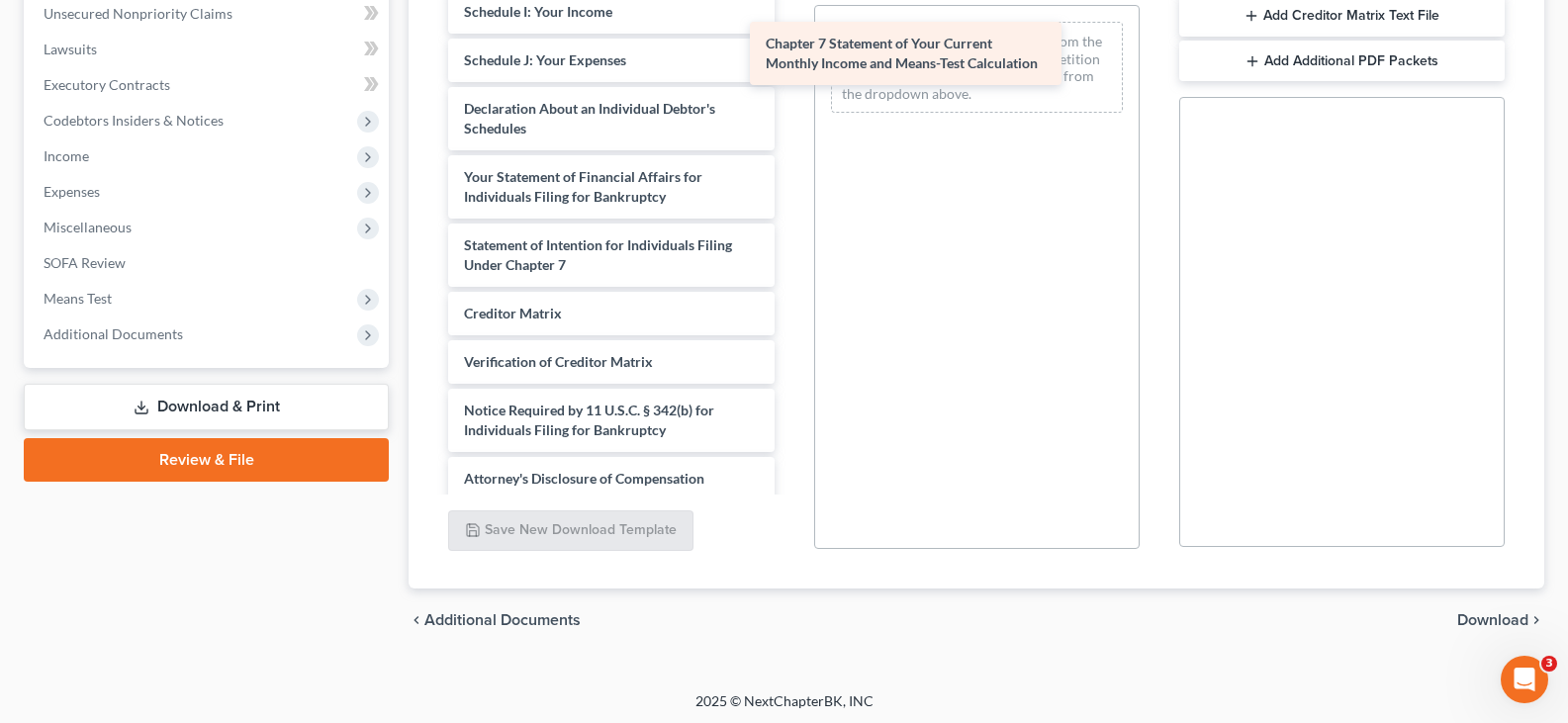
drag, startPoint x: 695, startPoint y: 346, endPoint x: 1009, endPoint y: 45, distance: 435.0
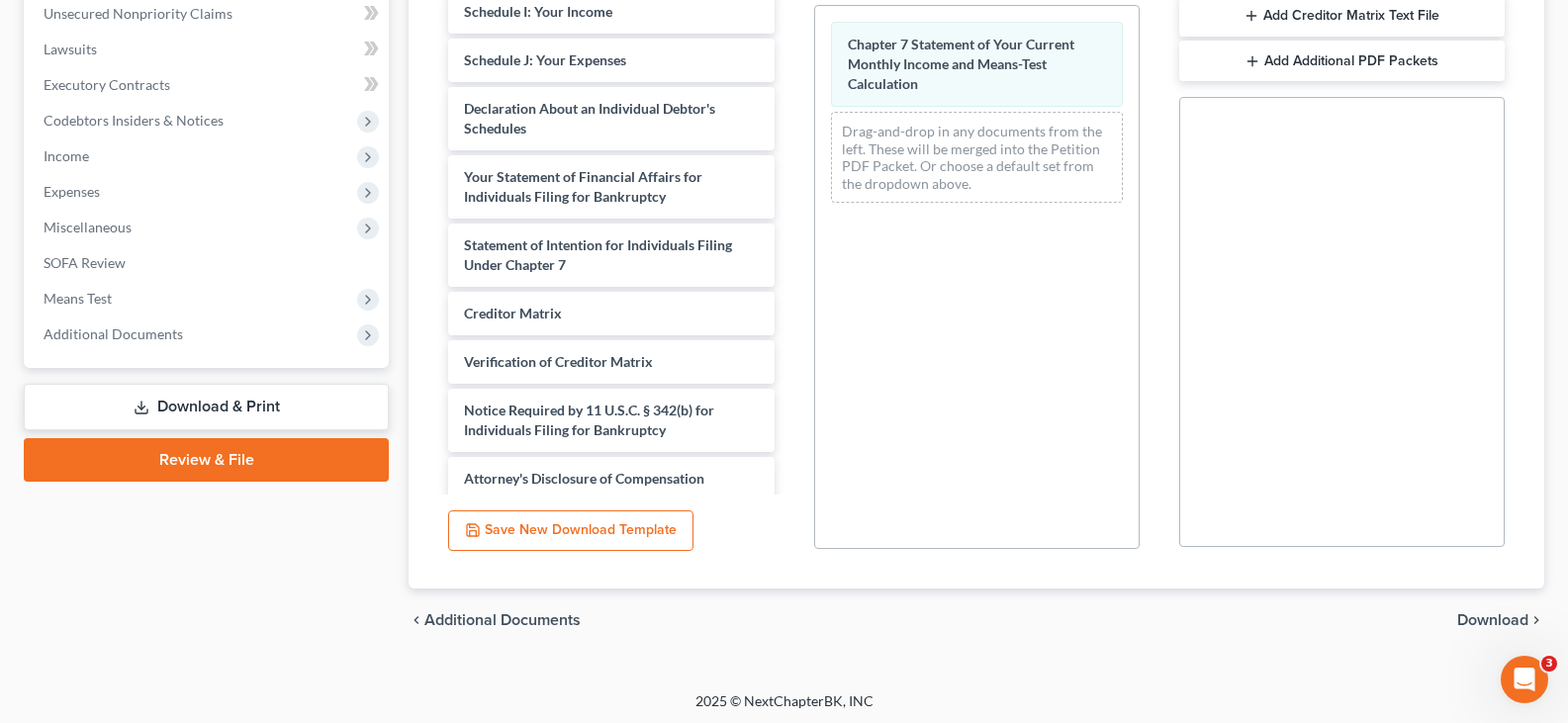
click at [1510, 620] on span "Download" at bounding box center [1492, 620] width 71 height 16
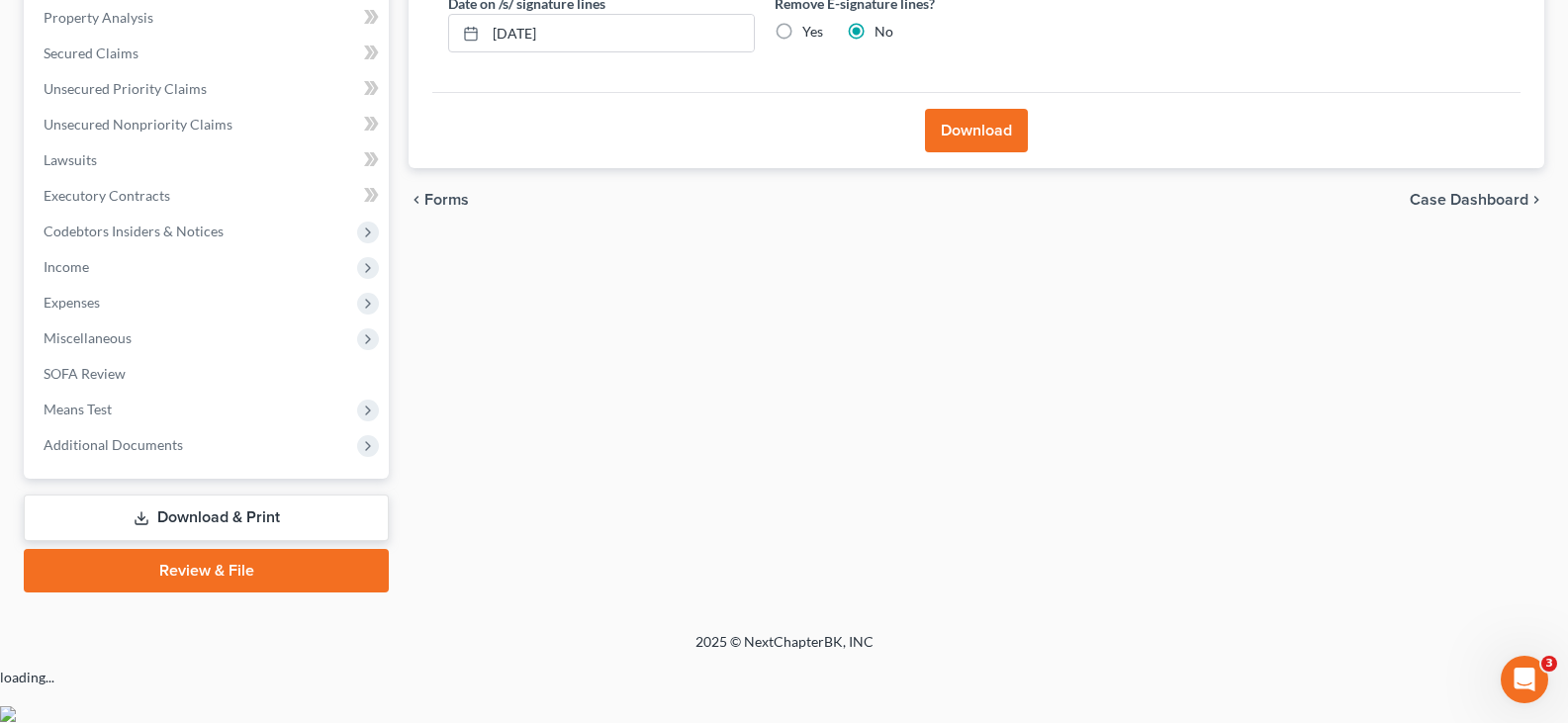
scroll to position [328, 0]
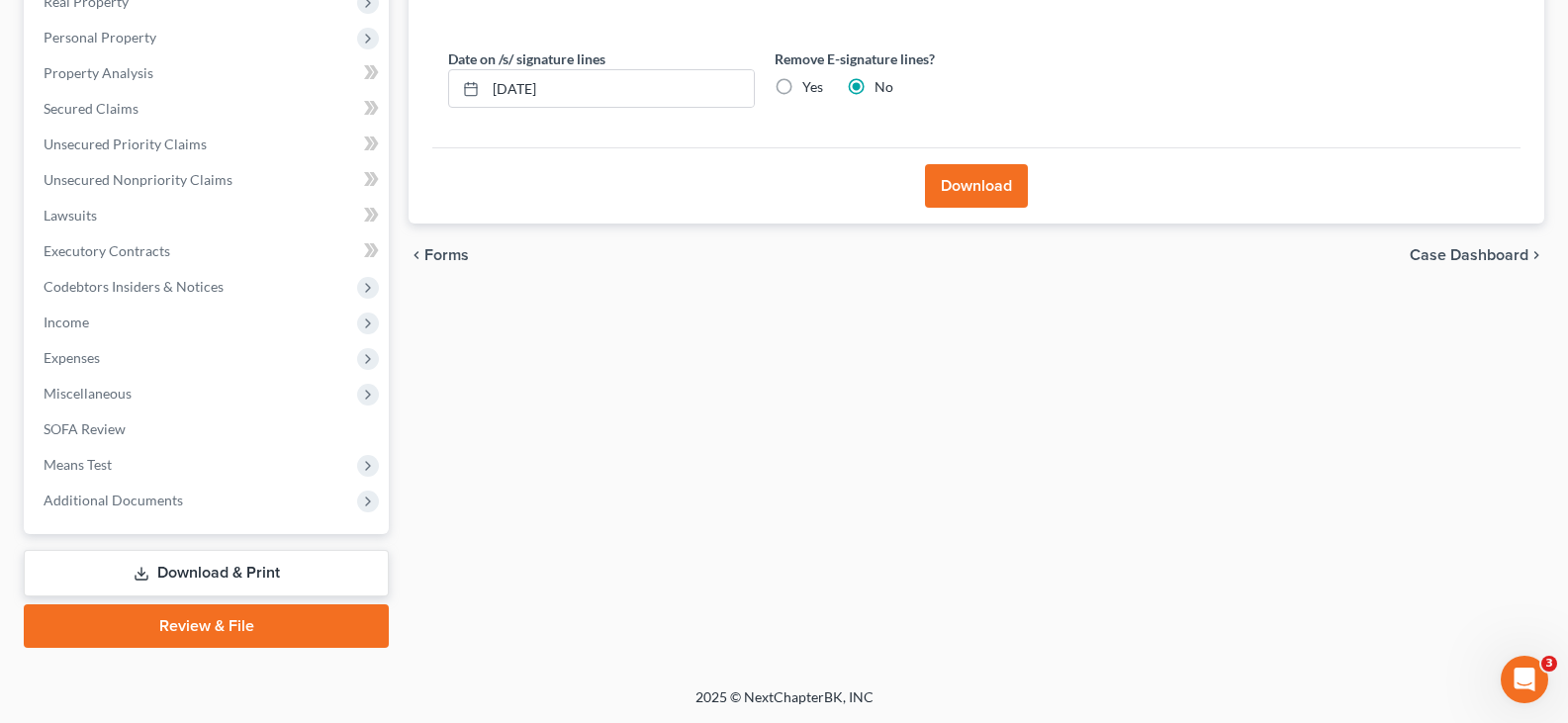
click at [965, 180] on button "Download" at bounding box center [976, 186] width 103 height 44
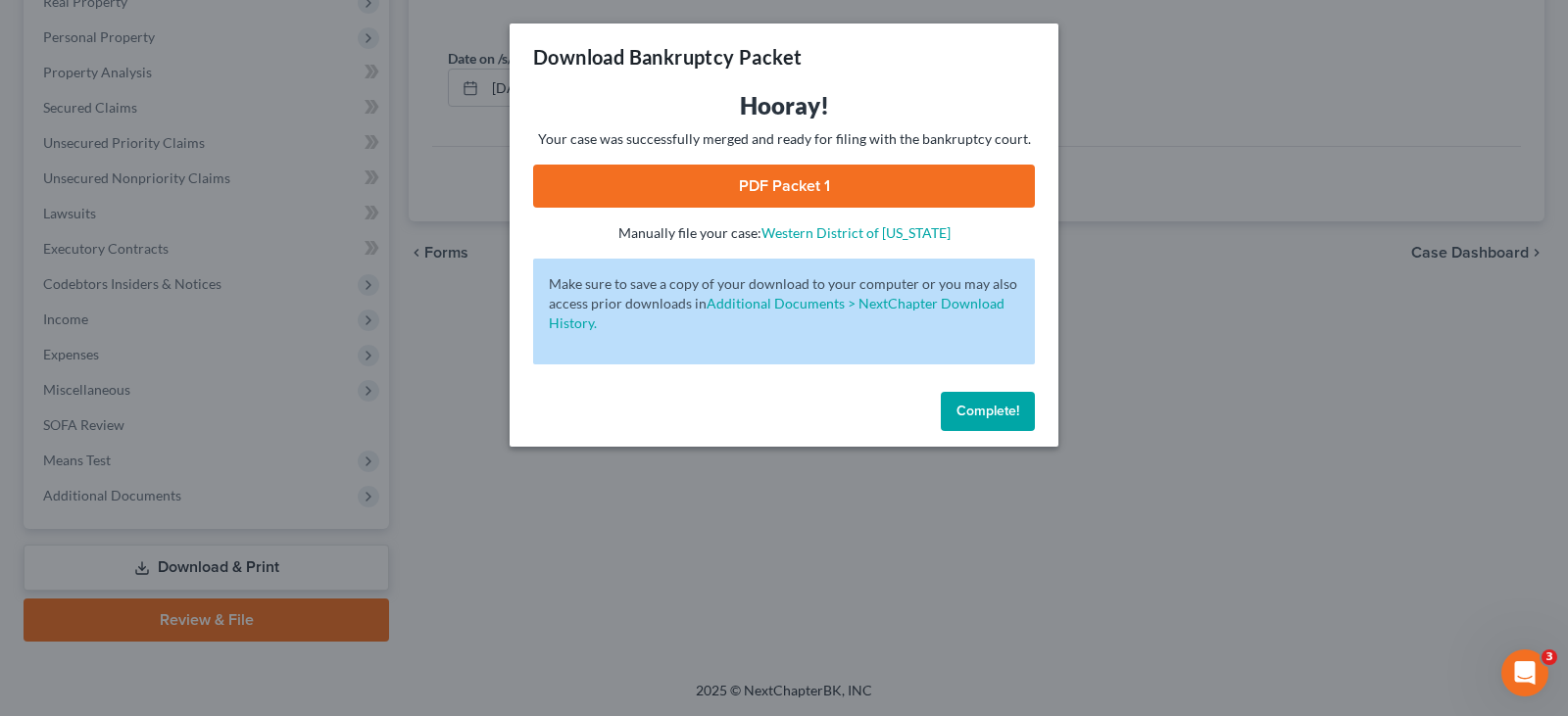
click at [960, 198] on link "PDF Packet 1" at bounding box center [784, 187] width 502 height 43
click at [993, 409] on span "Complete!" at bounding box center [988, 411] width 63 height 17
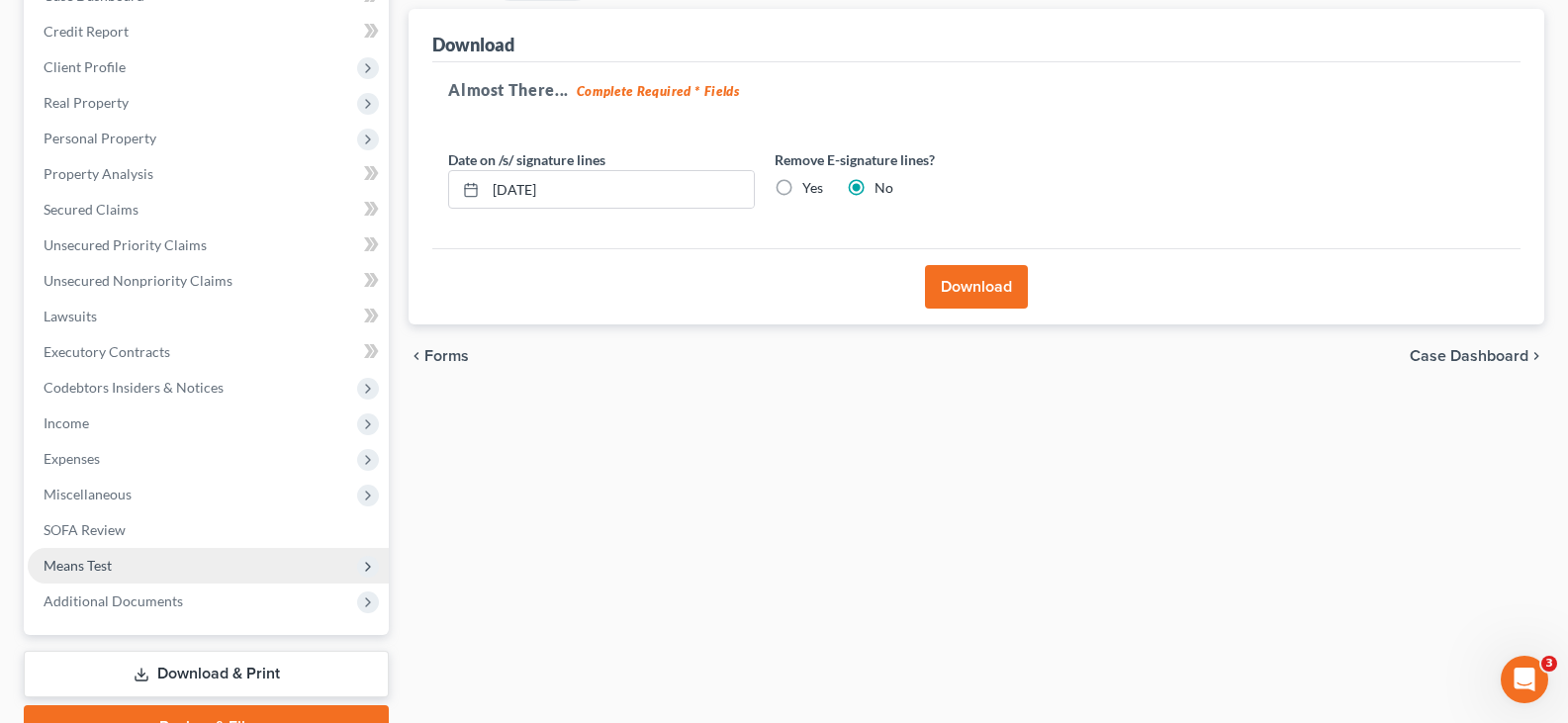
scroll to position [229, 0]
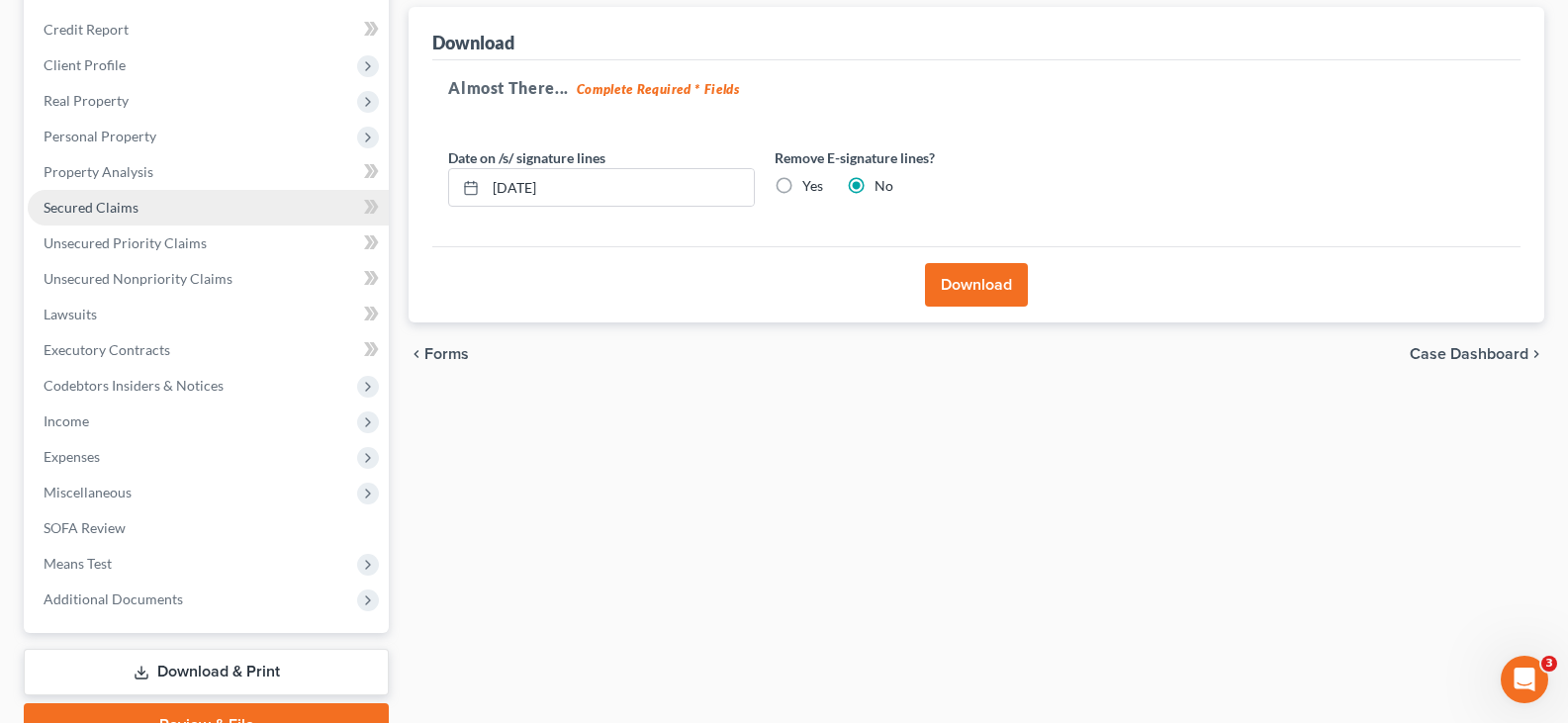
click at [139, 193] on link "Secured Claims" at bounding box center [208, 208] width 361 height 36
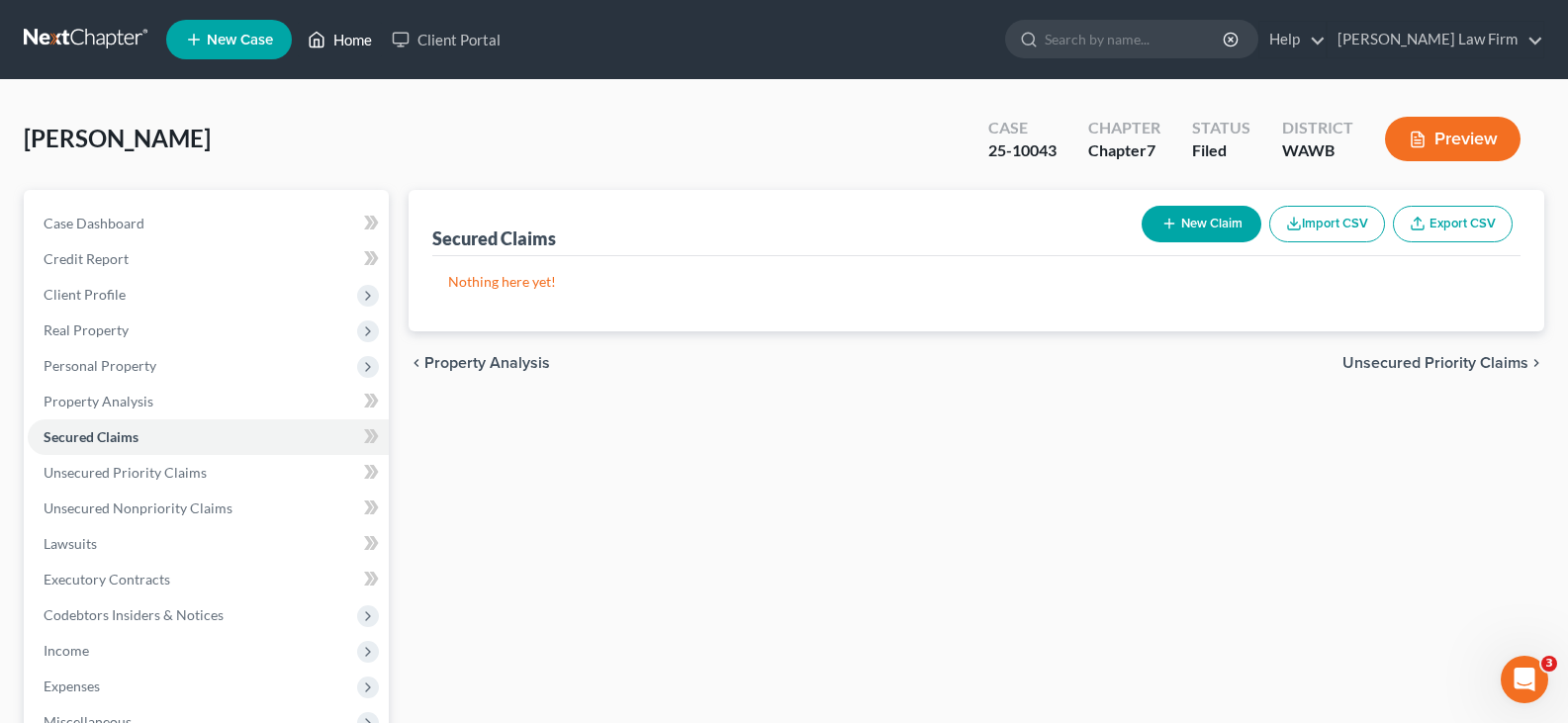
click at [348, 42] on link "Home" at bounding box center [340, 40] width 84 height 36
